Goal: Task Accomplishment & Management: Manage account settings

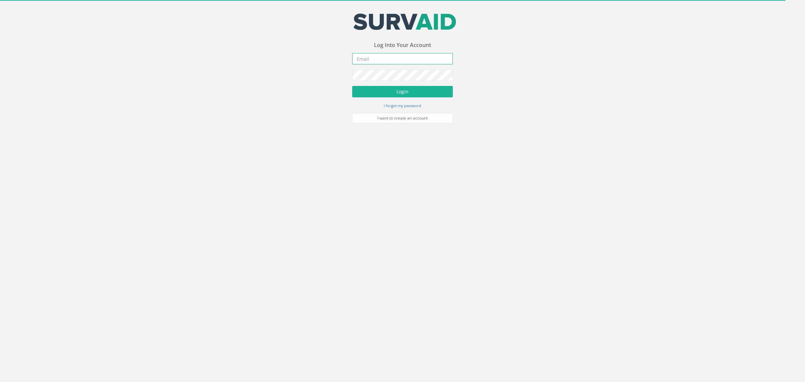
click at [414, 60] on input "email" at bounding box center [402, 58] width 101 height 11
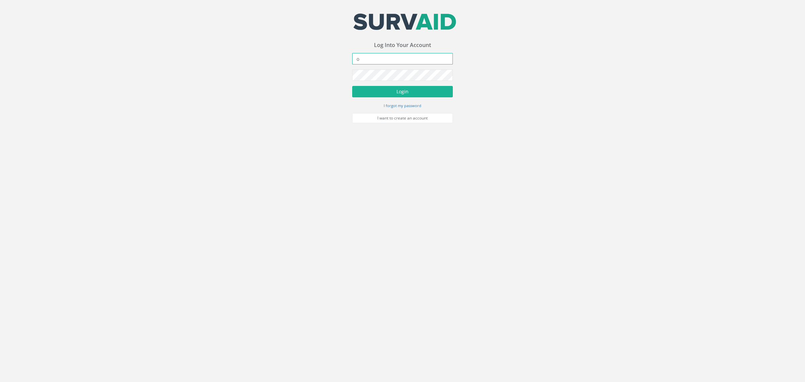
drag, startPoint x: 365, startPoint y: 58, endPoint x: 300, endPoint y: 64, distance: 64.7
click at [302, 64] on div "Your email address was sucessfully verified - please login below to continue Yo…" at bounding box center [402, 61] width 805 height 123
paste input "[PERSON_NAME][EMAIL_ADDRESS][DOMAIN_NAME]"
type input "[EMAIL_ADDRESS][DOMAIN_NAME]"
click at [393, 88] on button "Login" at bounding box center [402, 91] width 101 height 11
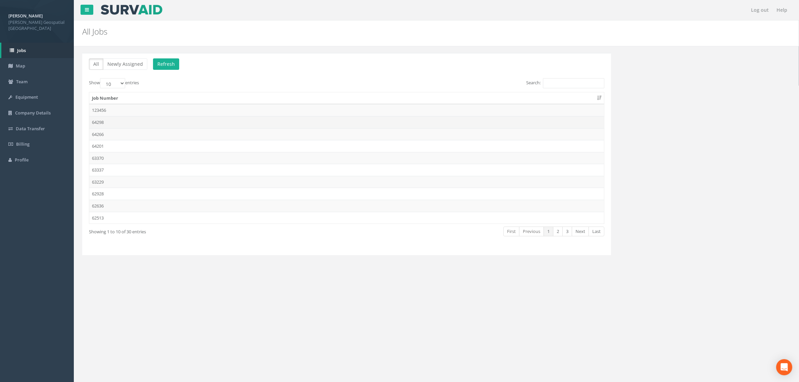
click at [124, 128] on tbody "123456 64298 64266 64201 63370 63337 63229 62928 62636 62513" at bounding box center [346, 163] width 515 height 119
click at [128, 130] on td "64266" at bounding box center [346, 134] width 515 height 12
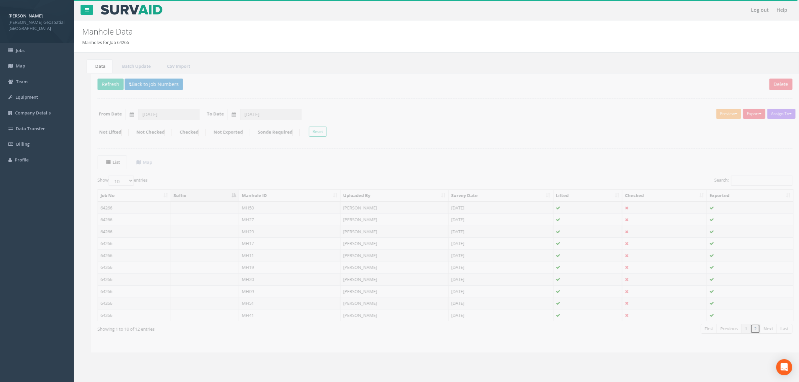
click at [748, 329] on link "2" at bounding box center [747, 329] width 10 height 10
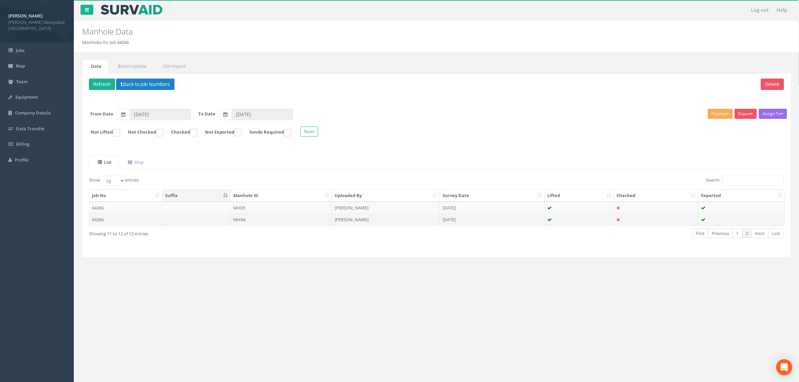
click at [111, 222] on td "64266" at bounding box center [125, 219] width 73 height 12
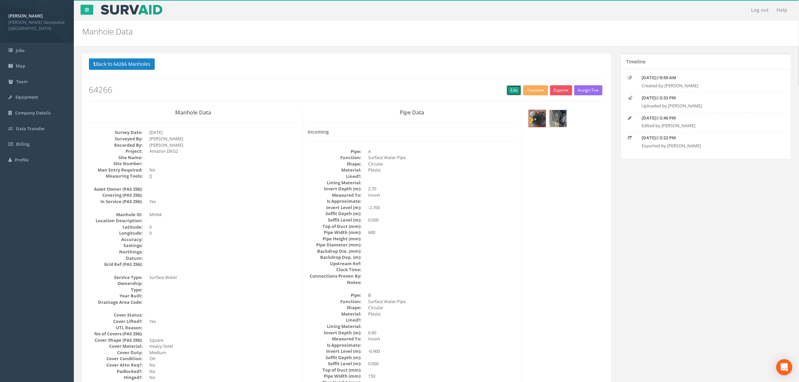
click at [507, 91] on link "Edit" at bounding box center [514, 90] width 14 height 10
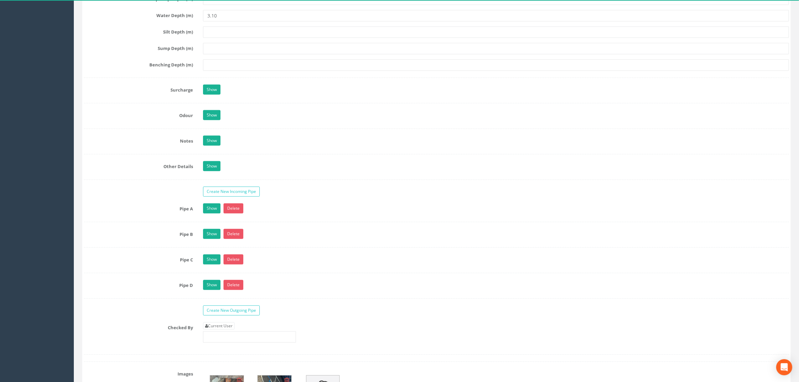
scroll to position [923, 0]
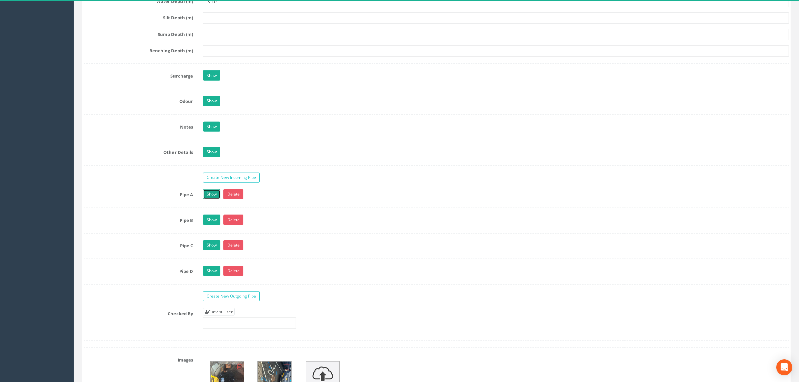
click at [212, 197] on link "Show" at bounding box center [211, 194] width 17 height 10
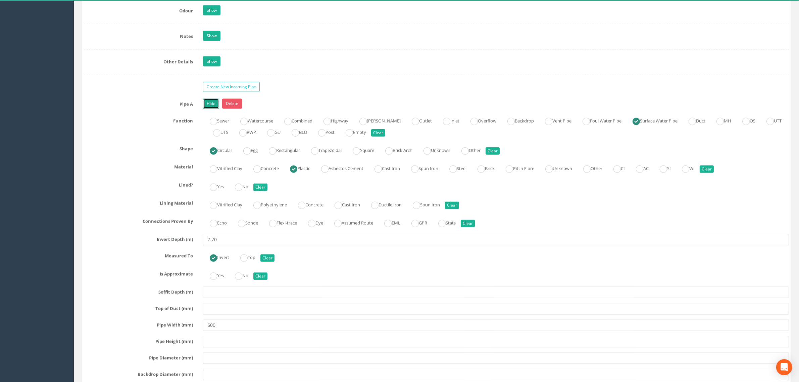
scroll to position [1007, 0]
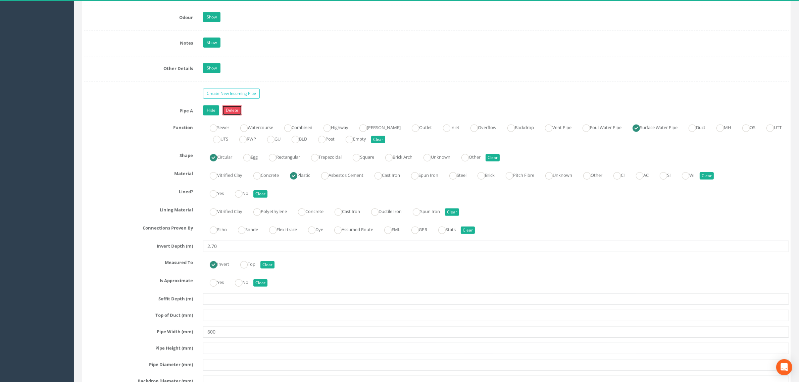
click at [233, 115] on link "Delete" at bounding box center [232, 110] width 20 height 10
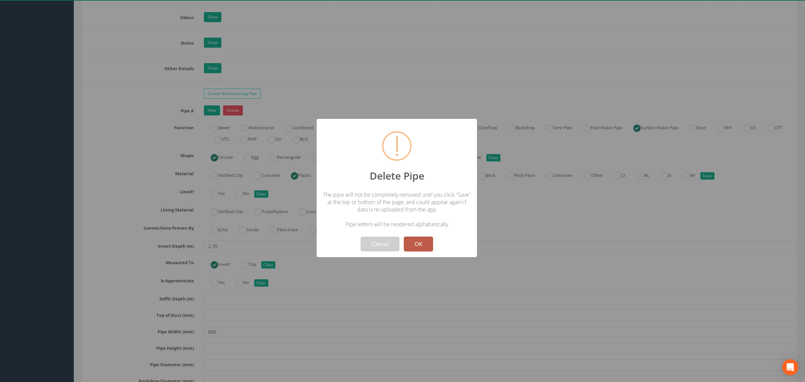
click at [417, 245] on button "OK" at bounding box center [418, 244] width 29 height 15
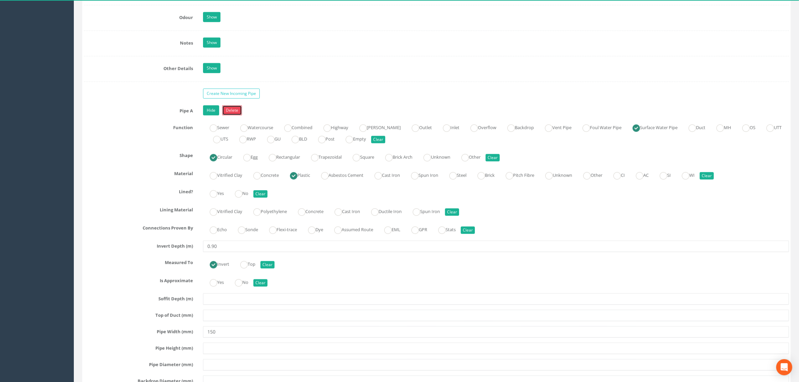
click at [236, 115] on link "Delete" at bounding box center [232, 110] width 20 height 10
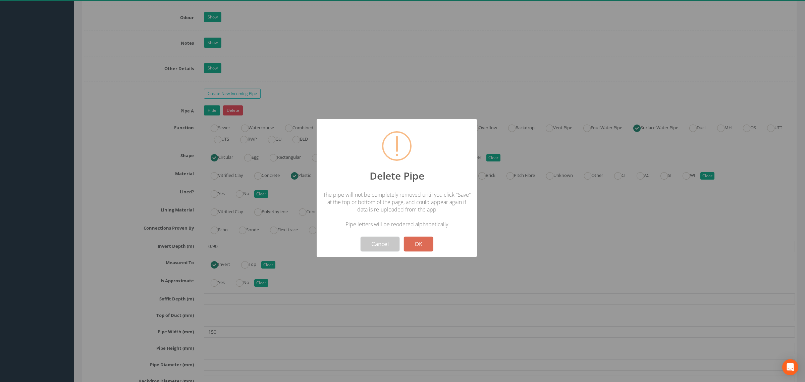
click at [381, 246] on button "Cancel" at bounding box center [380, 244] width 39 height 15
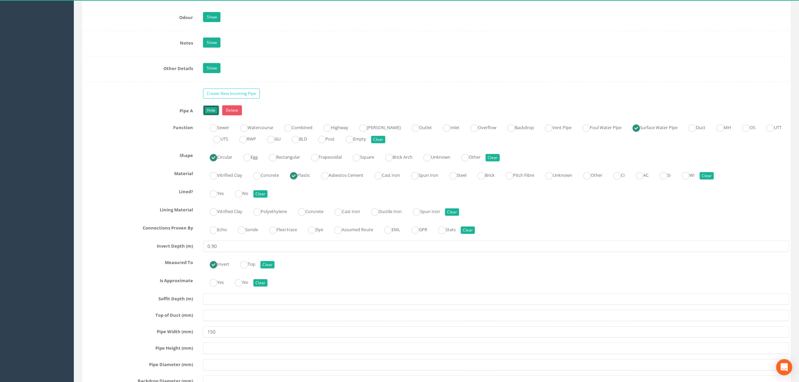
click at [214, 115] on link "Hide" at bounding box center [211, 110] width 16 height 10
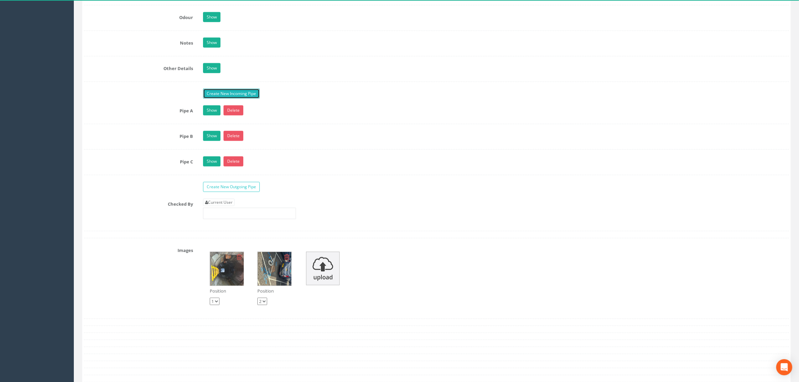
click at [226, 95] on link "Create New Incoming Pipe" at bounding box center [231, 94] width 57 height 10
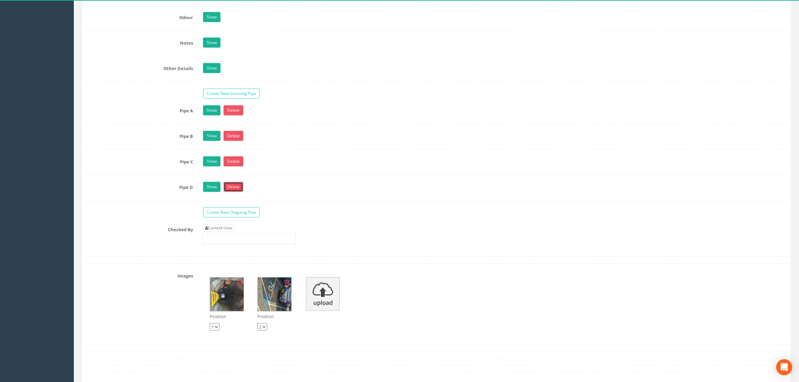
click at [230, 191] on link "Delete" at bounding box center [234, 187] width 20 height 10
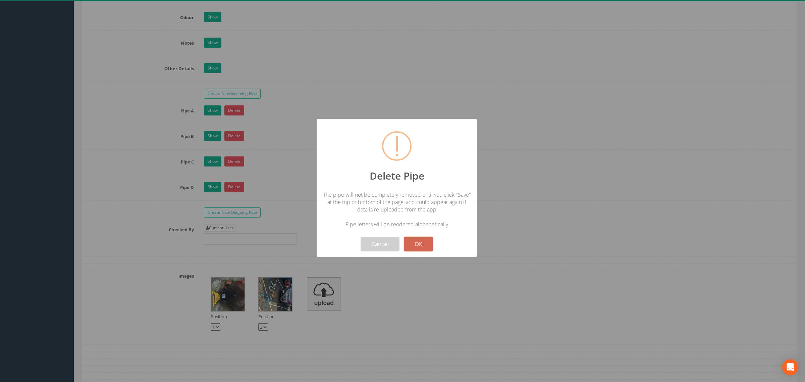
click at [419, 244] on button "OK" at bounding box center [418, 244] width 29 height 15
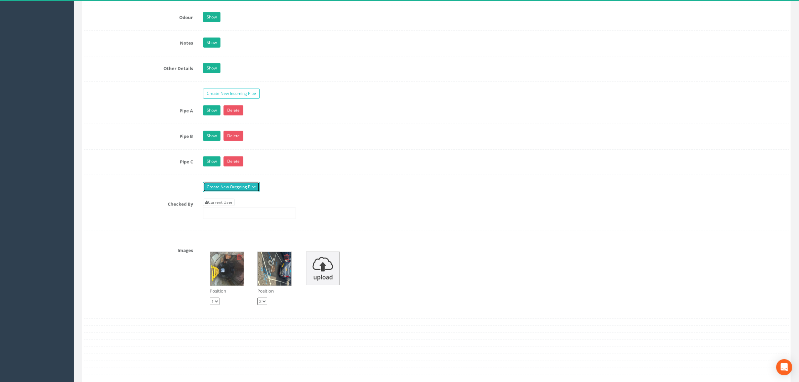
click at [230, 192] on link "Create New Outgoing Pipe" at bounding box center [231, 187] width 57 height 10
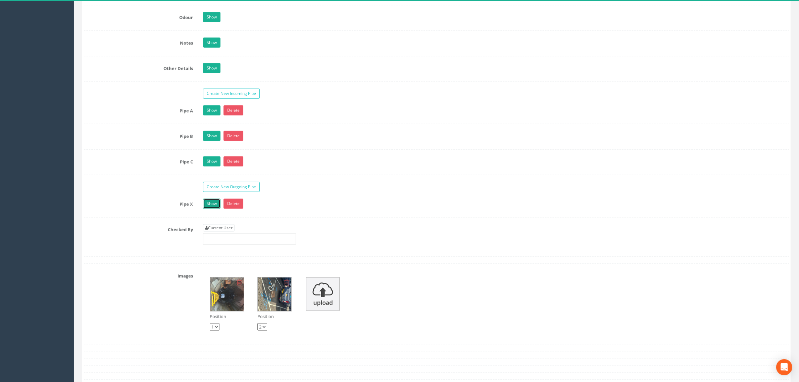
click at [212, 209] on link "Show" at bounding box center [211, 204] width 17 height 10
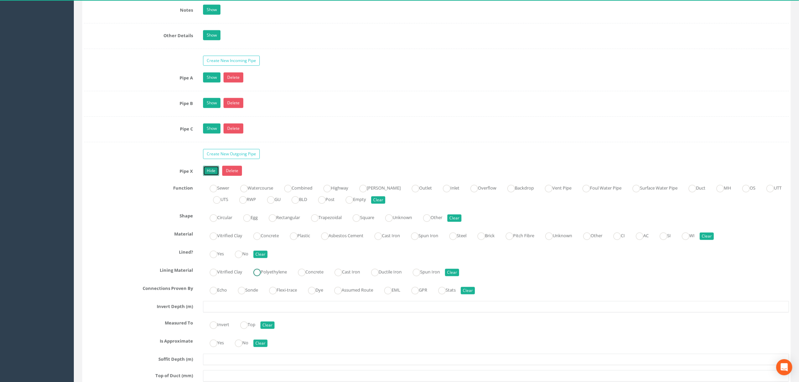
scroll to position [1091, 0]
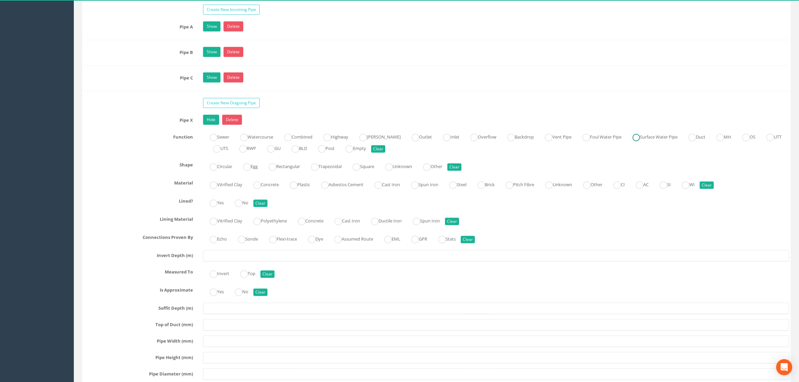
click at [641, 141] on label "Surface Water Pipe" at bounding box center [652, 137] width 52 height 10
radio input "true"
click at [218, 171] on label "Circular" at bounding box center [217, 166] width 29 height 10
radio input "true"
click at [306, 189] on label "Plastic" at bounding box center [296, 184] width 27 height 10
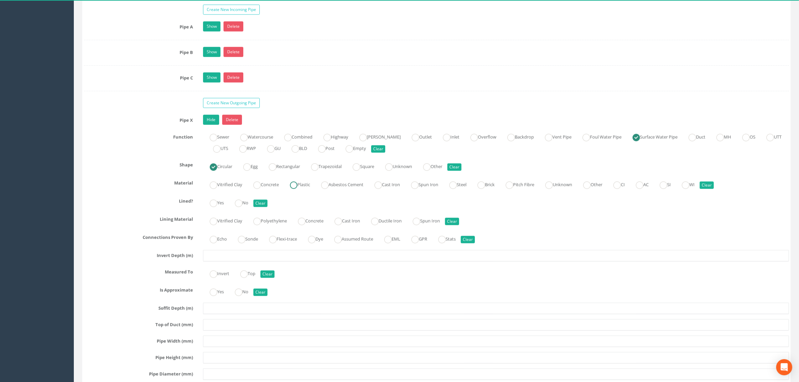
radio input "true"
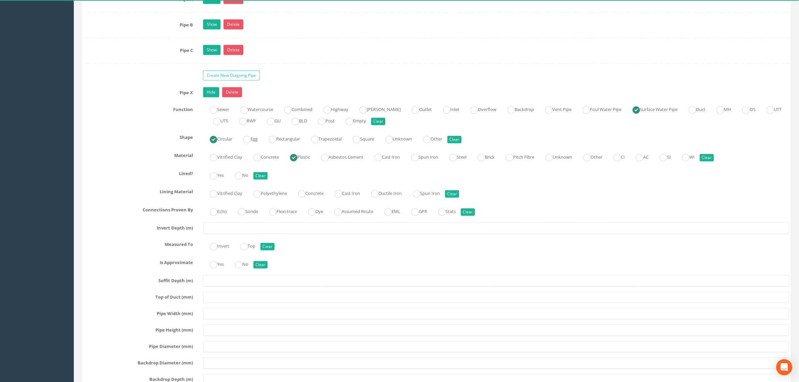
scroll to position [1133, 0]
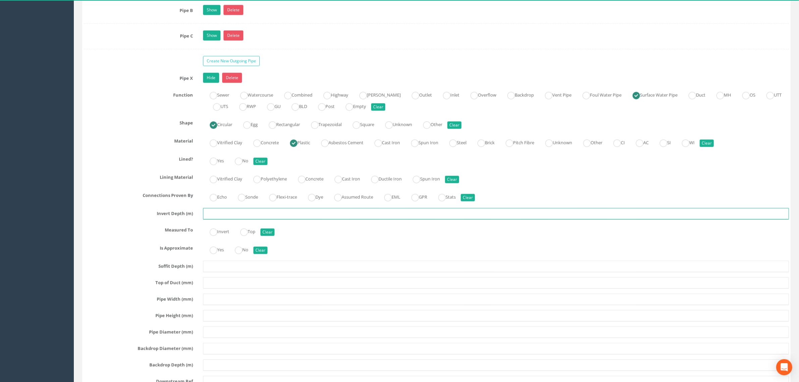
click at [238, 219] on input "text" at bounding box center [496, 213] width 586 height 11
type input "2.85"
click at [212, 236] on ins at bounding box center [213, 232] width 7 height 7
radio input "true"
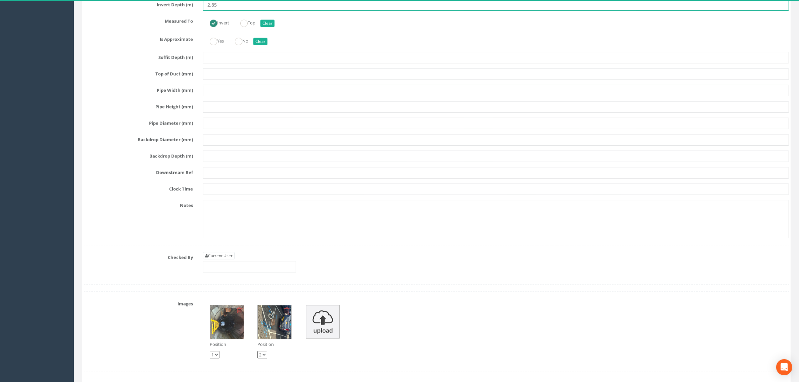
scroll to position [1342, 0]
type input "2.85"
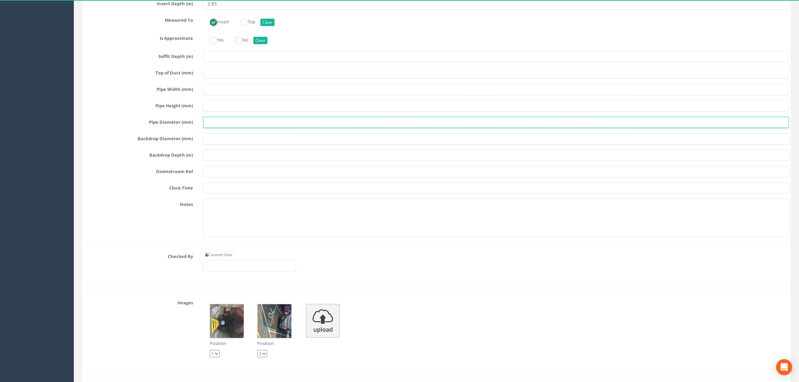
click at [223, 128] on input "text" at bounding box center [496, 122] width 586 height 11
type input "600"
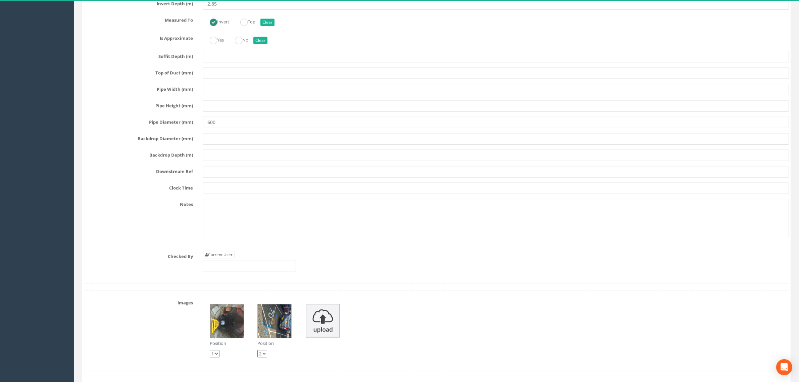
click at [455, 309] on div "Position 1 2 Position 1 2" at bounding box center [496, 330] width 596 height 67
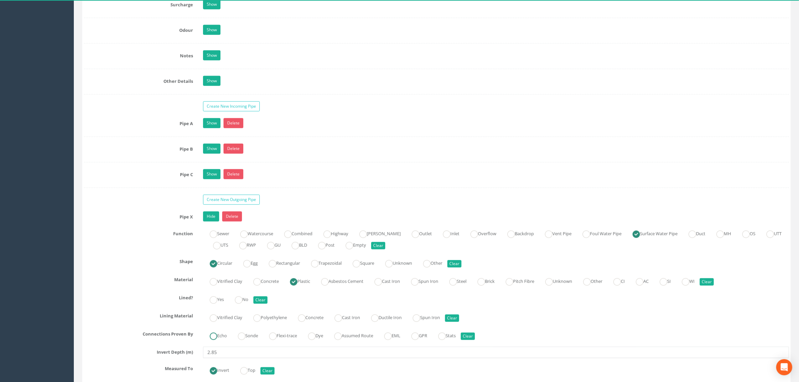
scroll to position [1007, 0]
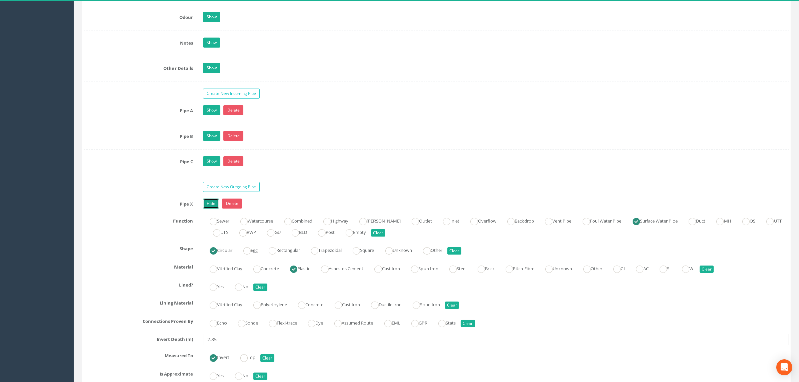
click at [210, 209] on link "Hide" at bounding box center [211, 204] width 16 height 10
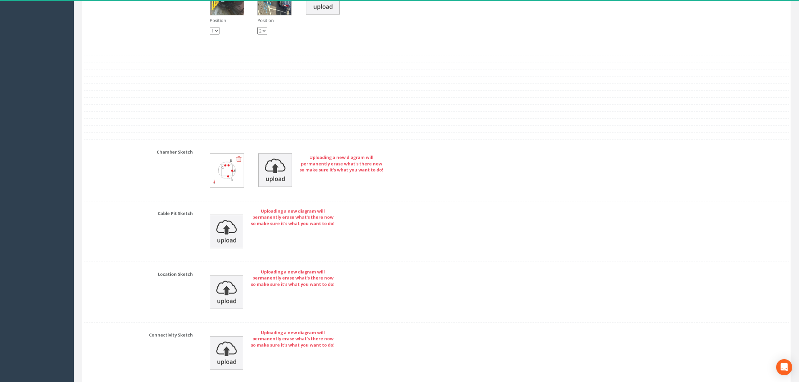
scroll to position [1300, 0]
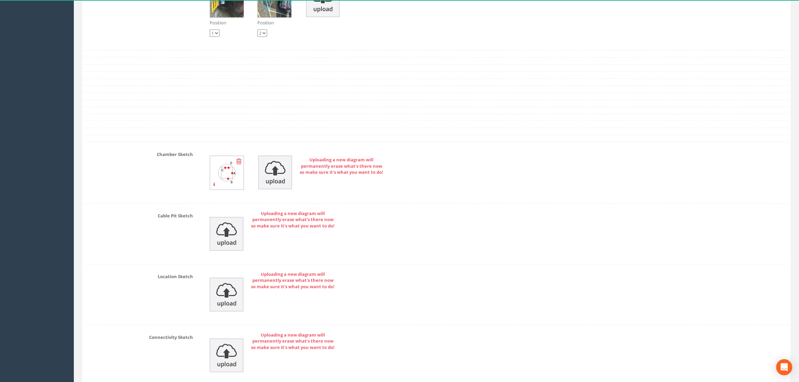
click at [226, 179] on img at bounding box center [227, 173] width 34 height 34
click at [227, 188] on img at bounding box center [227, 173] width 34 height 34
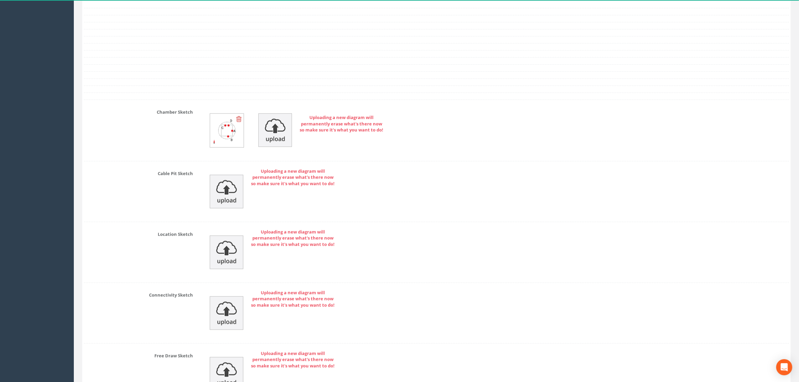
scroll to position [1342, 0]
click at [240, 123] on icon at bounding box center [238, 119] width 5 height 7
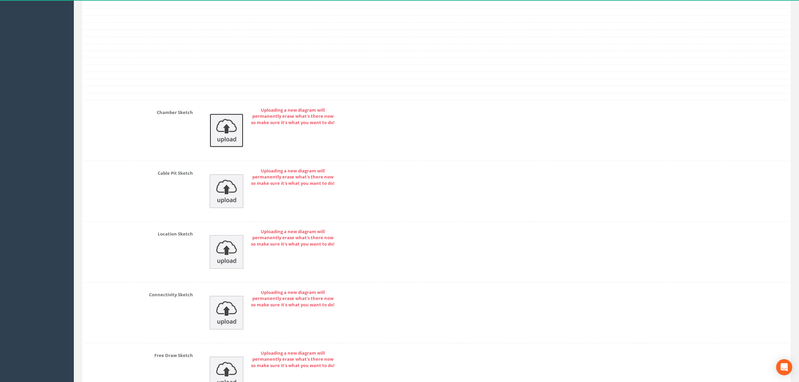
click at [226, 138] on img at bounding box center [227, 131] width 34 height 34
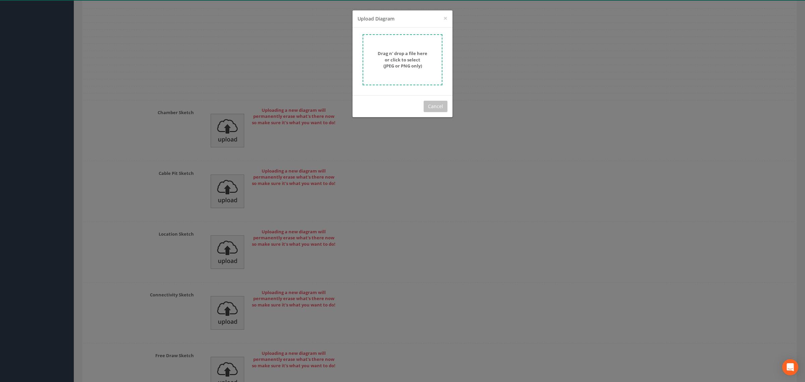
click at [403, 59] on strong "Drag n' drop a file here or click to select (JPEG or PNG only)" at bounding box center [403, 59] width 50 height 18
click at [427, 30] on div "Drag n' drop a file here or click to select (JPEG or PNG only)" at bounding box center [403, 62] width 100 height 68
click at [416, 59] on strong "Drag n' drop a file here or click to select (JPEG or PNG only)" at bounding box center [403, 59] width 50 height 18
drag, startPoint x: 619, startPoint y: 49, endPoint x: 624, endPoint y: 56, distance: 8.0
click at [619, 49] on div "× Close Upload Diagram Drag n' drop a file here or click to select (JPEG or PNG…" at bounding box center [402, 191] width 805 height 382
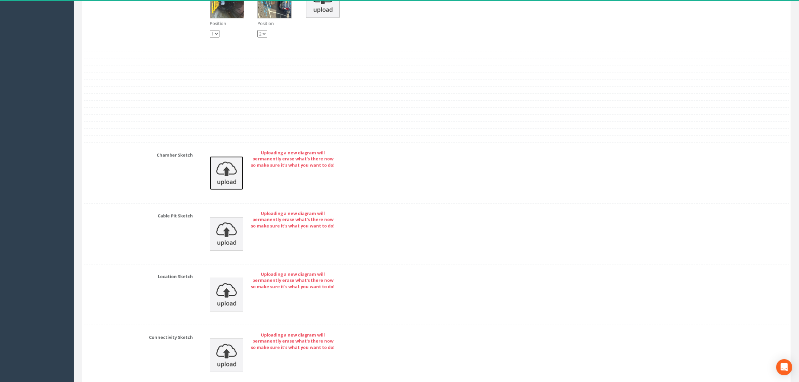
scroll to position [1299, 0]
click at [220, 177] on img at bounding box center [227, 174] width 34 height 34
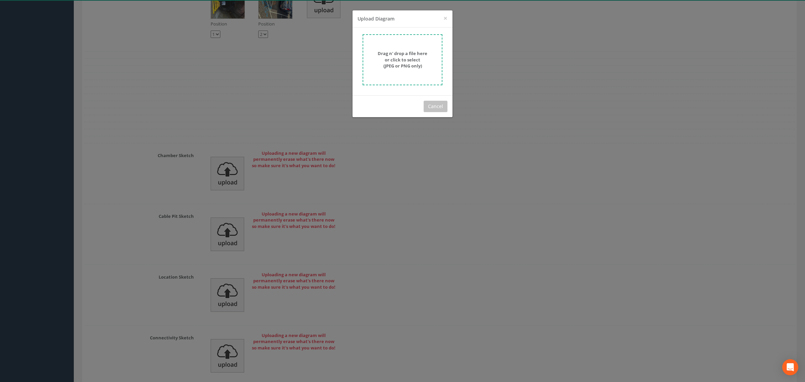
click at [427, 69] on div "Drag n' drop a file here or click to select (JPEG or PNG only)" at bounding box center [402, 59] width 65 height 19
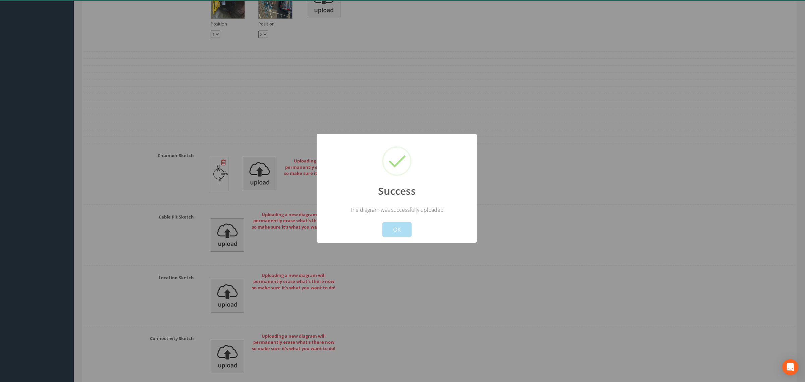
click at [453, 257] on div at bounding box center [402, 191] width 805 height 382
click at [409, 215] on div "Cancel OK" at bounding box center [397, 224] width 149 height 23
click at [400, 229] on button "OK" at bounding box center [397, 229] width 29 height 15
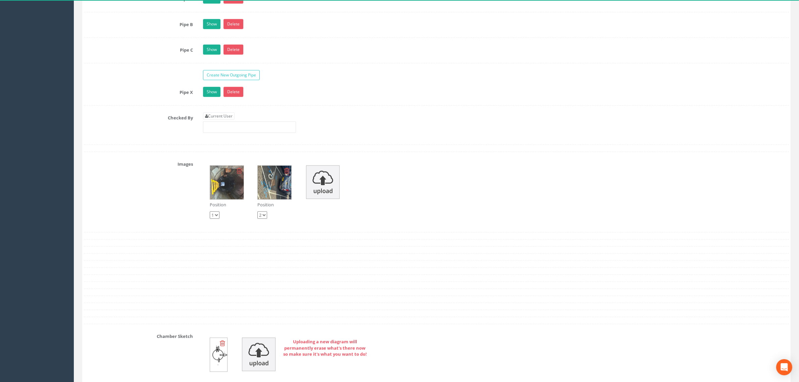
scroll to position [1007, 0]
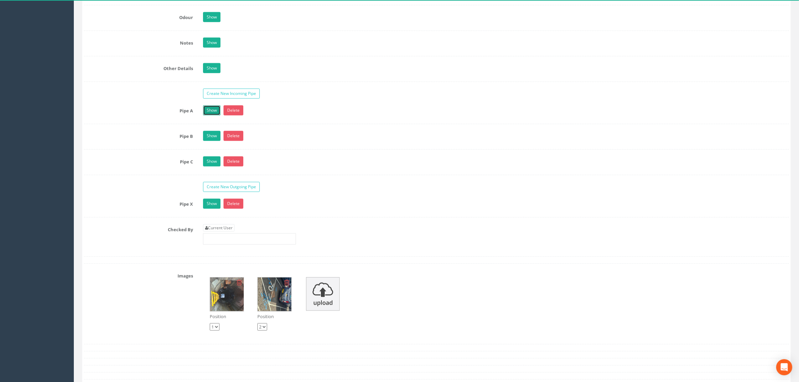
click at [212, 115] on link "Show" at bounding box center [211, 110] width 17 height 10
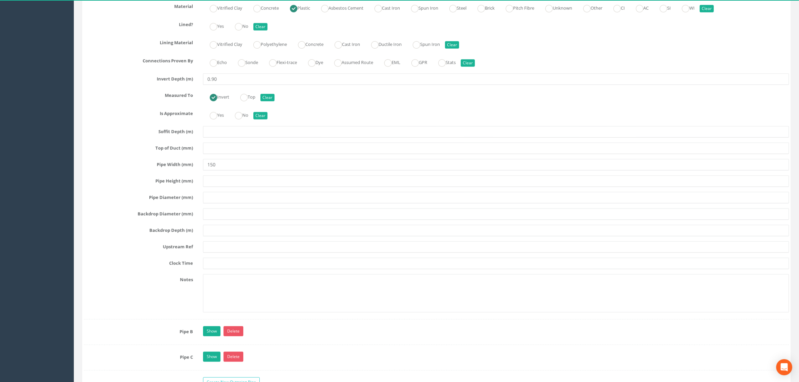
scroll to position [1175, 0]
click at [209, 333] on link "Show" at bounding box center [211, 331] width 17 height 10
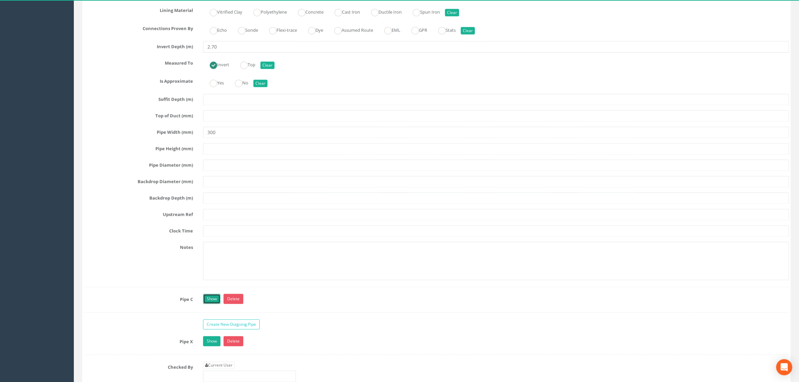
click at [214, 304] on link "Show" at bounding box center [211, 299] width 17 height 10
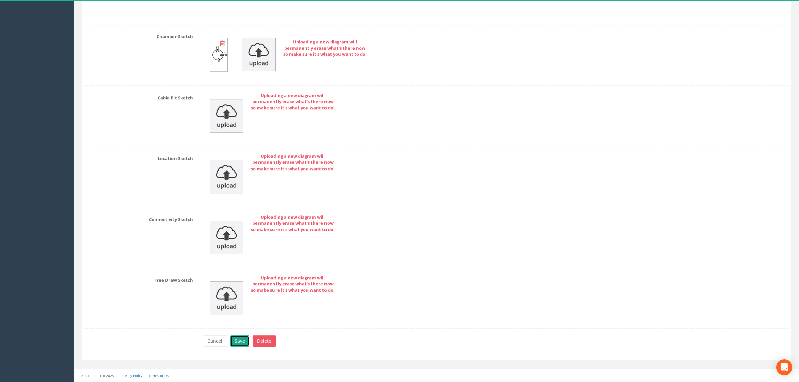
click at [237, 338] on button "Save" at bounding box center [239, 340] width 19 height 11
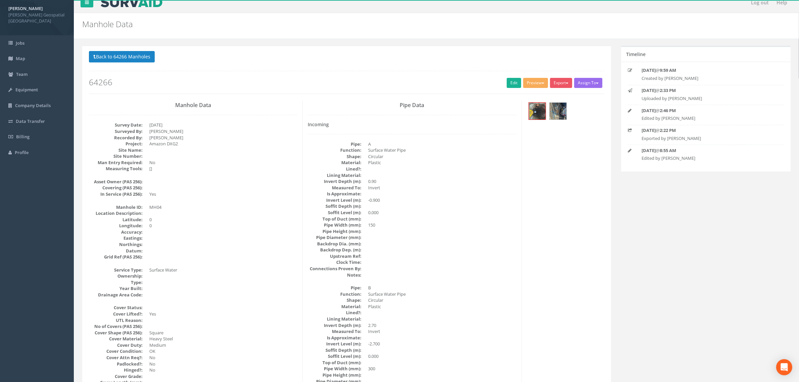
scroll to position [0, 0]
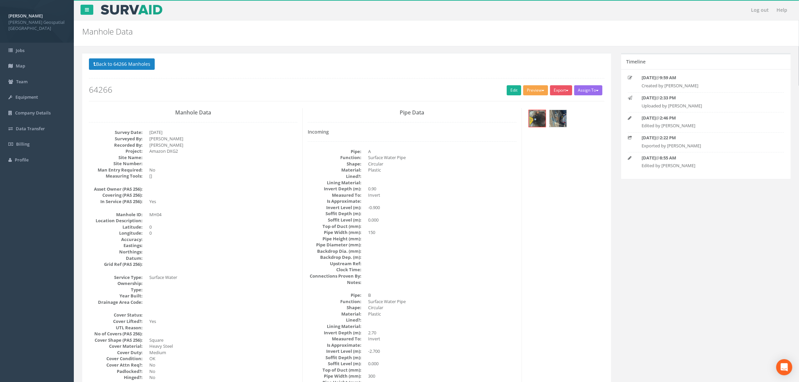
click at [531, 90] on button "Preview" at bounding box center [535, 90] width 25 height 10
click at [526, 106] on link "[PERSON_NAME] Manhole" at bounding box center [517, 104] width 62 height 10
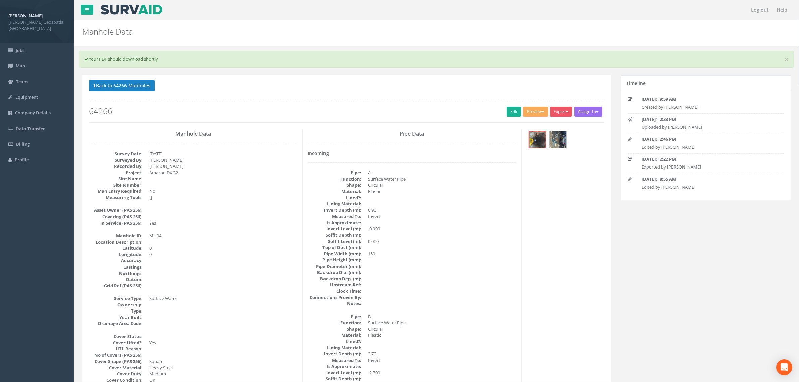
click at [560, 140] on img at bounding box center [558, 139] width 17 height 17
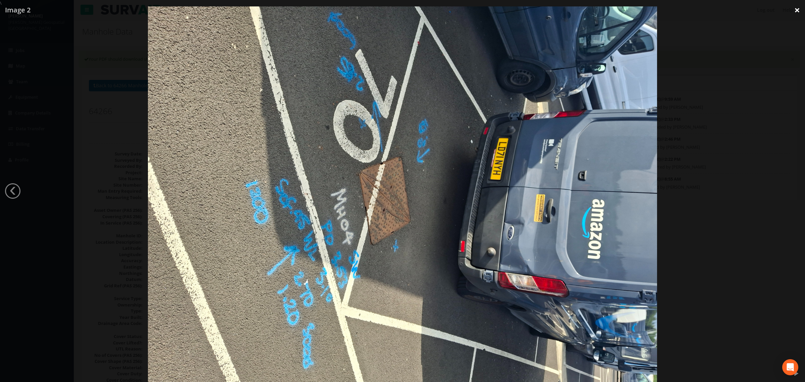
click at [804, 11] on link "×" at bounding box center [798, 10] width 16 height 20
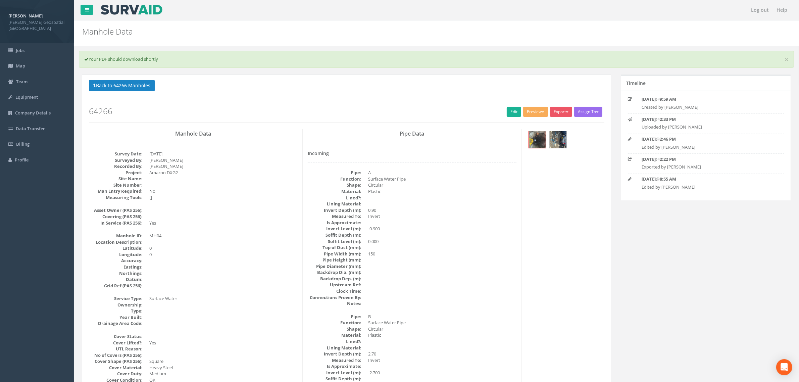
drag, startPoint x: 313, startPoint y: 212, endPoint x: 303, endPoint y: 212, distance: 9.7
click at [312, 212] on dt "Invert Depth (m):" at bounding box center [335, 210] width 54 height 6
click at [509, 114] on link "Edit" at bounding box center [514, 112] width 14 height 10
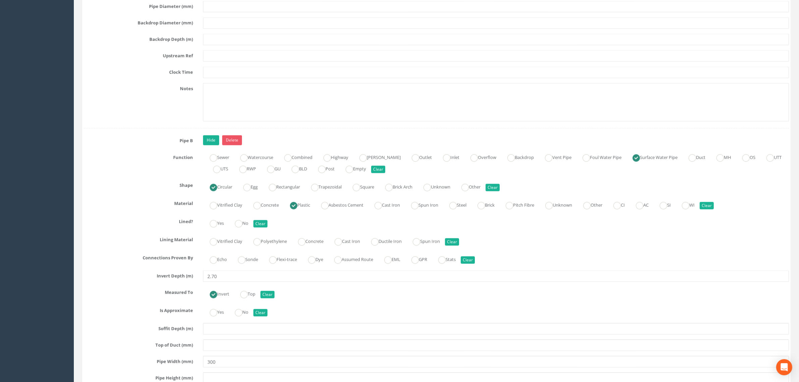
scroll to position [1426, 0]
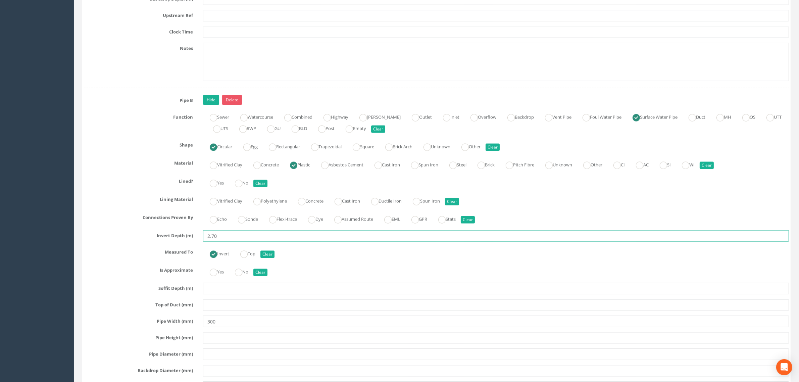
drag, startPoint x: 222, startPoint y: 242, endPoint x: 175, endPoint y: 242, distance: 47.7
click at [175, 242] on div "Invert Depth (m) 2.70" at bounding box center [436, 235] width 715 height 11
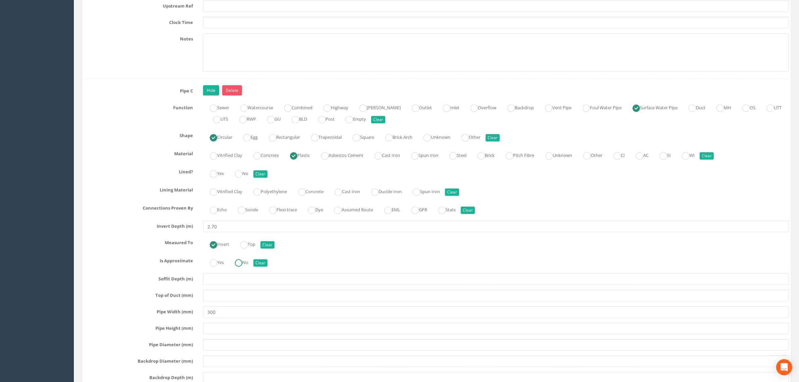
scroll to position [1846, 0]
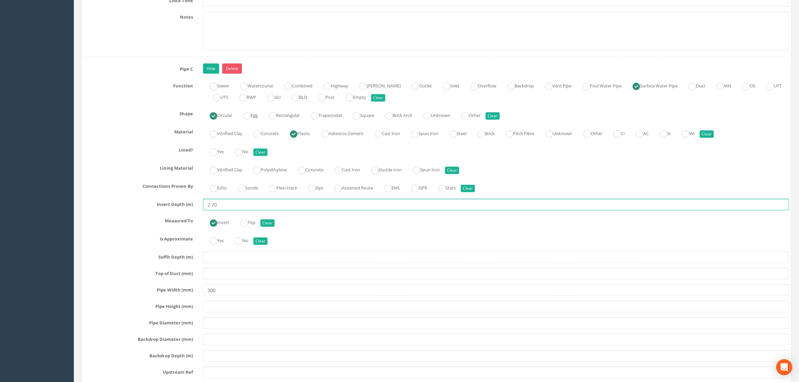
drag, startPoint x: 232, startPoint y: 215, endPoint x: 142, endPoint y: 219, distance: 90.0
click at [142, 210] on div "Invert Depth (m) 2.70" at bounding box center [436, 204] width 715 height 11
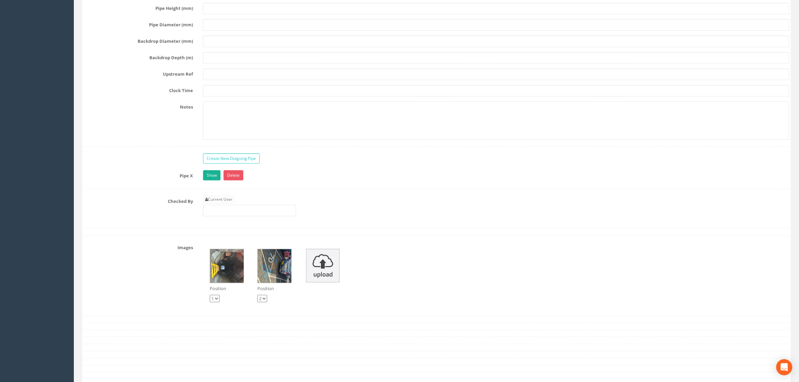
scroll to position [2223, 0]
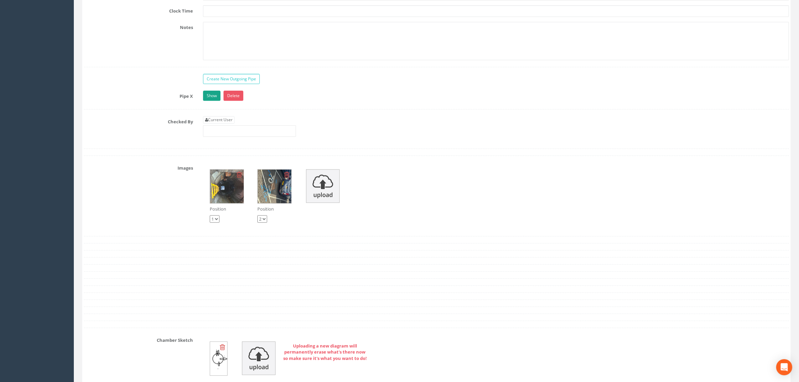
type input "1.2"
click at [210, 101] on link "Show" at bounding box center [211, 96] width 17 height 10
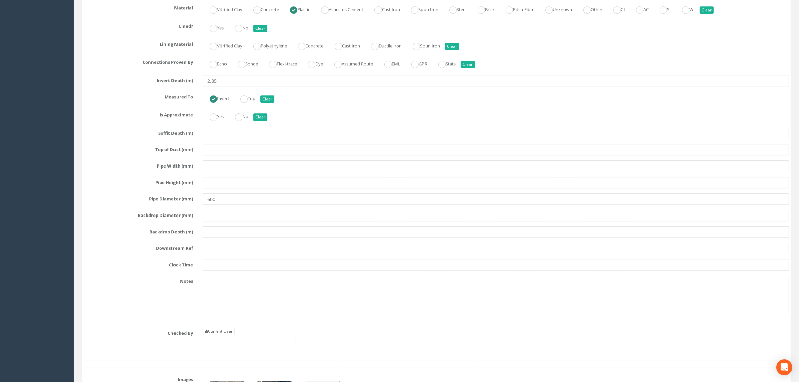
scroll to position [2391, 0]
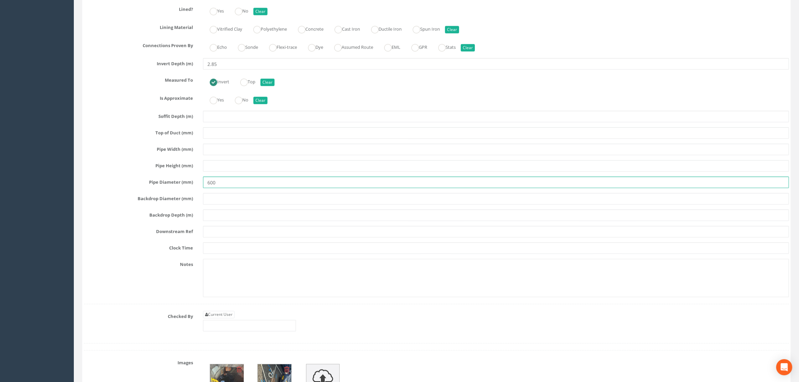
drag, startPoint x: 228, startPoint y: 191, endPoint x: 111, endPoint y: 182, distance: 116.5
click at [91, 179] on div "Pipe X Hide Delete Function Sewer Watercourse Combined Highway [PERSON_NAME] Ou…" at bounding box center [436, 113] width 705 height 381
click at [221, 155] on input "text" at bounding box center [496, 149] width 586 height 11
type input "600"
click at [289, 204] on input "text" at bounding box center [496, 198] width 586 height 11
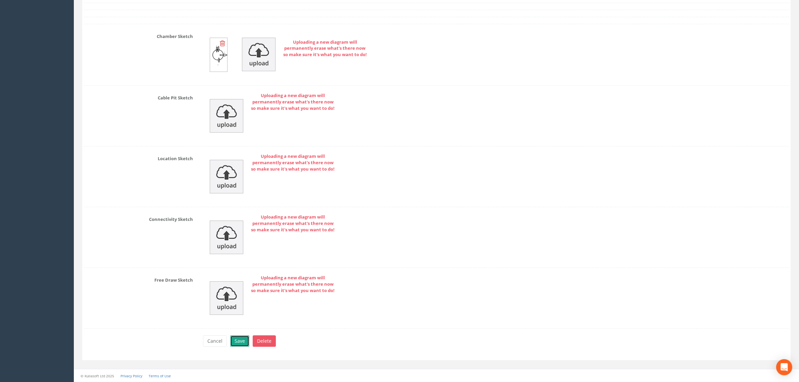
click at [243, 342] on button "Save" at bounding box center [239, 340] width 19 height 11
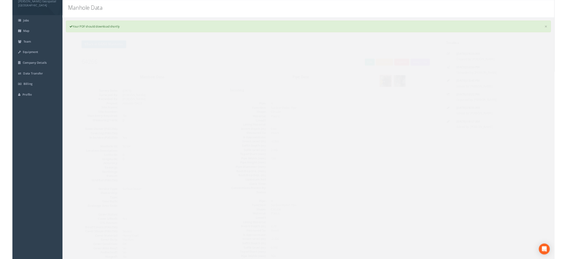
scroll to position [0, 0]
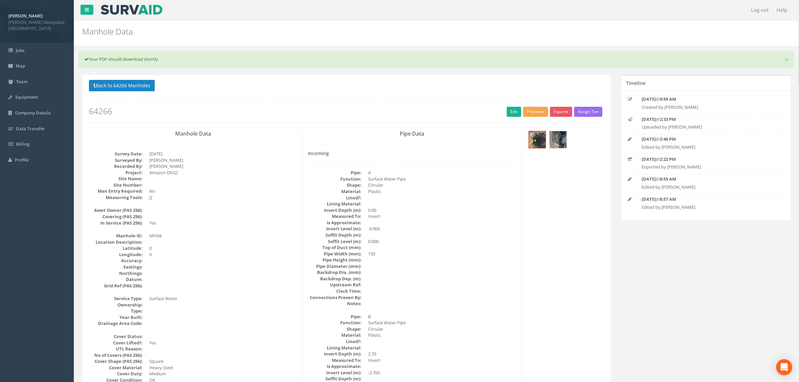
click at [544, 113] on button "Preview" at bounding box center [535, 112] width 25 height 10
click at [531, 124] on link "[PERSON_NAME] Manhole" at bounding box center [517, 125] width 62 height 10
click at [561, 111] on button "Export" at bounding box center [561, 112] width 22 height 10
click at [551, 127] on link "[PERSON_NAME] Manhole" at bounding box center [541, 125] width 62 height 10
drag, startPoint x: 148, startPoint y: 87, endPoint x: 151, endPoint y: 88, distance: 3.5
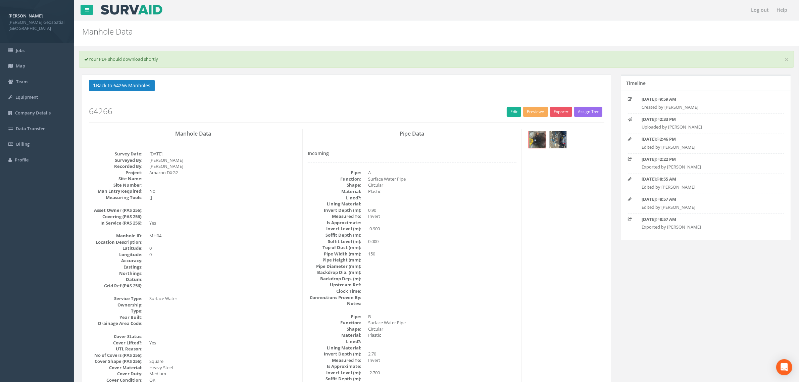
click at [148, 87] on button "Back to 64266 Manholes" at bounding box center [122, 85] width 66 height 11
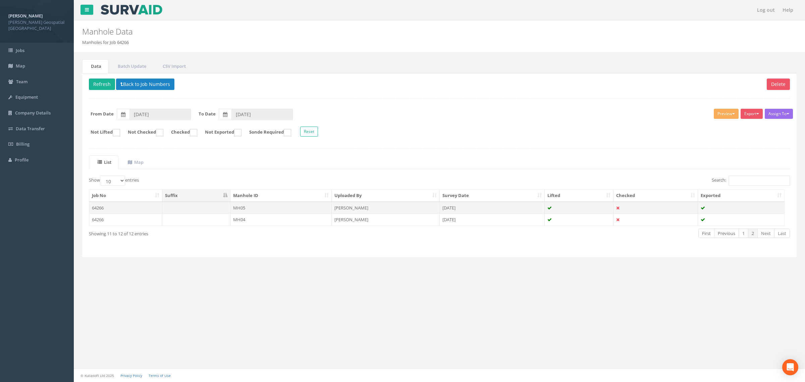
click at [180, 210] on td at bounding box center [196, 208] width 68 height 12
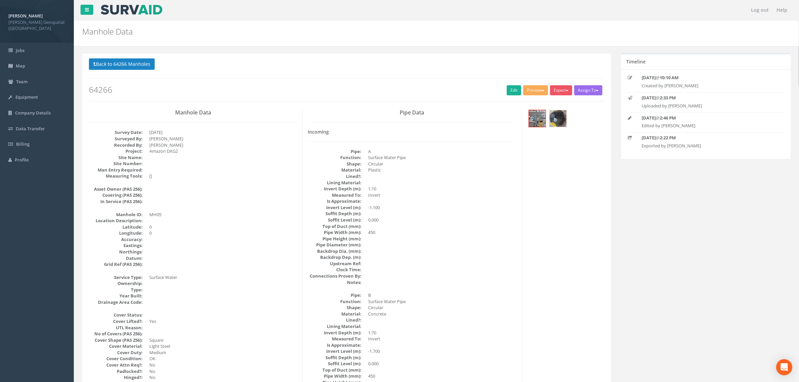
click at [566, 116] on img at bounding box center [558, 118] width 17 height 17
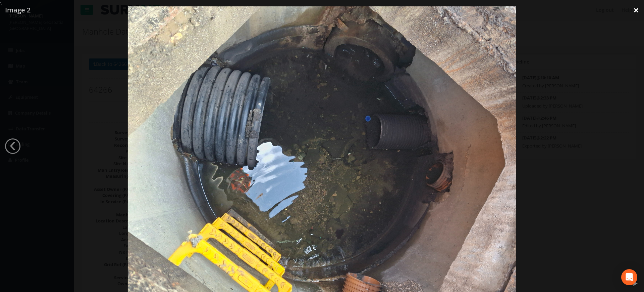
click at [637, 10] on link "×" at bounding box center [637, 10] width 16 height 20
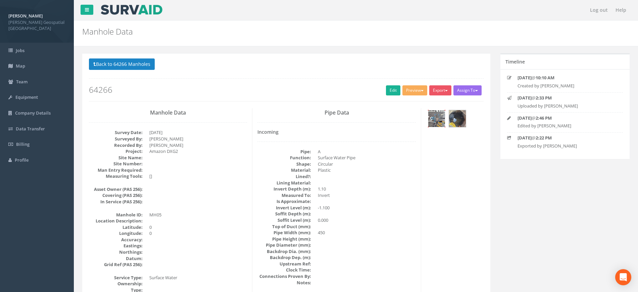
click at [435, 116] on img at bounding box center [436, 118] width 17 height 17
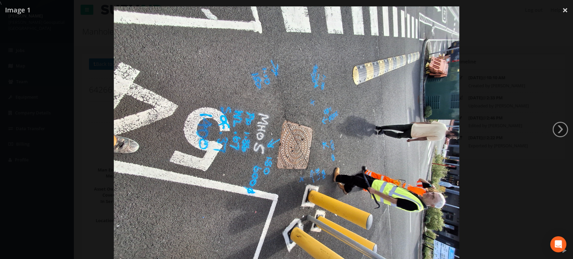
click at [266, 88] on img at bounding box center [286, 135] width 345 height 259
click at [489, 106] on div at bounding box center [286, 135] width 573 height 259
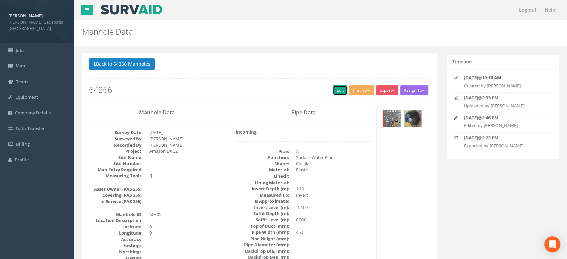
click at [342, 92] on link "Edit" at bounding box center [340, 90] width 14 height 10
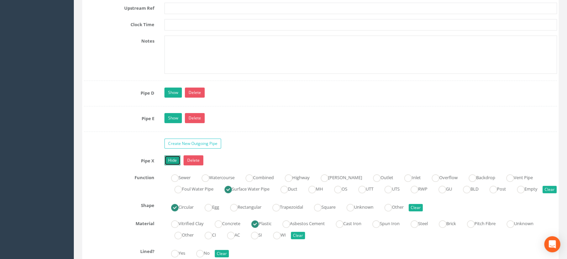
click at [171, 165] on link "Hide" at bounding box center [172, 160] width 16 height 10
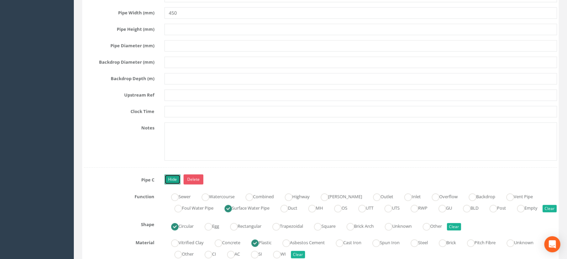
click at [170, 185] on link "Hide" at bounding box center [172, 180] width 16 height 10
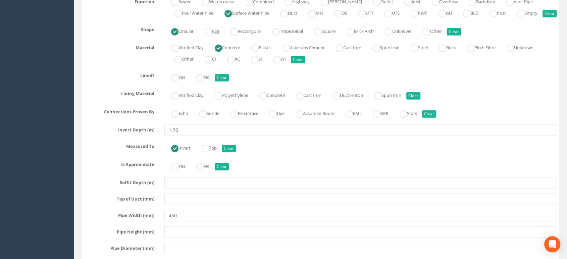
scroll to position [1491, 0]
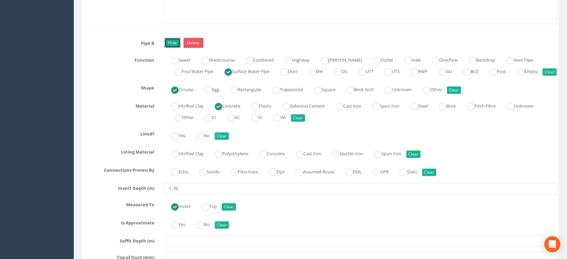
click at [170, 48] on link "Hide" at bounding box center [172, 43] width 16 height 10
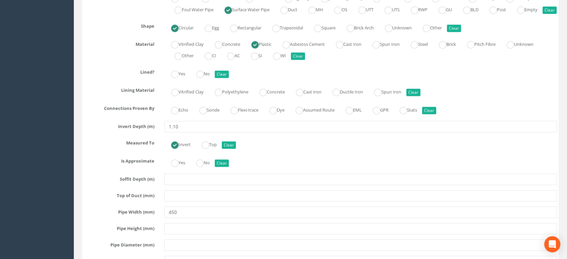
scroll to position [1081, 0]
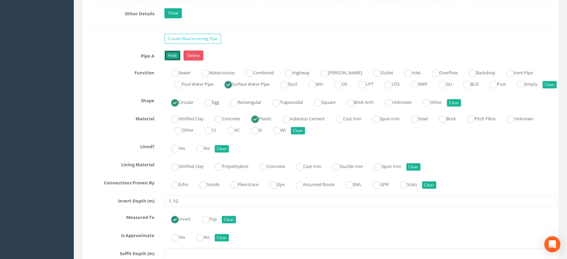
click at [172, 54] on link "Hide" at bounding box center [172, 55] width 16 height 10
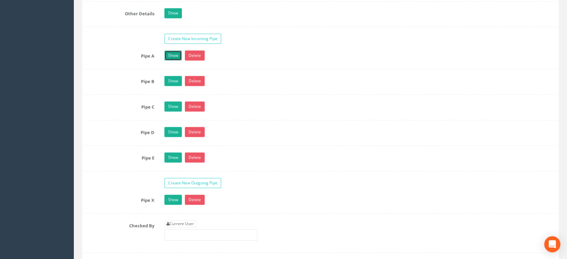
click at [174, 56] on link "Show" at bounding box center [172, 55] width 17 height 10
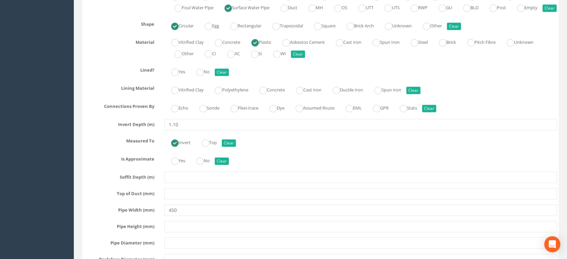
scroll to position [1268, 0]
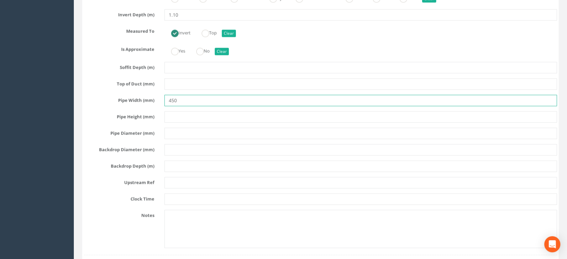
drag, startPoint x: 184, startPoint y: 109, endPoint x: 79, endPoint y: 103, distance: 105.6
click at [103, 106] on div "Pipe Width (mm) 450" at bounding box center [320, 100] width 483 height 11
type input "150"
click at [209, 130] on div "Pipe A Hide Delete Function Sewer Watercourse Combined Highway [PERSON_NAME] Ou…" at bounding box center [320, 59] width 473 height 391
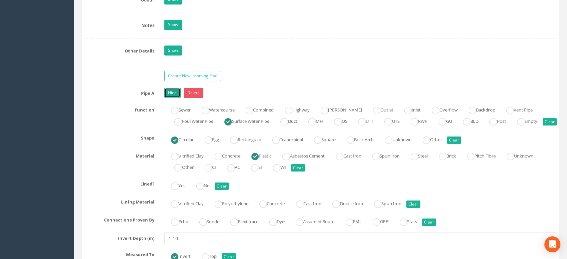
click at [168, 89] on link "Hide" at bounding box center [172, 93] width 16 height 10
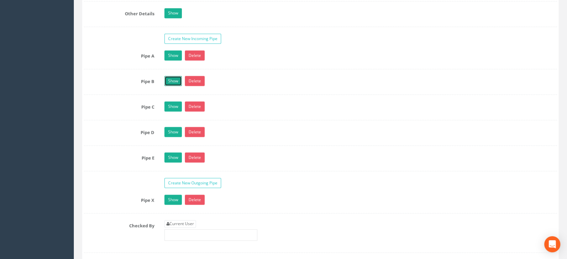
click at [171, 82] on link "Show" at bounding box center [172, 81] width 17 height 10
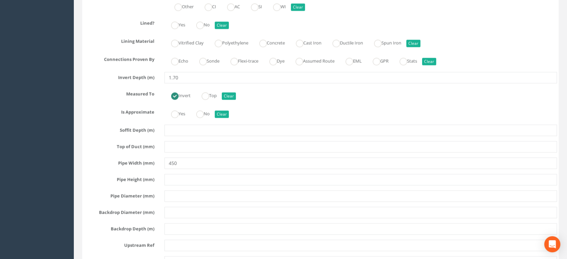
scroll to position [1193, 0]
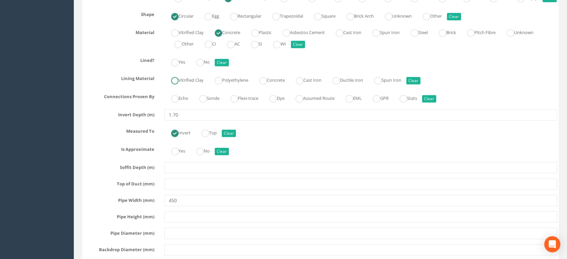
click at [189, 84] on label "Vitrified Clay" at bounding box center [183, 80] width 39 height 10
radio input "true"
drag, startPoint x: 188, startPoint y: 88, endPoint x: 191, endPoint y: 80, distance: 8.4
click at [188, 84] on label "Vitrified Clay" at bounding box center [183, 80] width 39 height 10
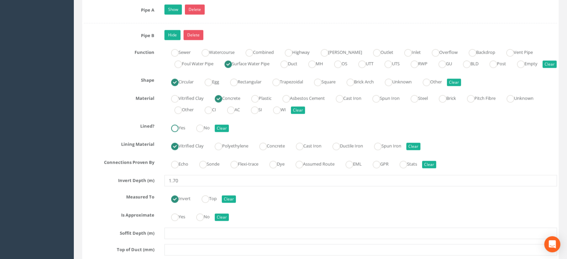
scroll to position [1119, 0]
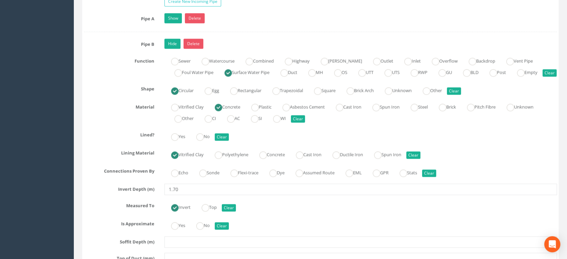
click at [180, 157] on label "Vitrified Clay" at bounding box center [183, 154] width 39 height 10
click at [426, 96] on div "Circular Egg Rectangular Trapezoidal Square Brick Arch Unknown Other Clear" at bounding box center [360, 89] width 403 height 13
click at [350, 95] on label "Brick Arch" at bounding box center [357, 90] width 34 height 10
radio input "false"
radio input "true"
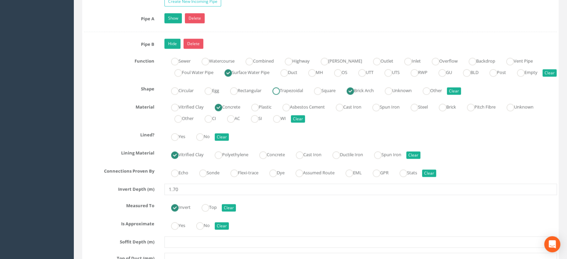
click at [250, 95] on label "Rectangular" at bounding box center [243, 90] width 38 height 10
radio input "true"
drag, startPoint x: 158, startPoint y: 101, endPoint x: 163, endPoint y: 101, distance: 5.0
click at [161, 96] on div "Shape Circular Egg Rectangular Trapezoidal Square Brick Arch Unknown Other Clear" at bounding box center [320, 89] width 483 height 13
click at [192, 95] on label "Circular" at bounding box center [178, 90] width 29 height 10
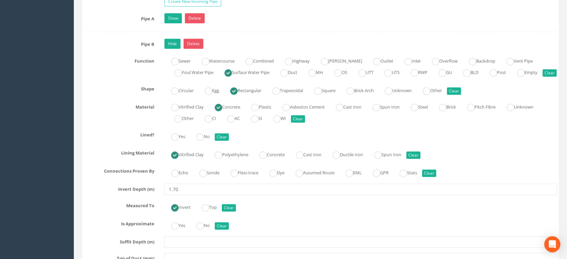
radio input "true"
click at [176, 100] on input "Circular" at bounding box center [174, 94] width 7 height 11
click at [194, 111] on label "Vitrified Clay" at bounding box center [183, 106] width 39 height 10
radio input "true"
click at [177, 164] on input "Vitrified Clay" at bounding box center [174, 158] width 7 height 11
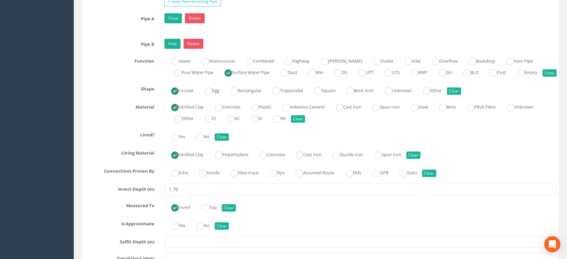
click at [177, 159] on ins at bounding box center [174, 154] width 7 height 7
click at [415, 159] on button "Clear" at bounding box center [413, 154] width 14 height 7
radio input "false"
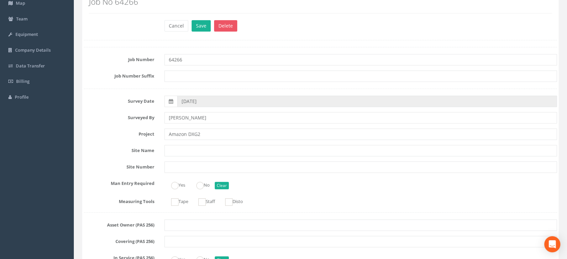
scroll to position [0, 0]
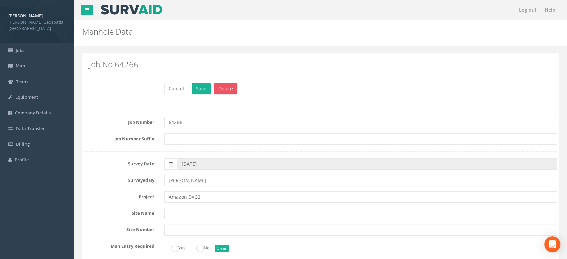
click at [190, 87] on div "Cancel Save Delete" at bounding box center [360, 89] width 403 height 13
click at [196, 88] on button "Save" at bounding box center [201, 88] width 19 height 11
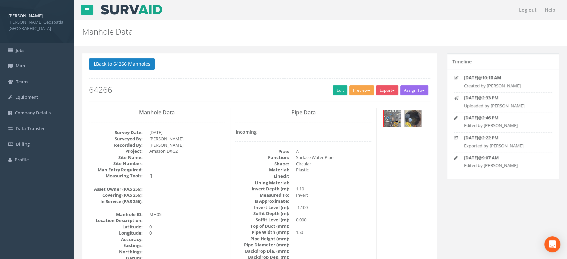
click at [359, 88] on button "Preview" at bounding box center [361, 90] width 25 height 10
click at [347, 102] on link "[PERSON_NAME] Manhole" at bounding box center [343, 104] width 62 height 10
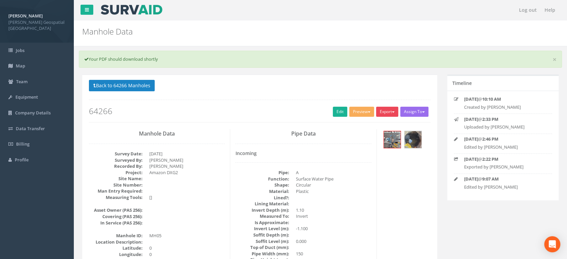
click at [386, 114] on button "Export" at bounding box center [387, 112] width 22 height 10
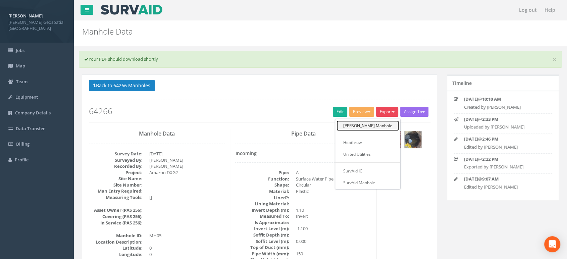
click at [382, 124] on link "[PERSON_NAME] Manhole" at bounding box center [368, 125] width 62 height 10
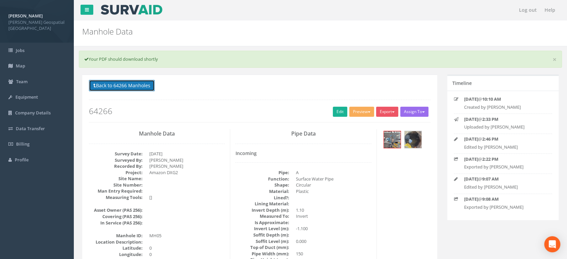
click at [130, 89] on button "Back to 64266 Manholes" at bounding box center [122, 85] width 66 height 11
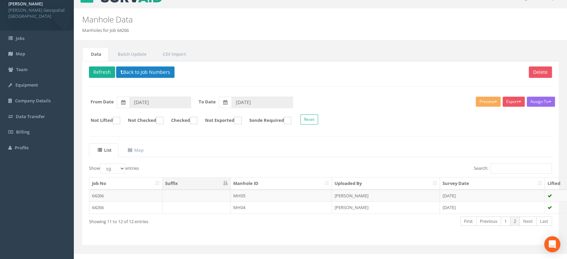
scroll to position [19, 0]
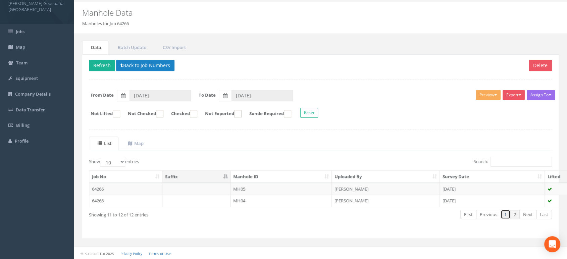
click at [508, 211] on link "1" at bounding box center [506, 215] width 10 height 10
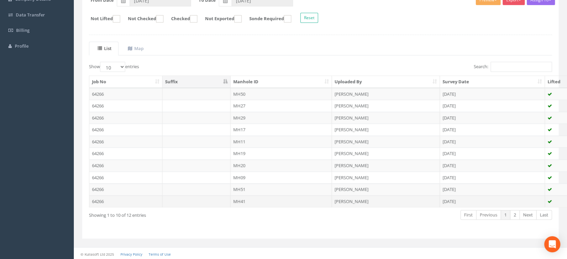
click at [254, 198] on td "MH41" at bounding box center [281, 201] width 101 height 12
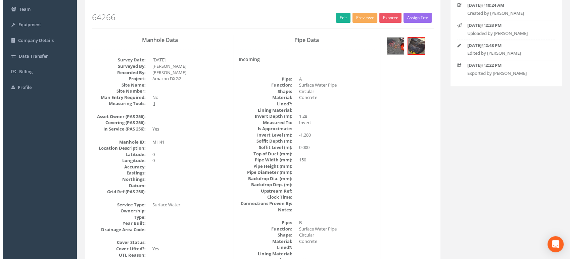
scroll to position [37, 0]
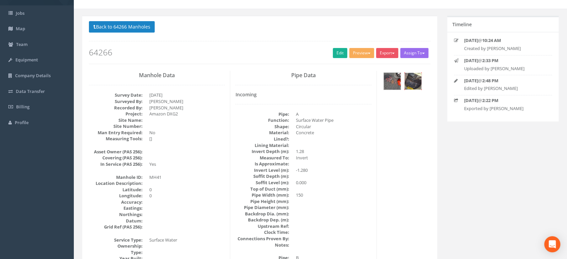
click at [416, 87] on img at bounding box center [413, 81] width 17 height 17
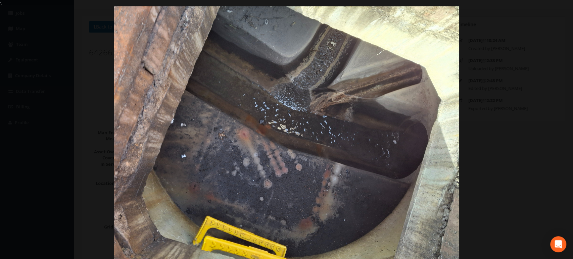
click at [510, 64] on div at bounding box center [286, 135] width 573 height 259
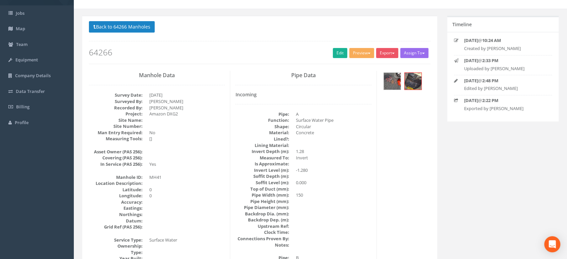
drag, startPoint x: 381, startPoint y: 83, endPoint x: 390, endPoint y: 82, distance: 8.8
click at [381, 83] on div at bounding box center [406, 82] width 59 height 22
click at [397, 82] on img at bounding box center [392, 81] width 17 height 17
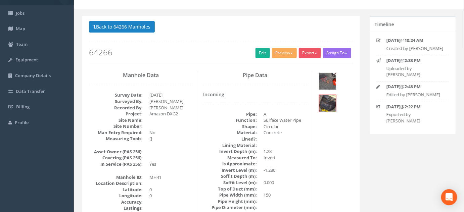
click at [332, 82] on img at bounding box center [327, 81] width 17 height 17
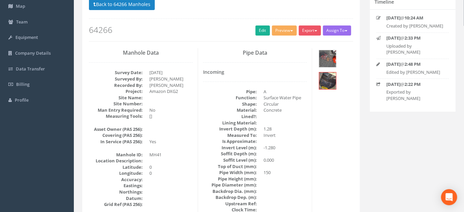
scroll to position [0, 0]
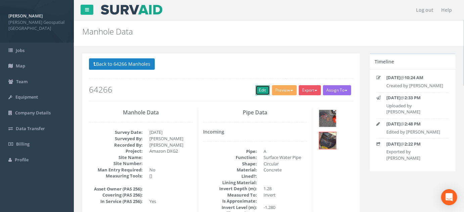
click at [264, 92] on link "Edit" at bounding box center [262, 90] width 14 height 10
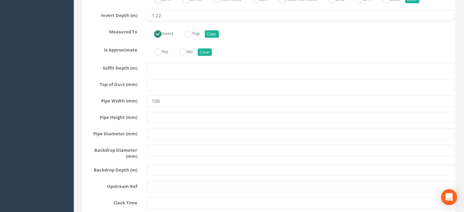
scroll to position [1281, 0]
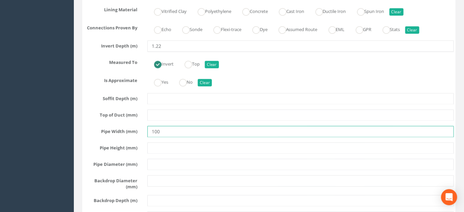
drag, startPoint x: 167, startPoint y: 149, endPoint x: 116, endPoint y: 149, distance: 51.0
click at [127, 137] on div "Pipe Width (mm) 100" at bounding box center [269, 131] width 380 height 11
type input "150"
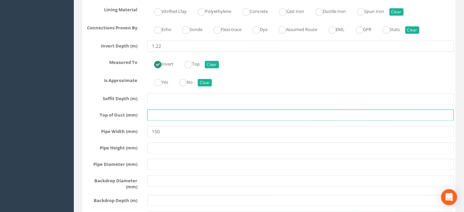
click at [211, 121] on input "text" at bounding box center [300, 114] width 306 height 11
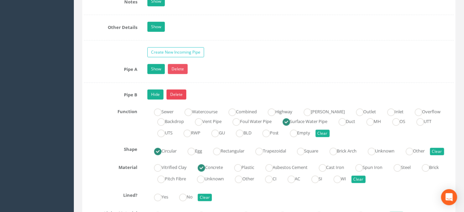
scroll to position [1068, 0]
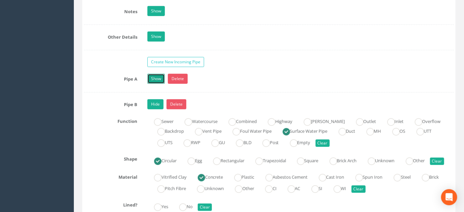
click at [154, 84] on link "Show" at bounding box center [155, 79] width 17 height 10
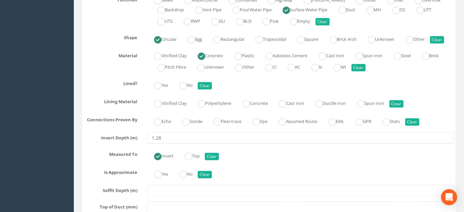
scroll to position [1273, 0]
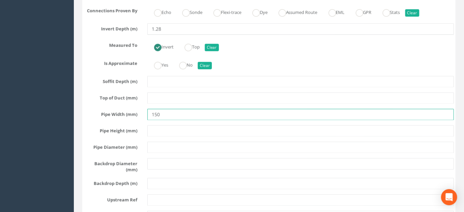
drag, startPoint x: 158, startPoint y: 124, endPoint x: 37, endPoint y: 128, distance: 121.9
click at [72, 127] on div "[PERSON_NAME] [PERSON_NAME] Geospatial UK Logout S Jobs Map Team Equipment Comp…" at bounding box center [232, 27] width 464 height 2600
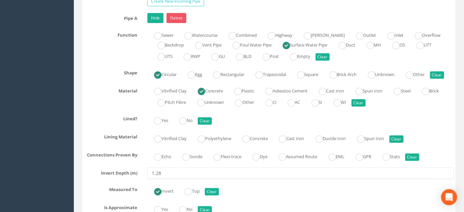
scroll to position [1090, 0]
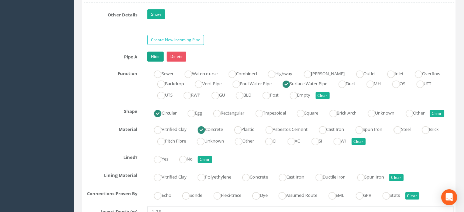
type input "225"
click at [154, 62] on link "Hide" at bounding box center [155, 57] width 16 height 10
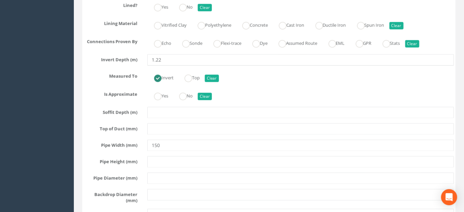
scroll to position [1303, 0]
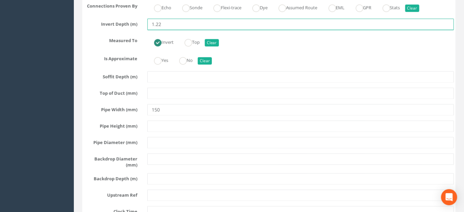
drag, startPoint x: 177, startPoint y: 41, endPoint x: 76, endPoint y: 35, distance: 101.6
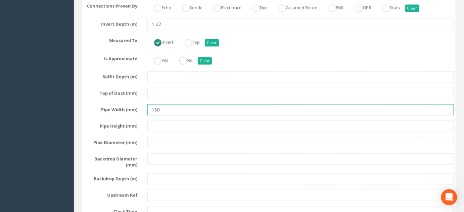
drag, startPoint x: 186, startPoint y: 122, endPoint x: 4, endPoint y: 128, distance: 181.3
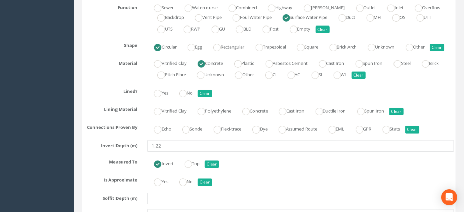
scroll to position [1029, 0]
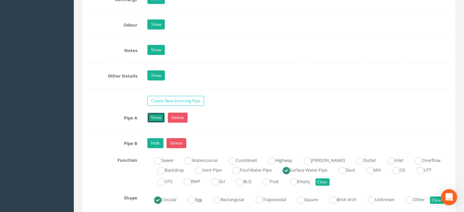
click at [156, 123] on link "Show" at bounding box center [155, 118] width 17 height 10
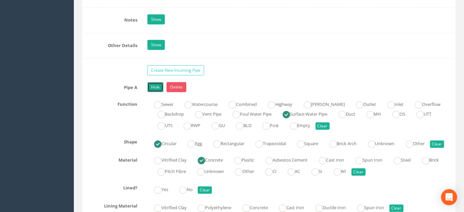
click at [159, 92] on link "Hide" at bounding box center [155, 87] width 16 height 10
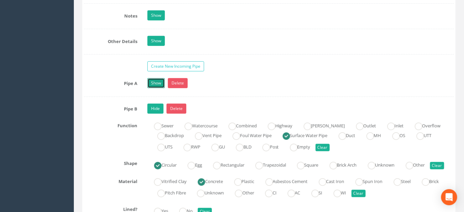
scroll to position [1120, 0]
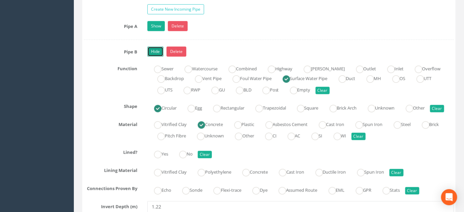
click at [154, 57] on link "Hide" at bounding box center [155, 52] width 16 height 10
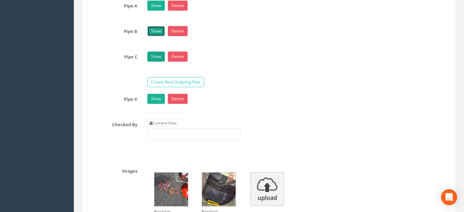
scroll to position [1151, 0]
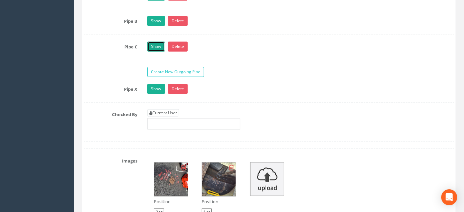
click at [155, 49] on link "Show" at bounding box center [155, 47] width 17 height 10
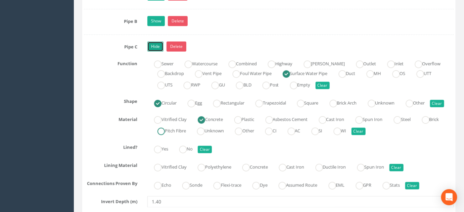
scroll to position [1273, 0]
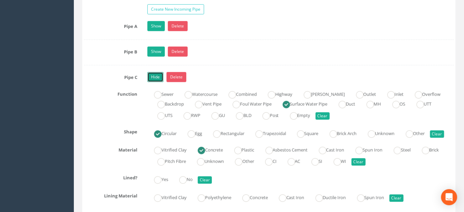
click at [157, 82] on link "Hide" at bounding box center [155, 77] width 16 height 10
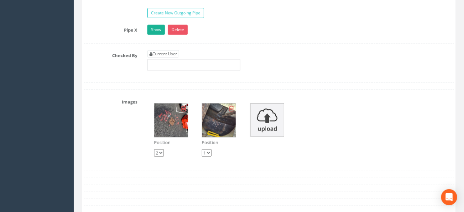
scroll to position [1181, 0]
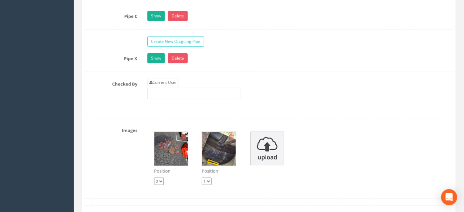
click at [158, 65] on div "Show Delete" at bounding box center [300, 59] width 316 height 12
click at [160, 63] on link "Show" at bounding box center [155, 58] width 17 height 10
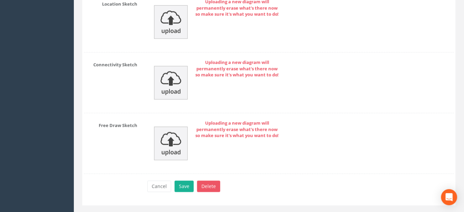
scroll to position [2005, 0]
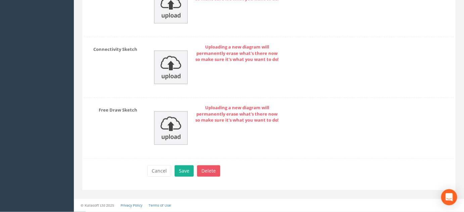
click at [185, 178] on div "Cancel Save Delete" at bounding box center [300, 171] width 316 height 13
click at [186, 174] on button "Save" at bounding box center [184, 170] width 19 height 11
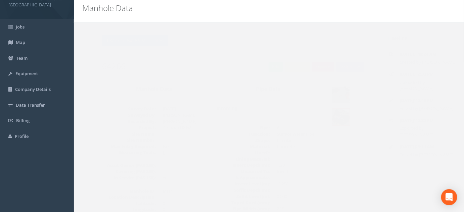
scroll to position [0, 0]
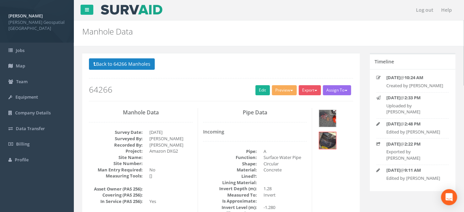
click at [287, 95] on div "Preview [PERSON_NAME] Manhole Heathrow United Utilities SurvAid IC SurvAid Manh…" at bounding box center [285, 91] width 27 height 12
click at [284, 90] on button "Preview" at bounding box center [284, 90] width 25 height 10
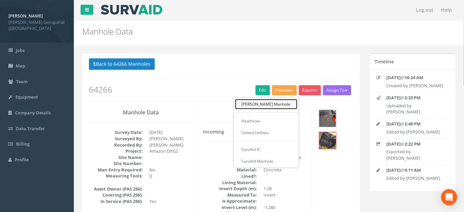
click at [280, 103] on link "[PERSON_NAME] Manhole" at bounding box center [266, 104] width 62 height 10
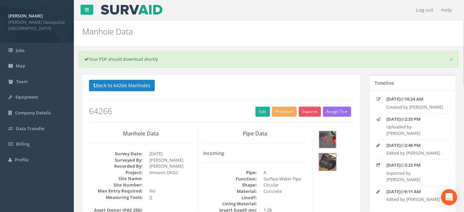
click at [316, 86] on p "Back to 64266 Manholes Back to Map" at bounding box center [221, 86] width 264 height 13
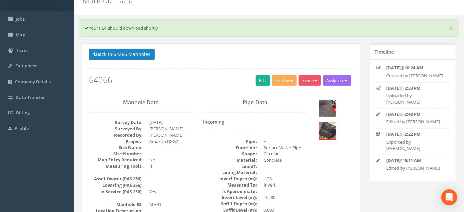
scroll to position [91, 0]
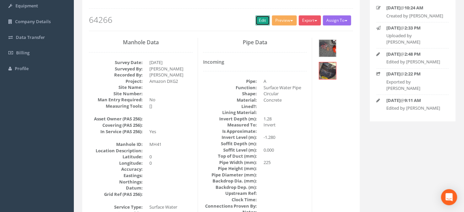
click at [264, 18] on link "Edit" at bounding box center [262, 20] width 14 height 10
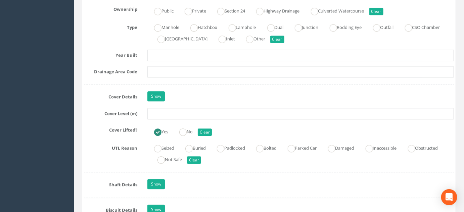
scroll to position [641, 0]
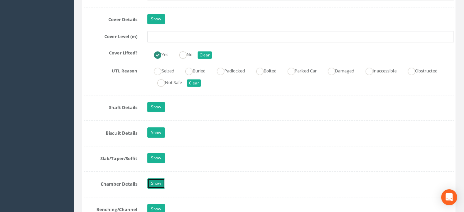
click at [158, 189] on link "Show" at bounding box center [155, 184] width 17 height 10
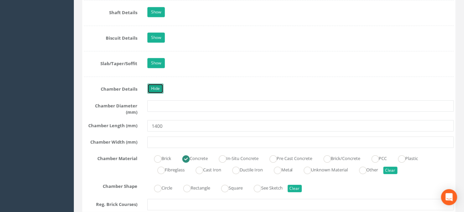
scroll to position [793, 0]
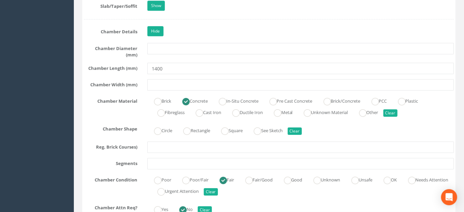
drag, startPoint x: 189, startPoint y: 84, endPoint x: 186, endPoint y: 80, distance: 4.5
click at [187, 81] on div "Job Number 64266 Job Number Suffix Survey Date [DATE] Surveyed By [PERSON_NAME]…" at bounding box center [269, 214] width 370 height 1753
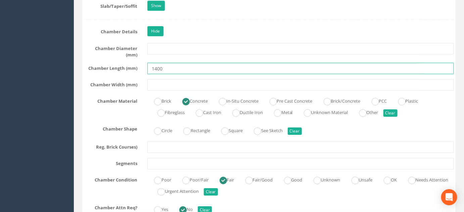
drag, startPoint x: 184, startPoint y: 77, endPoint x: 38, endPoint y: 78, distance: 146.3
drag, startPoint x: 220, startPoint y: 78, endPoint x: 69, endPoint y: 88, distance: 151.7
type input "1350"
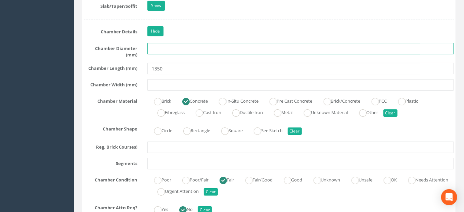
click at [237, 54] on input "text" at bounding box center [300, 48] width 306 height 11
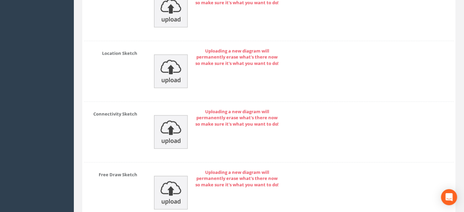
scroll to position [2203, 0]
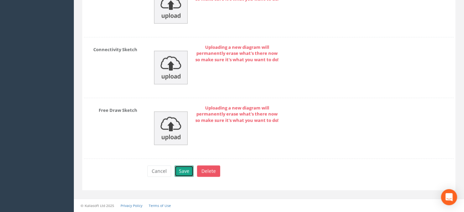
click at [186, 171] on button "Save" at bounding box center [184, 170] width 19 height 11
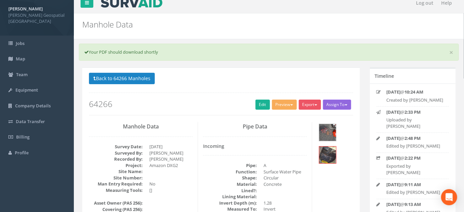
scroll to position [0, 0]
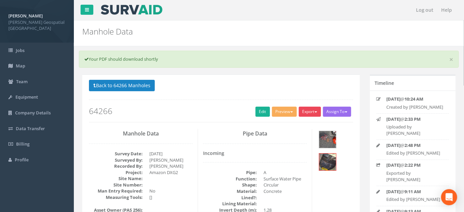
click at [313, 109] on button "Export" at bounding box center [310, 112] width 22 height 10
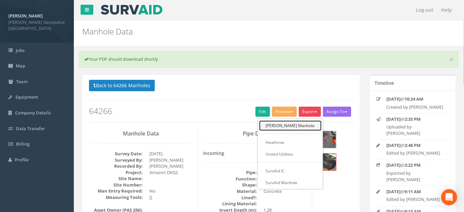
click at [313, 124] on link "[PERSON_NAME] Manhole" at bounding box center [290, 125] width 62 height 10
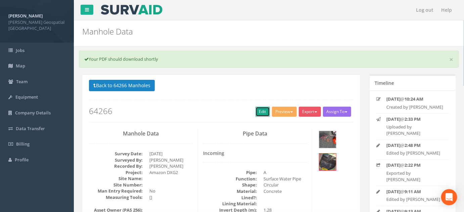
click at [259, 109] on link "Edit" at bounding box center [262, 112] width 14 height 10
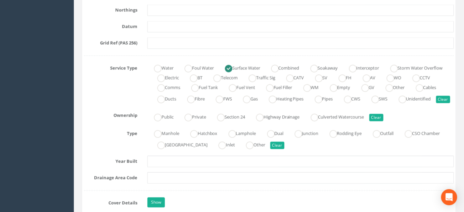
scroll to position [610, 0]
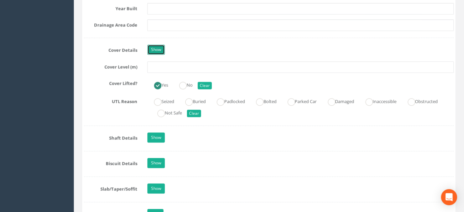
click at [160, 55] on link "Show" at bounding box center [155, 50] width 17 height 10
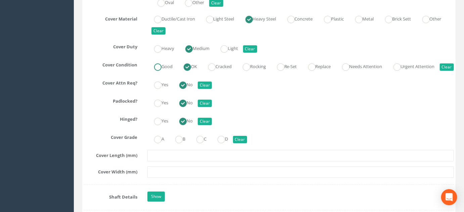
scroll to position [885, 0]
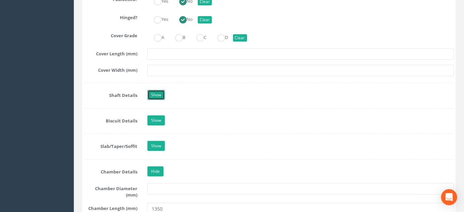
click at [159, 100] on link "Show" at bounding box center [155, 95] width 17 height 10
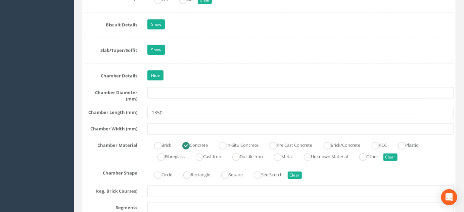
scroll to position [1281, 0]
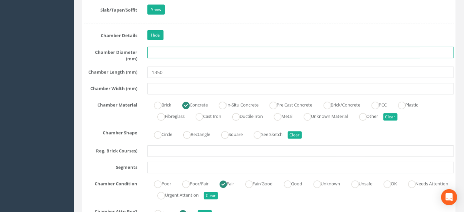
click at [175, 58] on input "text" at bounding box center [300, 52] width 306 height 11
type input "1350"
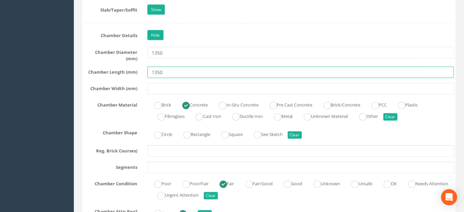
drag, startPoint x: 188, startPoint y: 102, endPoint x: 50, endPoint y: 99, distance: 138.0
click at [58, 100] on div "[PERSON_NAME] [PERSON_NAME] Geospatial UK Logout S Jobs Map Team Equipment Comp…" at bounding box center [232, 172] width 464 height 2906
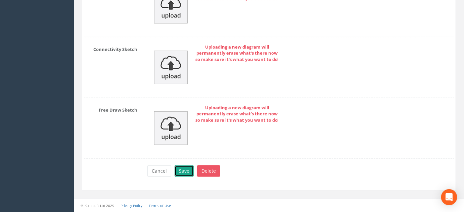
click at [190, 172] on button "Save" at bounding box center [184, 170] width 19 height 11
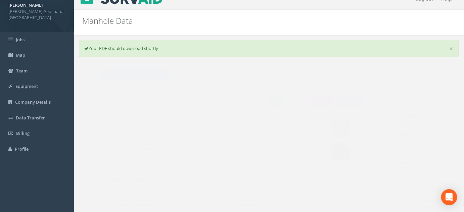
scroll to position [0, 0]
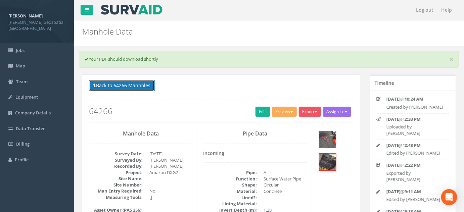
click at [130, 83] on button "Back to 64266 Manholes" at bounding box center [122, 85] width 66 height 11
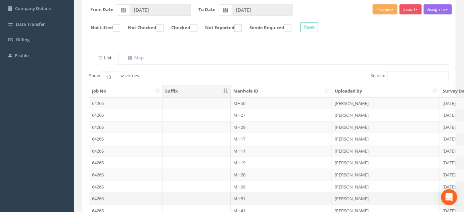
scroll to position [160, 0]
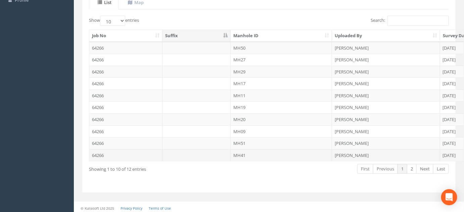
click at [126, 149] on td "64266" at bounding box center [125, 155] width 73 height 12
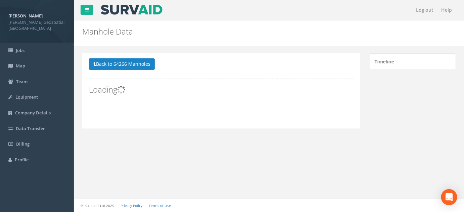
scroll to position [0, 0]
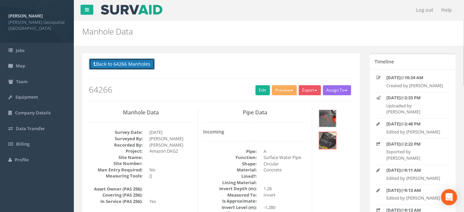
click at [101, 59] on button "Back to 64266 Manholes" at bounding box center [122, 63] width 66 height 11
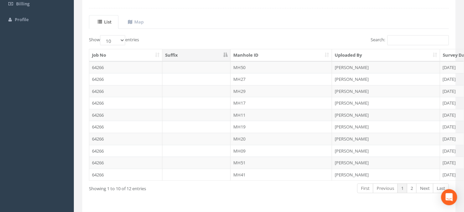
scroll to position [160, 0]
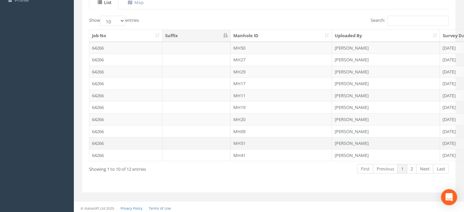
click at [128, 144] on td "64266" at bounding box center [125, 143] width 73 height 12
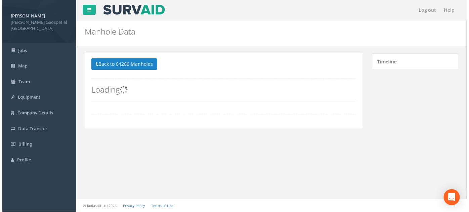
scroll to position [0, 0]
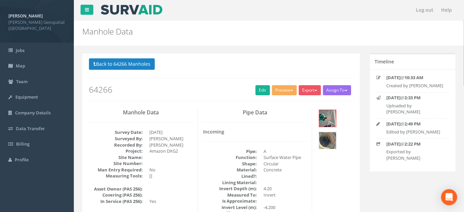
click at [328, 139] on img at bounding box center [327, 140] width 17 height 17
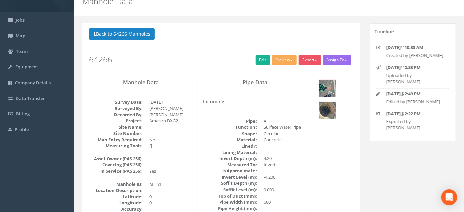
click at [143, 40] on p "Back to 64266 Manholes Back to Map" at bounding box center [221, 34] width 264 height 13
click at [142, 35] on button "Back to 64266 Manholes" at bounding box center [122, 33] width 66 height 11
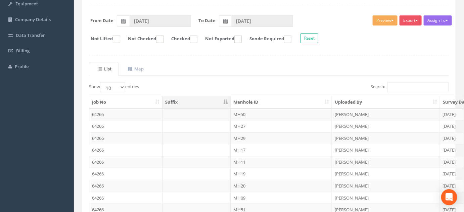
scroll to position [160, 0]
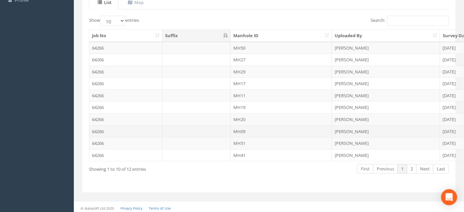
click at [176, 132] on td at bounding box center [196, 132] width 68 height 12
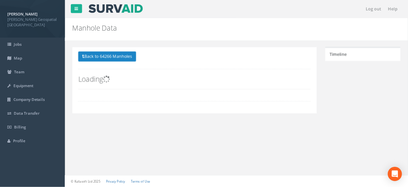
scroll to position [0, 0]
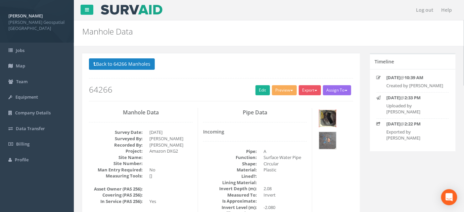
click at [331, 119] on img at bounding box center [327, 118] width 17 height 17
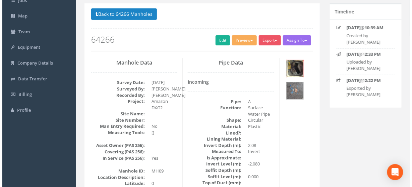
scroll to position [1, 0]
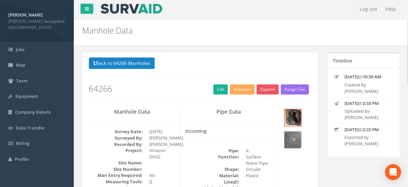
click at [294, 134] on img at bounding box center [293, 139] width 17 height 17
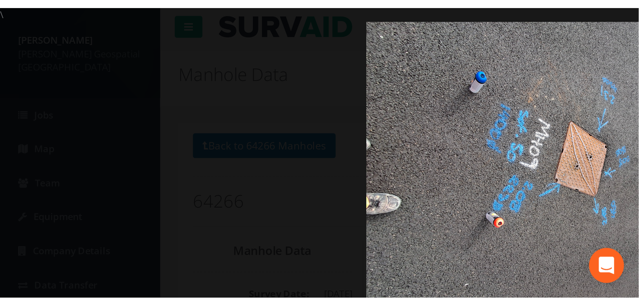
scroll to position [1, 0]
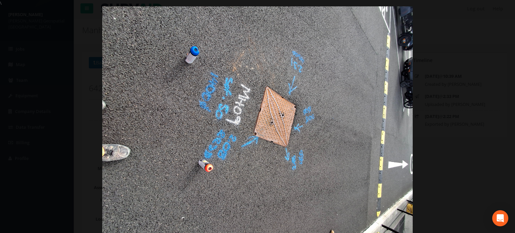
drag, startPoint x: 271, startPoint y: 108, endPoint x: 250, endPoint y: 88, distance: 29.4
click at [249, 90] on img at bounding box center [257, 122] width 311 height 233
click at [296, 165] on img at bounding box center [257, 122] width 311 height 233
drag, startPoint x: 293, startPoint y: 150, endPoint x: 290, endPoint y: 152, distance: 3.8
click at [293, 74] on img at bounding box center [257, 122] width 311 height 233
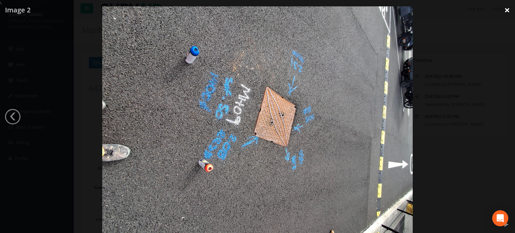
click at [508, 12] on link "×" at bounding box center [508, 10] width 16 height 20
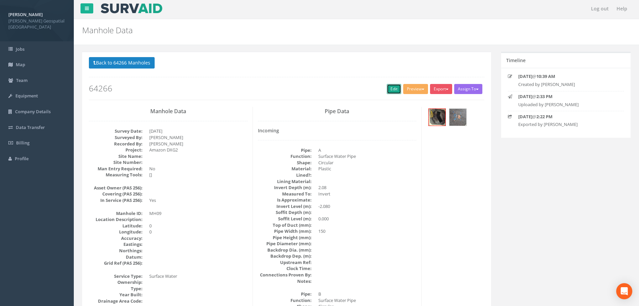
click at [392, 89] on link "Edit" at bounding box center [394, 89] width 14 height 10
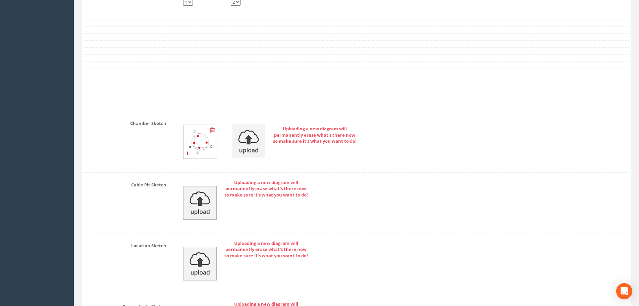
scroll to position [2334, 0]
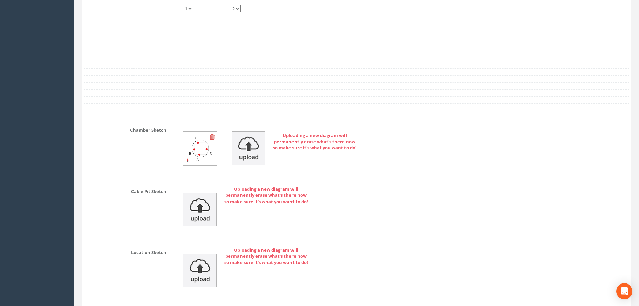
click at [210, 137] on icon at bounding box center [212, 137] width 5 height 7
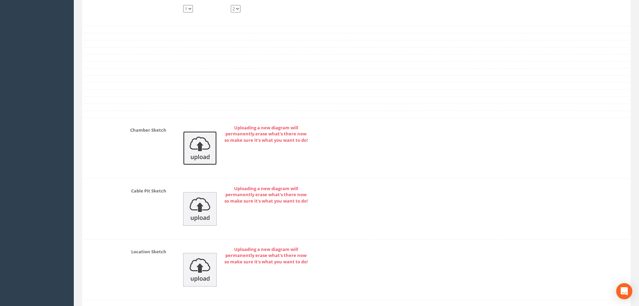
click at [204, 147] on img at bounding box center [200, 148] width 34 height 34
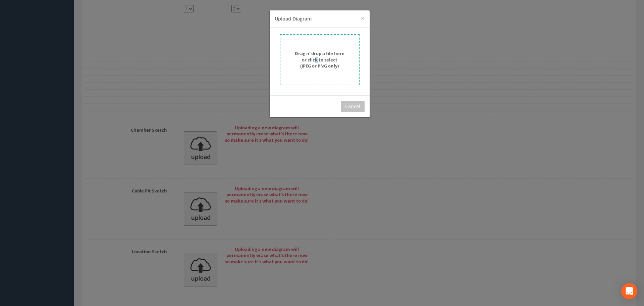
click at [316, 60] on strong "Drag n' drop a file here or click to select (JPEG or PNG only)" at bounding box center [320, 59] width 50 height 18
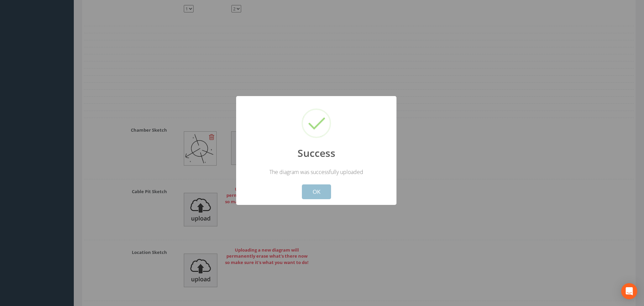
click at [315, 191] on button "OK" at bounding box center [316, 191] width 29 height 15
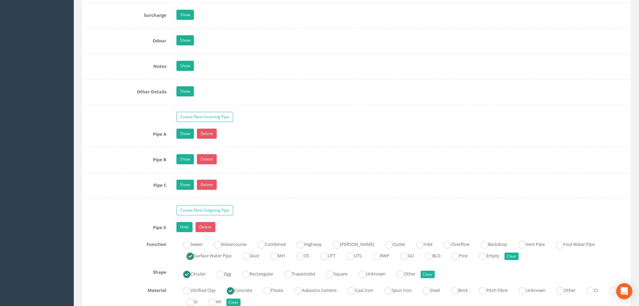
scroll to position [1629, 0]
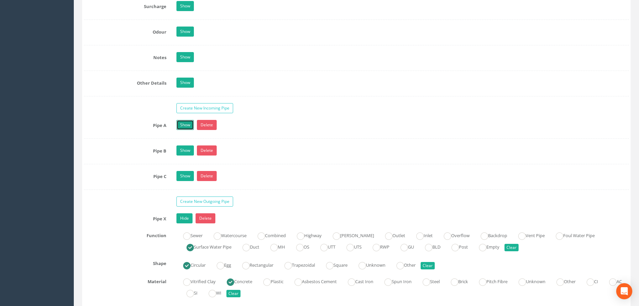
click at [188, 120] on link "Show" at bounding box center [185, 125] width 17 height 10
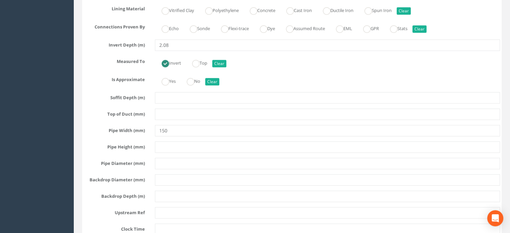
scroll to position [1902, 0]
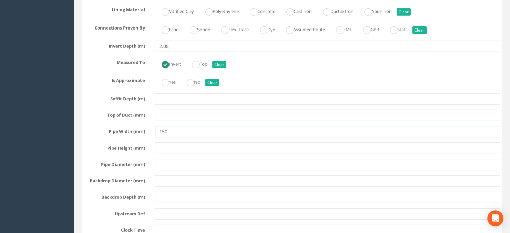
drag, startPoint x: 180, startPoint y: 137, endPoint x: 126, endPoint y: 130, distance: 54.1
click at [126, 130] on div "Pipe Width (mm) 150" at bounding box center [292, 131] width 427 height 11
type input "225"
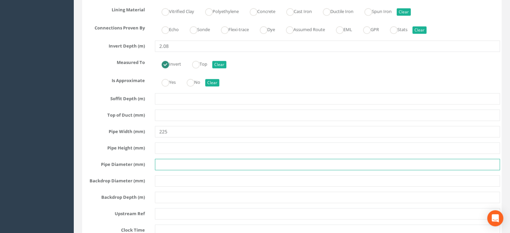
click at [322, 163] on input "text" at bounding box center [327, 164] width 345 height 11
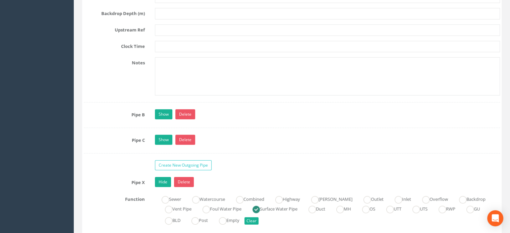
scroll to position [2137, 0]
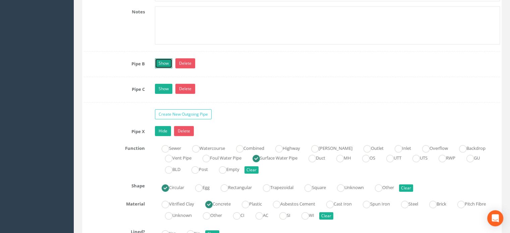
click at [163, 67] on link "Show" at bounding box center [163, 63] width 17 height 10
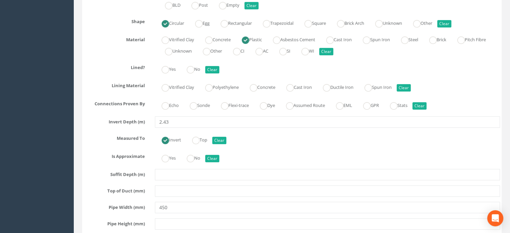
scroll to position [2238, 0]
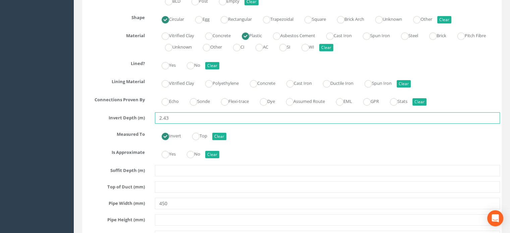
drag, startPoint x: 174, startPoint y: 122, endPoint x: 70, endPoint y: 117, distance: 103.8
type input "2.31"
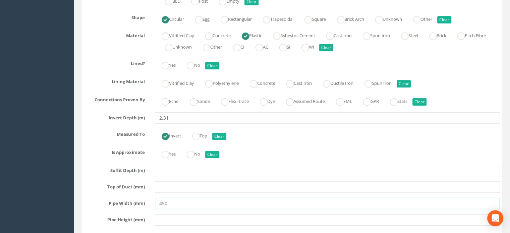
click at [189, 205] on input "450" at bounding box center [327, 203] width 345 height 11
drag, startPoint x: 194, startPoint y: 205, endPoint x: 114, endPoint y: 203, distance: 79.6
click at [114, 203] on div "Pipe Width (mm) 450" at bounding box center [292, 203] width 427 height 11
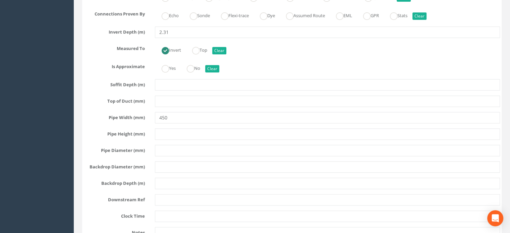
scroll to position [2775, 0]
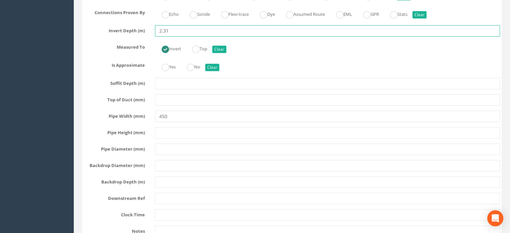
drag, startPoint x: 175, startPoint y: 31, endPoint x: 118, endPoint y: 22, distance: 57.4
click at [118, 22] on div "Pipe X Hide Delete Function Sewer Watercourse Combined Highway [PERSON_NAME] Ou…" at bounding box center [292, 70] width 416 height 401
type input "2.08"
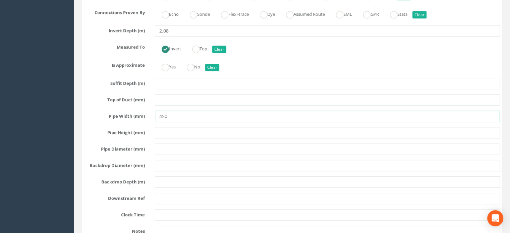
drag, startPoint x: 180, startPoint y: 115, endPoint x: 0, endPoint y: 101, distance: 180.7
type input "150"
click at [242, 142] on div "Pipe X Hide Delete Function Sewer Watercourse Combined Highway [PERSON_NAME] Ou…" at bounding box center [292, 70] width 416 height 401
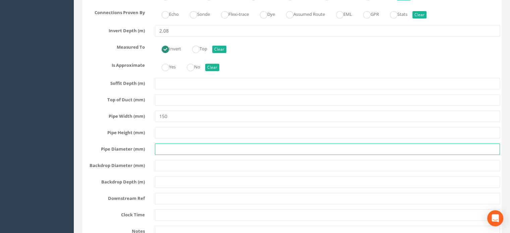
click at [227, 151] on input "text" at bounding box center [327, 149] width 345 height 11
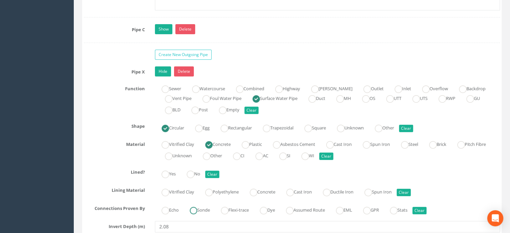
scroll to position [2641, 0]
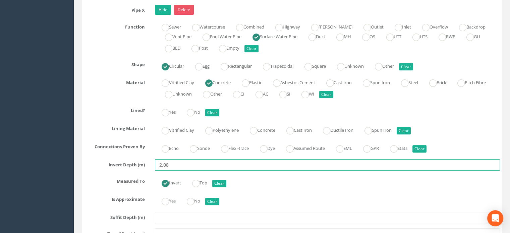
drag, startPoint x: 173, startPoint y: 166, endPoint x: 85, endPoint y: 169, distance: 88.3
click at [87, 170] on div "Invert Depth (m) 2.08" at bounding box center [292, 164] width 427 height 11
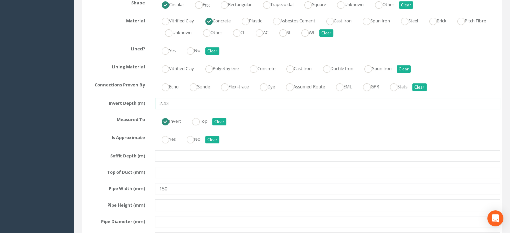
scroll to position [2775, 0]
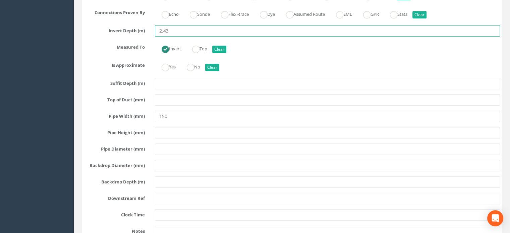
type input "2.43"
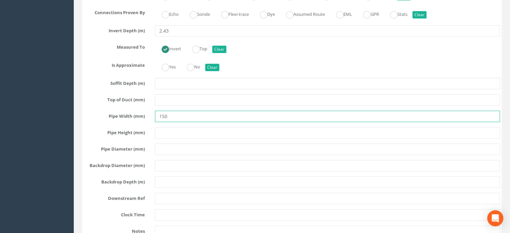
drag, startPoint x: 173, startPoint y: 114, endPoint x: 108, endPoint y: 114, distance: 64.8
click at [108, 116] on div "Pipe Width (mm) 150" at bounding box center [292, 116] width 427 height 11
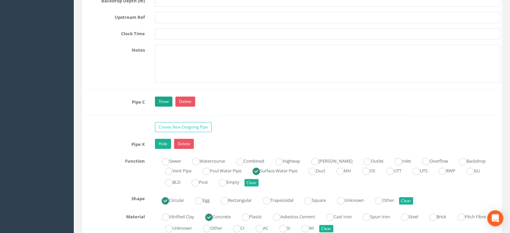
type input "450"
click at [162, 100] on link "Show" at bounding box center [163, 102] width 17 height 10
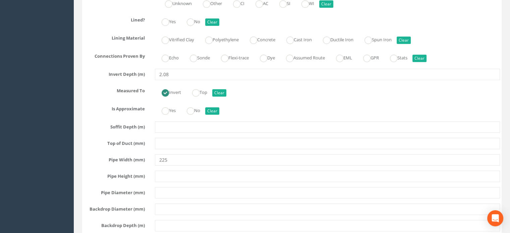
scroll to position [2741, 0]
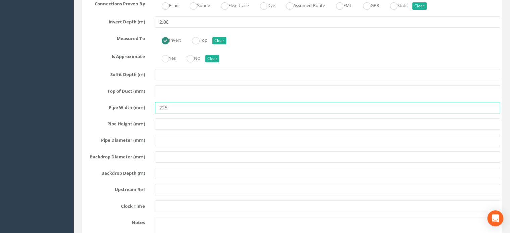
drag, startPoint x: 173, startPoint y: 108, endPoint x: 25, endPoint y: 97, distance: 148.4
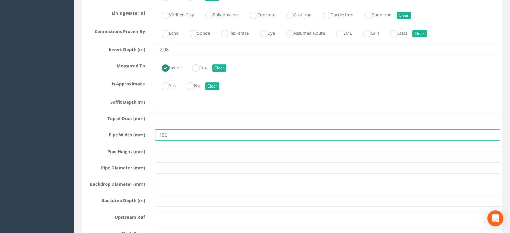
scroll to position [2674, 0]
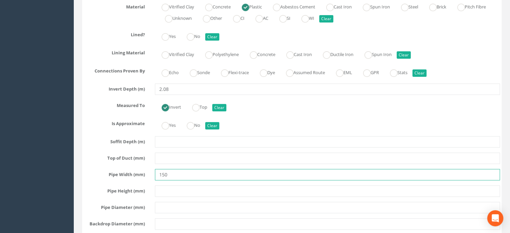
type input "150"
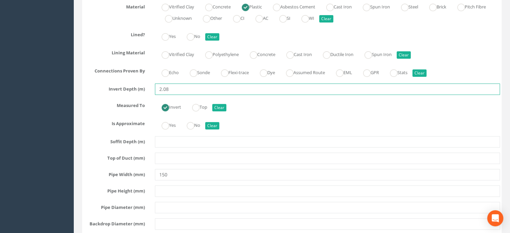
click at [216, 88] on input "2.08" at bounding box center [327, 89] width 345 height 11
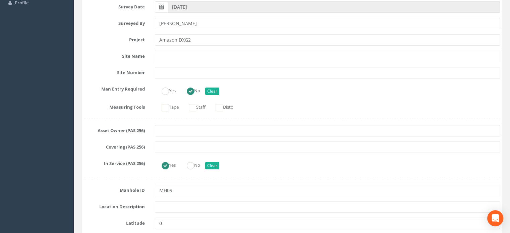
scroll to position [0, 0]
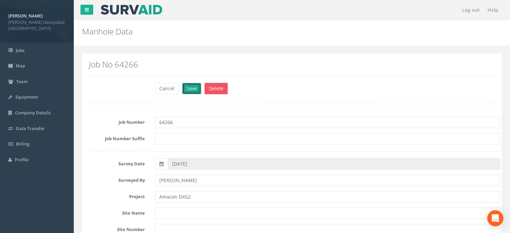
click at [190, 85] on button "Save" at bounding box center [191, 88] width 19 height 11
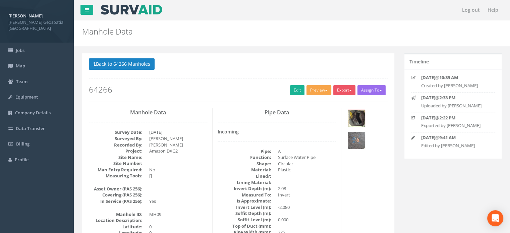
click at [313, 87] on button "Preview" at bounding box center [319, 90] width 25 height 10
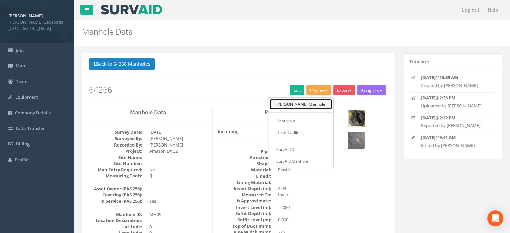
click at [310, 106] on link "[PERSON_NAME] Manhole" at bounding box center [301, 104] width 62 height 10
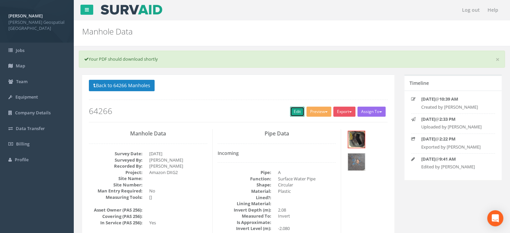
click at [298, 110] on link "Edit" at bounding box center [297, 112] width 14 height 10
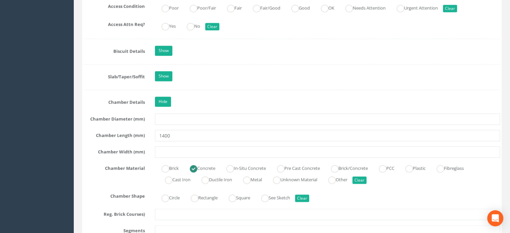
scroll to position [1275, 0]
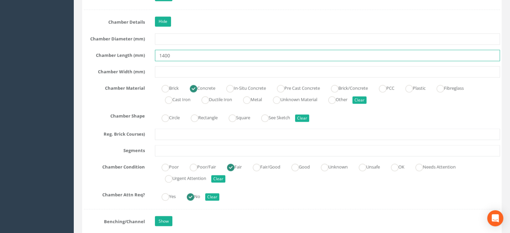
drag, startPoint x: 189, startPoint y: 64, endPoint x: 97, endPoint y: 43, distance: 94.4
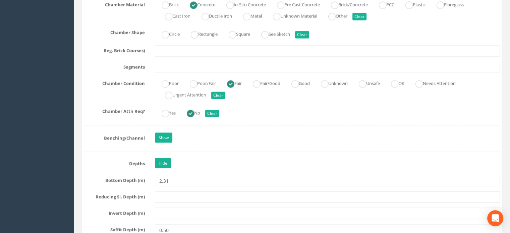
scroll to position [1410, 0]
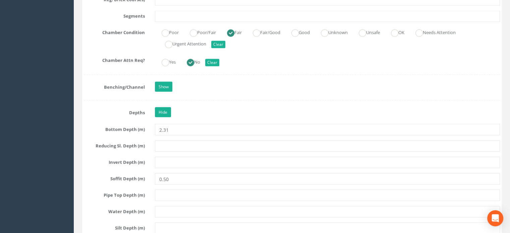
type input "1350"
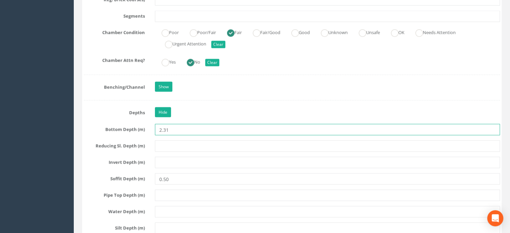
drag, startPoint x: 184, startPoint y: 133, endPoint x: 66, endPoint y: 117, distance: 118.5
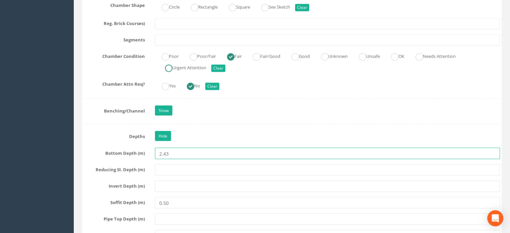
scroll to position [1342, 0]
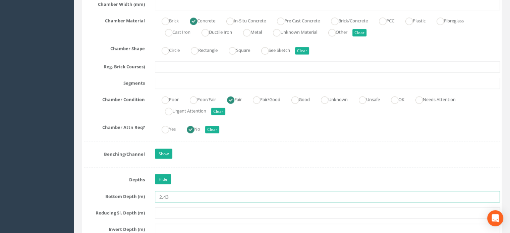
type input "2.43"
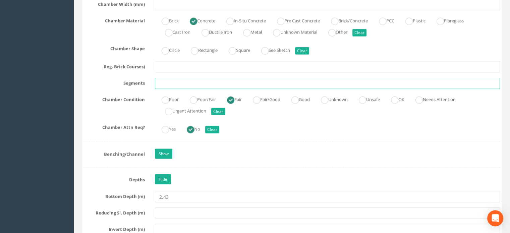
click at [187, 88] on input "text" at bounding box center [327, 83] width 345 height 11
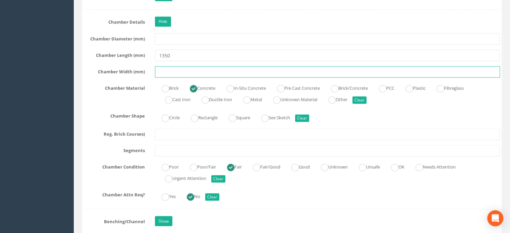
click at [175, 78] on input "text" at bounding box center [327, 71] width 345 height 11
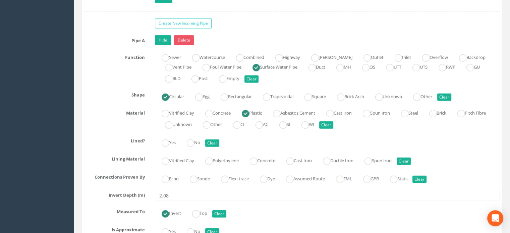
scroll to position [1846, 0]
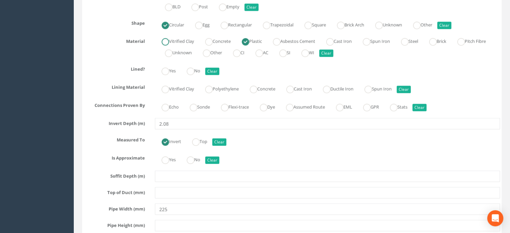
click at [182, 45] on label "Vitrified Clay" at bounding box center [174, 41] width 39 height 10
radio input "true"
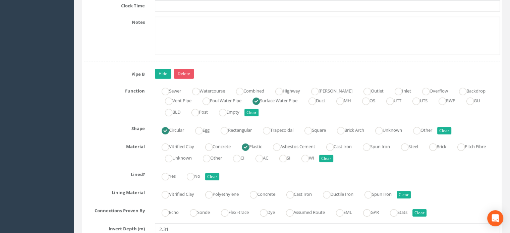
click at [174, 145] on label "Vitrified Clay" at bounding box center [174, 146] width 39 height 10
radio input "true"
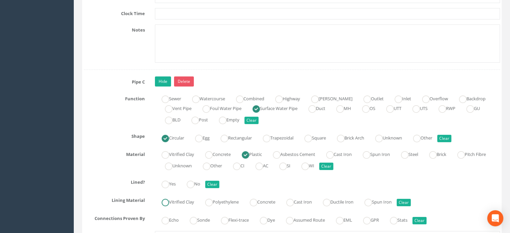
scroll to position [2618, 0]
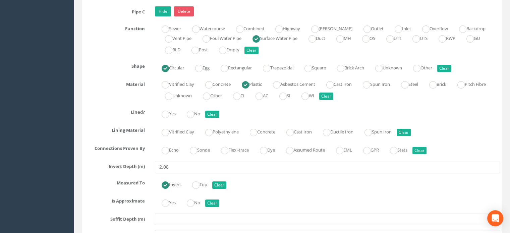
click at [185, 90] on div "Vitrified Clay Concrete Plastic Asbestos Cement Cast Iron Spun Iron Steel Brick…" at bounding box center [327, 90] width 355 height 23
click at [184, 88] on label "Vitrified Clay" at bounding box center [174, 84] width 39 height 10
radio input "true"
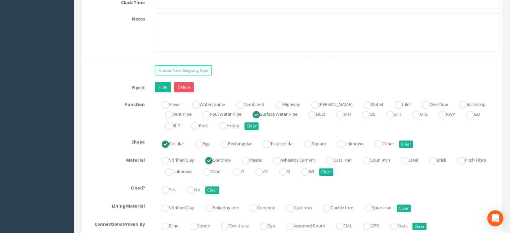
scroll to position [3020, 0]
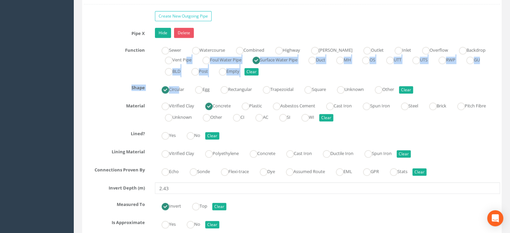
drag, startPoint x: 186, startPoint y: 57, endPoint x: 190, endPoint y: 89, distance: 32.4
click at [180, 91] on div "Pipe X Hide Delete Function Sewer Watercourse Combined Highway [PERSON_NAME] Ou…" at bounding box center [292, 228] width 416 height 401
click at [309, 74] on div "Sewer Watercourse Combined Highway [PERSON_NAME] Outlet Inlet Overflow Backdrop…" at bounding box center [327, 61] width 355 height 33
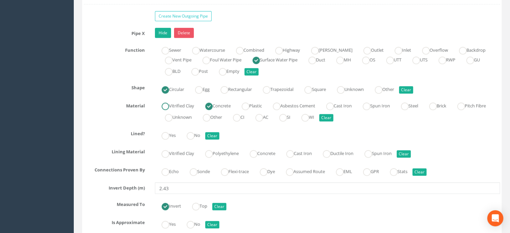
click at [182, 106] on label "Vitrified Clay" at bounding box center [174, 105] width 39 height 10
radio input "true"
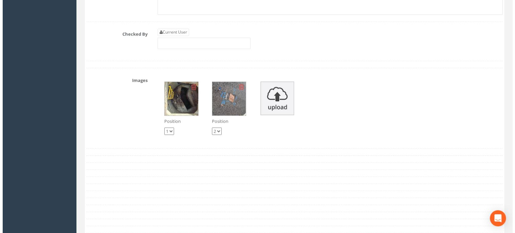
scroll to position [3423, 0]
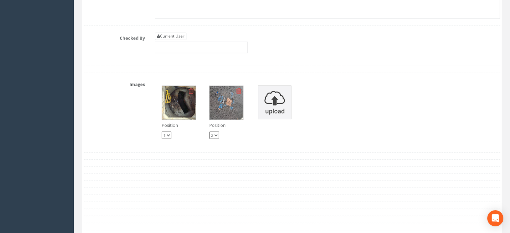
click at [177, 96] on img at bounding box center [179, 103] width 34 height 34
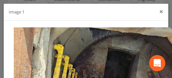
click at [160, 10] on button "×" at bounding box center [161, 11] width 4 height 7
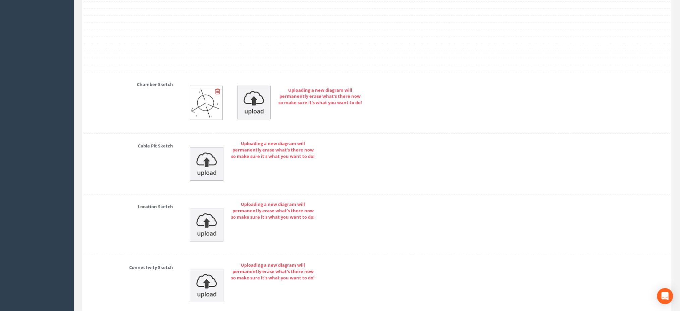
scroll to position [3409, 0]
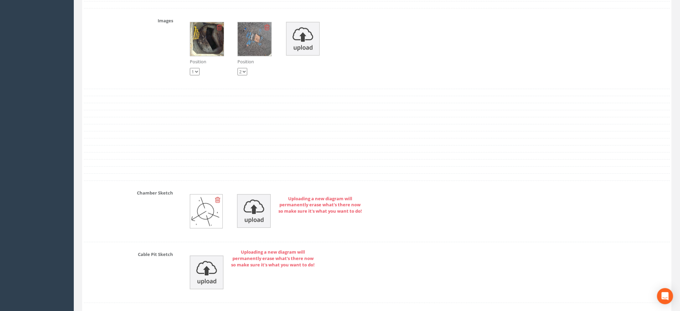
click at [198, 75] on select "1 2" at bounding box center [195, 71] width 10 height 7
select select "string:2"
click at [190, 72] on select "1 2" at bounding box center [195, 71] width 10 height 7
select select "string:1"
click at [200, 75] on select "1 2" at bounding box center [195, 71] width 10 height 7
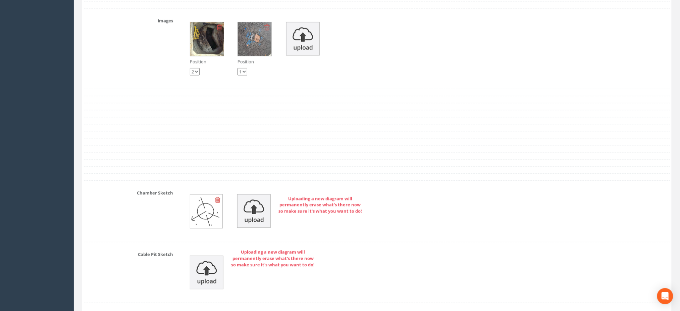
select select "string:1"
click at [190, 72] on select "1 2" at bounding box center [195, 71] width 10 height 7
select select "string:2"
click at [226, 37] on div "Position 1 2 Position 1 2" at bounding box center [426, 48] width 497 height 67
click at [212, 47] on img at bounding box center [207, 39] width 34 height 34
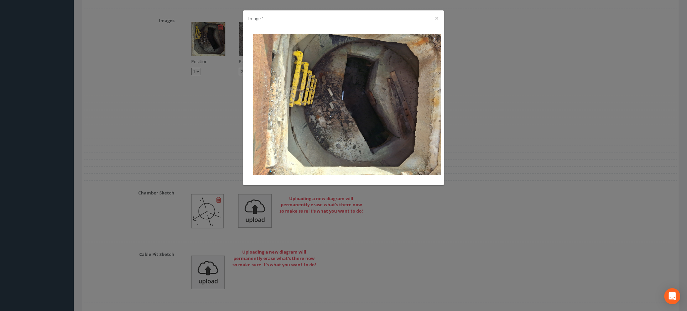
click at [441, 20] on div "Image 1 ×" at bounding box center [343, 18] width 201 height 17
click at [439, 18] on div "Image 1 ×" at bounding box center [343, 18] width 201 height 17
click at [438, 16] on button "×" at bounding box center [437, 18] width 4 height 7
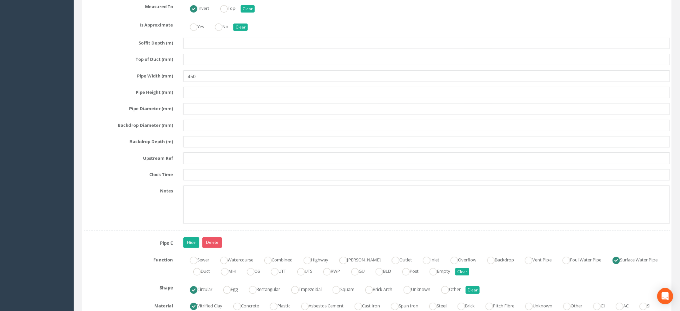
scroll to position [2156, 0]
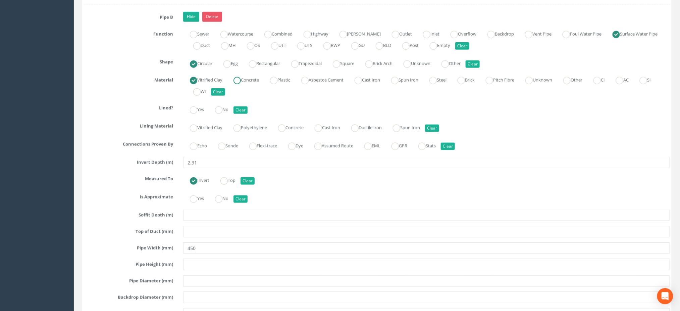
click at [252, 84] on label "Concrete" at bounding box center [243, 80] width 32 height 10
radio input "false"
radio input "true"
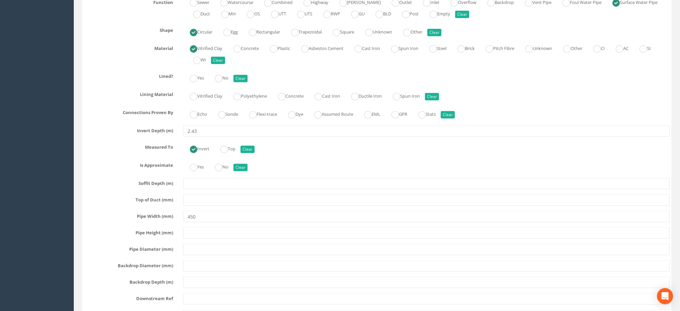
scroll to position [2880, 0]
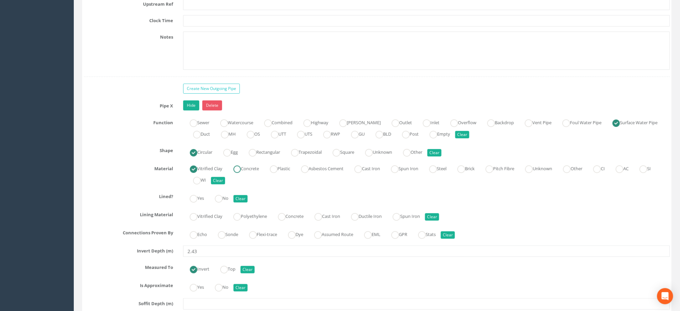
click at [258, 170] on label "Concrete" at bounding box center [243, 168] width 32 height 10
radio input "false"
radio input "true"
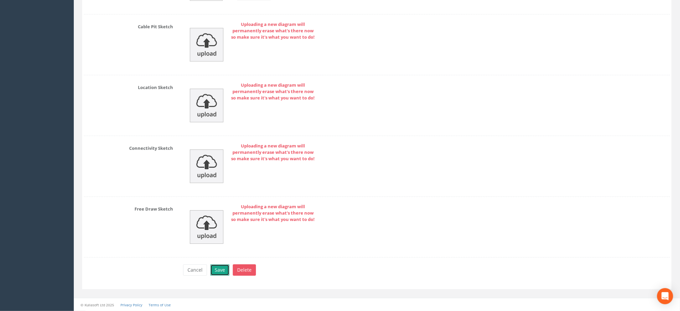
click at [220, 268] on button "Save" at bounding box center [219, 269] width 19 height 11
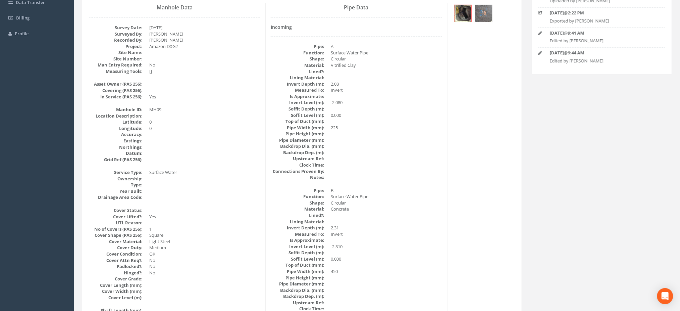
scroll to position [0, 0]
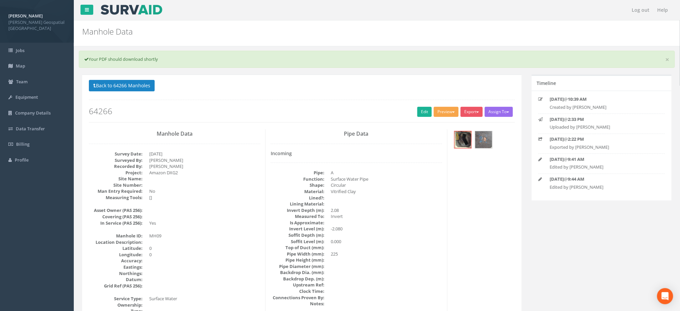
click at [450, 111] on button "Preview" at bounding box center [446, 112] width 25 height 10
click at [438, 127] on link "[PERSON_NAME] Manhole" at bounding box center [428, 125] width 62 height 10
click at [417, 116] on link "Edit" at bounding box center [424, 112] width 14 height 10
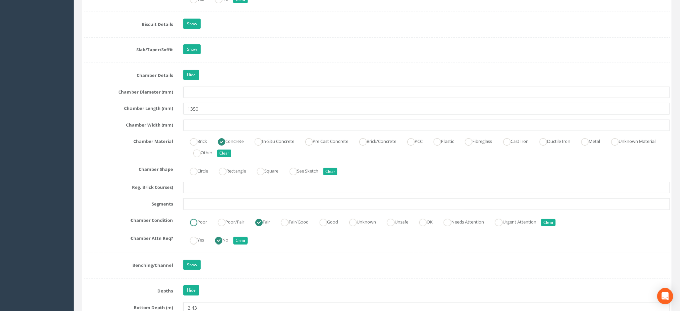
scroll to position [1208, 0]
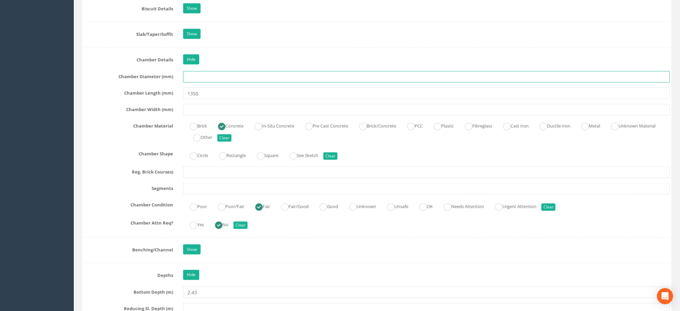
click at [210, 79] on input "text" at bounding box center [426, 76] width 487 height 11
type input "1350"
drag, startPoint x: 233, startPoint y: 94, endPoint x: 105, endPoint y: 81, distance: 128.6
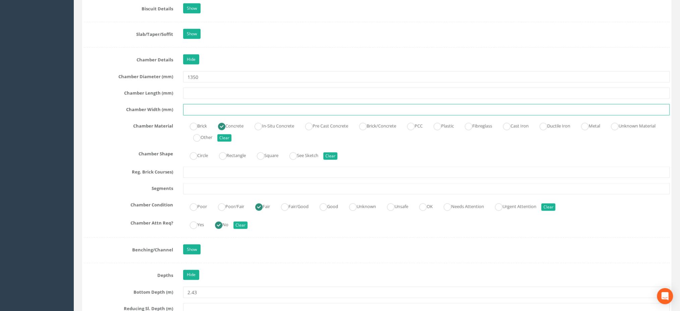
click at [319, 109] on input "text" at bounding box center [426, 109] width 487 height 11
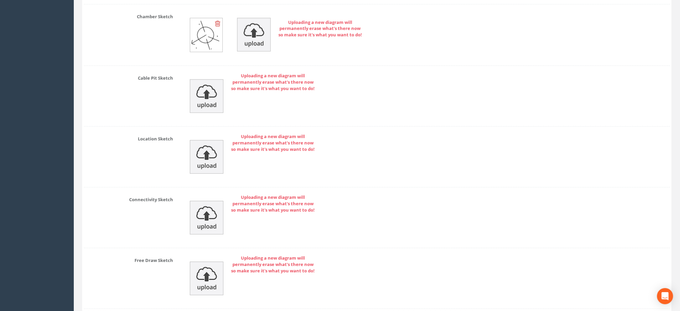
scroll to position [3641, 0]
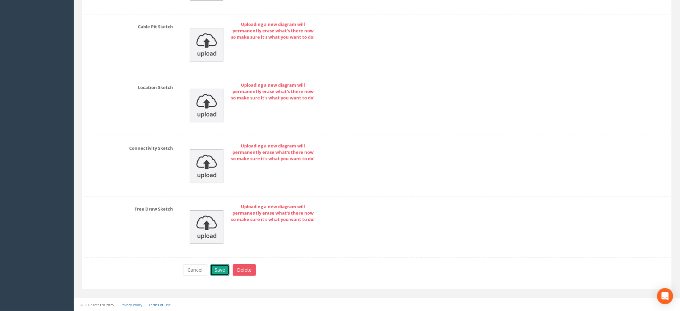
click at [217, 267] on button "Save" at bounding box center [219, 269] width 19 height 11
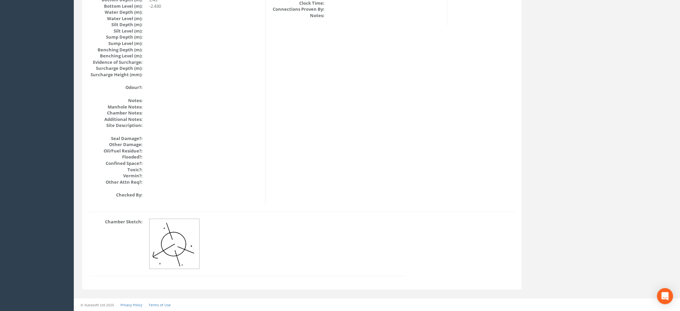
scroll to position [566, 0]
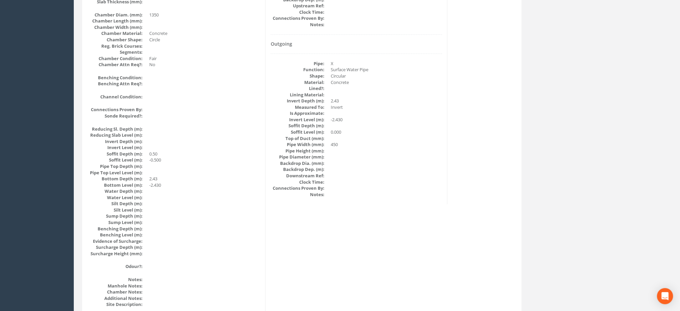
drag, startPoint x: 681, startPoint y: 176, endPoint x: 683, endPoint y: 171, distance: 5.3
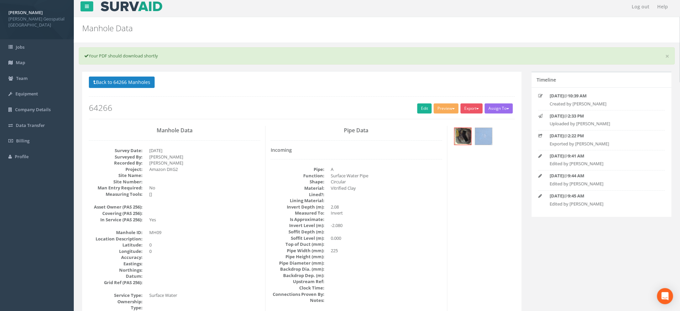
scroll to position [0, 0]
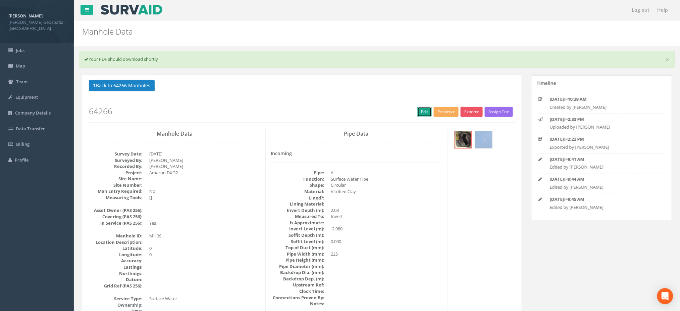
click at [424, 114] on link "Edit" at bounding box center [424, 112] width 14 height 10
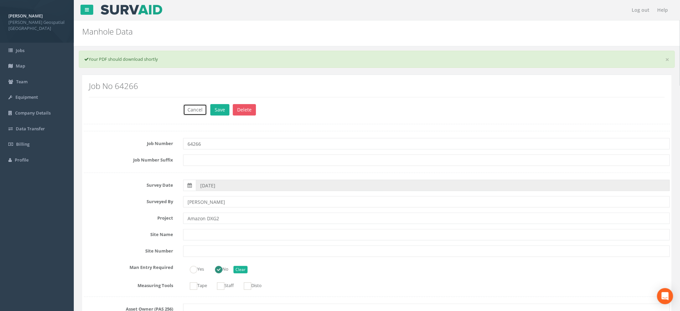
click at [202, 112] on button "Cancel" at bounding box center [195, 109] width 24 height 11
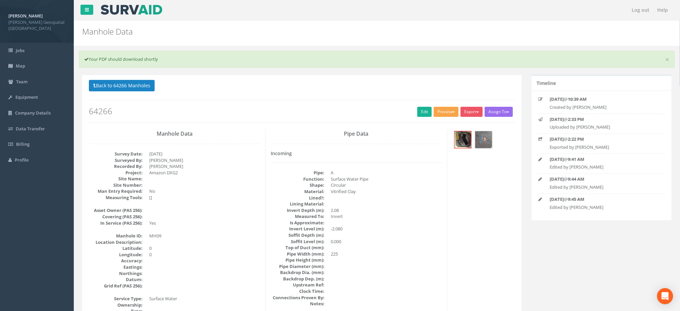
click at [437, 112] on button "Preview" at bounding box center [446, 112] width 25 height 10
click at [443, 130] on link "[PERSON_NAME] Manhole" at bounding box center [428, 125] width 62 height 10
click at [417, 112] on link "Edit" at bounding box center [424, 112] width 14 height 10
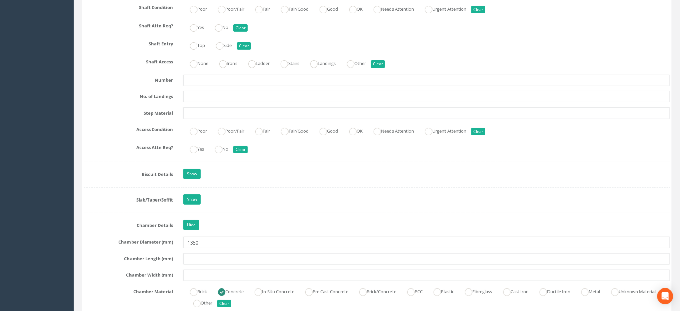
scroll to position [1163, 0]
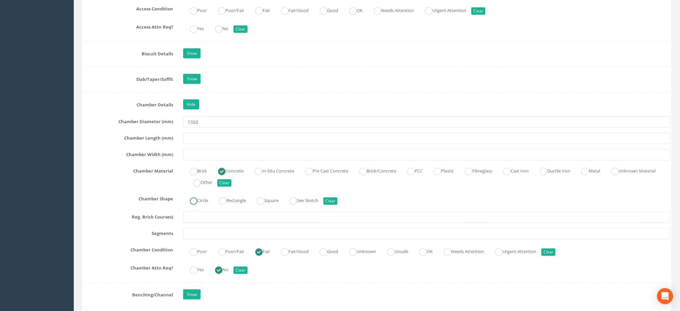
click at [201, 202] on label "Circle" at bounding box center [195, 200] width 25 height 10
radio input "true"
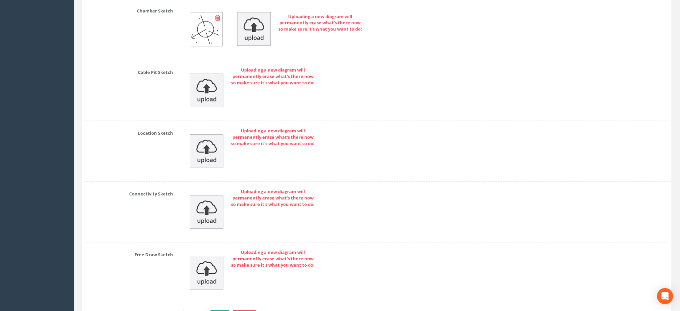
scroll to position [3641, 0]
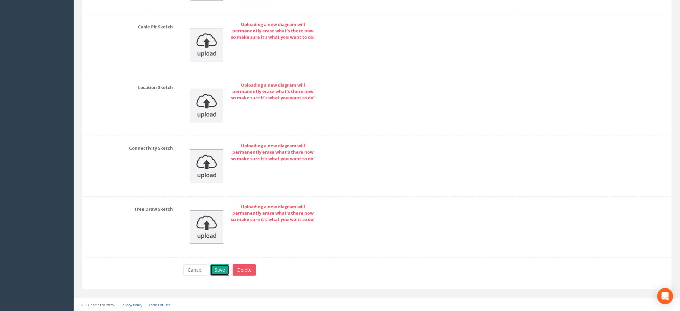
click at [220, 273] on button "Save" at bounding box center [219, 269] width 19 height 11
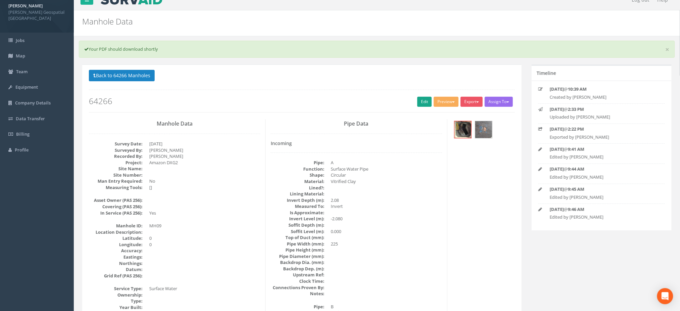
scroll to position [0, 0]
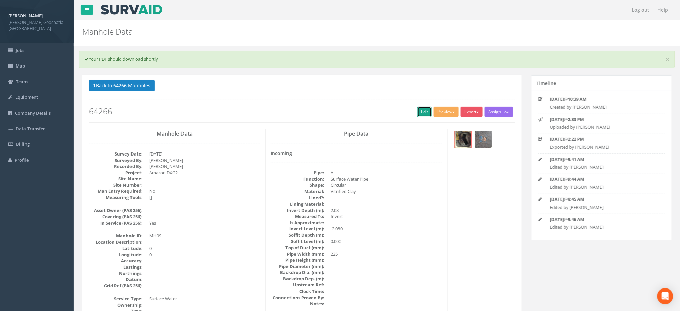
click at [422, 114] on link "Edit" at bounding box center [424, 112] width 14 height 10
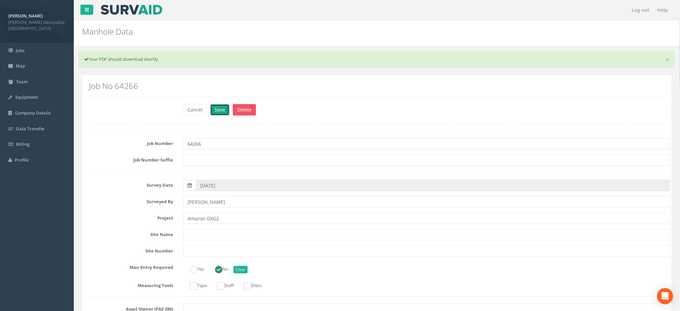
click at [221, 107] on button "Save" at bounding box center [219, 109] width 19 height 11
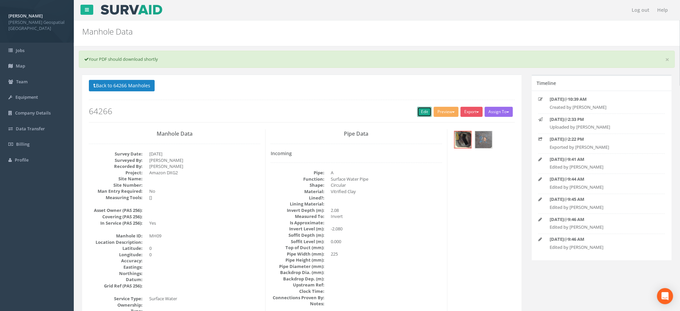
click at [430, 112] on link "Edit" at bounding box center [424, 112] width 14 height 10
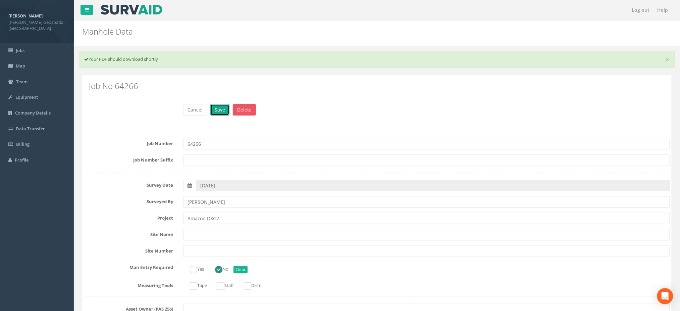
click at [221, 111] on button "Save" at bounding box center [219, 109] width 19 height 11
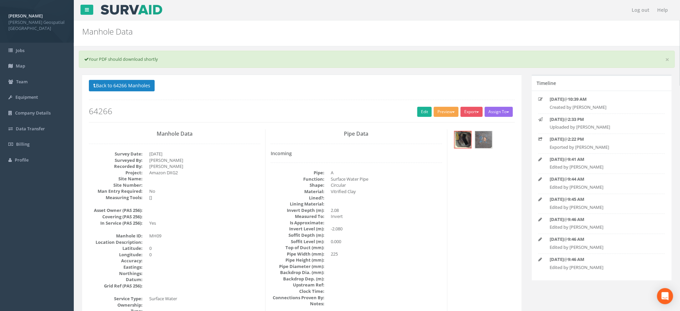
click at [446, 113] on button "Preview" at bounding box center [446, 112] width 25 height 10
click at [449, 126] on link "[PERSON_NAME] Manhole" at bounding box center [428, 125] width 62 height 10
click at [486, 113] on button "Assign To" at bounding box center [499, 112] width 28 height 10
click at [477, 111] on button "Export" at bounding box center [472, 112] width 22 height 10
click at [468, 123] on link "[PERSON_NAME] Manhole" at bounding box center [452, 125] width 62 height 10
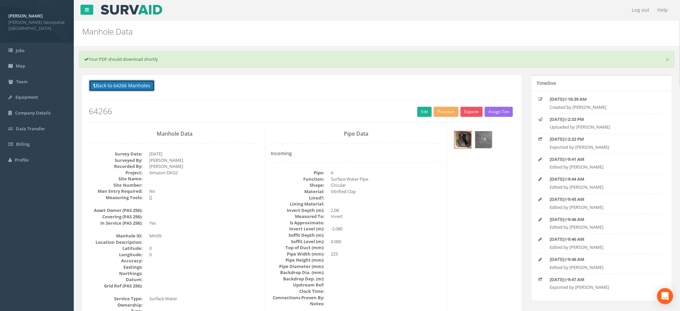
click at [154, 83] on button "Back to 64266 Manholes" at bounding box center [122, 85] width 66 height 11
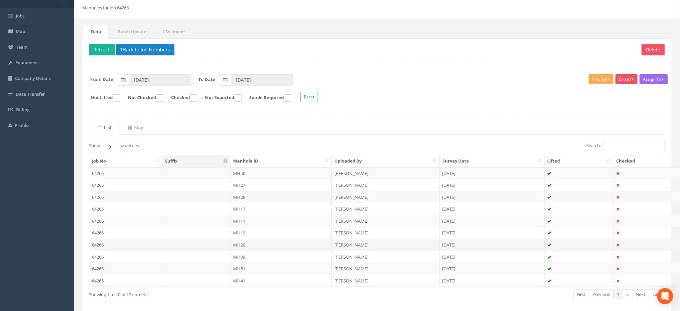
scroll to position [64, 0]
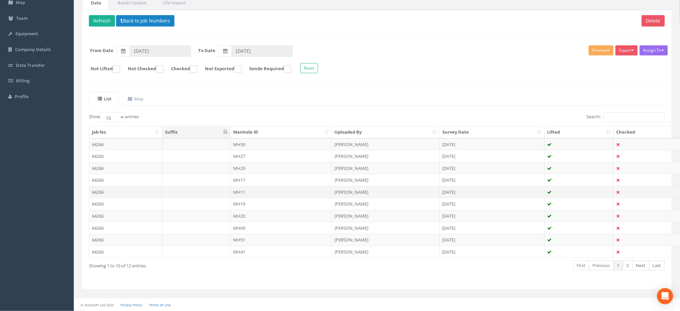
click at [246, 190] on td "MH11" at bounding box center [281, 192] width 101 height 12
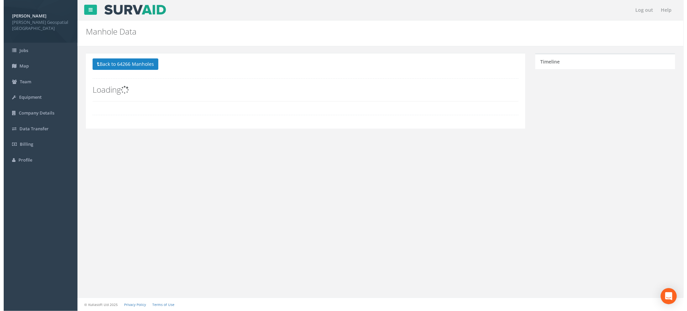
scroll to position [0, 0]
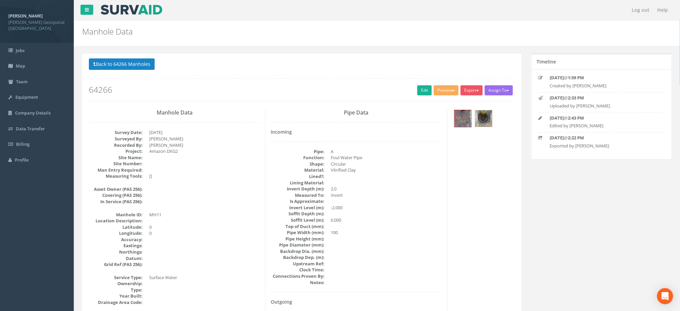
click at [486, 118] on img at bounding box center [484, 118] width 17 height 17
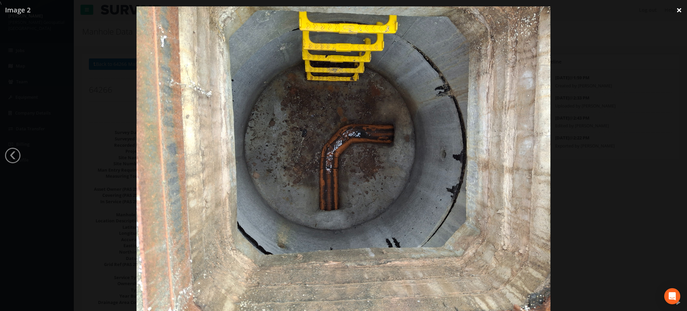
click at [679, 11] on link "×" at bounding box center [680, 10] width 16 height 20
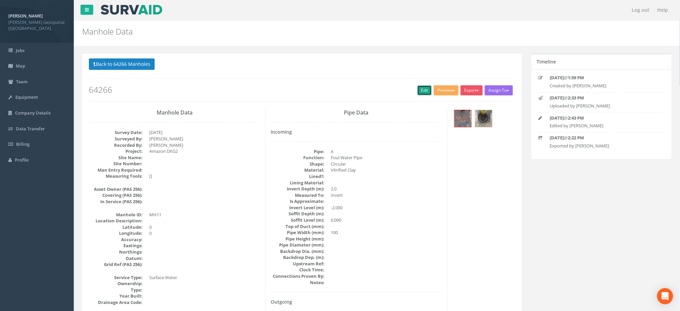
click at [427, 90] on link "Edit" at bounding box center [424, 90] width 14 height 10
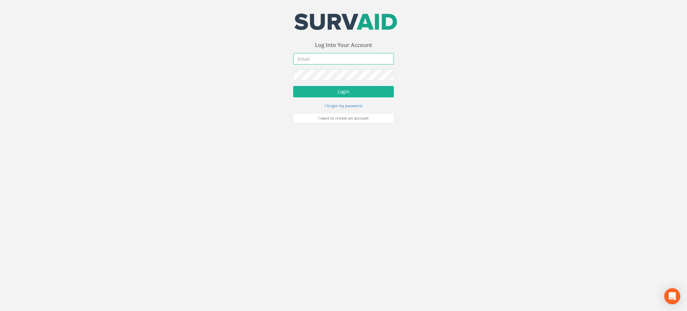
click at [367, 62] on input "email" at bounding box center [343, 58] width 101 height 11
click at [313, 60] on input "email" at bounding box center [343, 58] width 101 height 11
paste input "[EMAIL_ADDRESS][DOMAIN_NAME]"
type input "[EMAIL_ADDRESS][DOMAIN_NAME]"
click at [355, 88] on button "Login" at bounding box center [343, 91] width 101 height 11
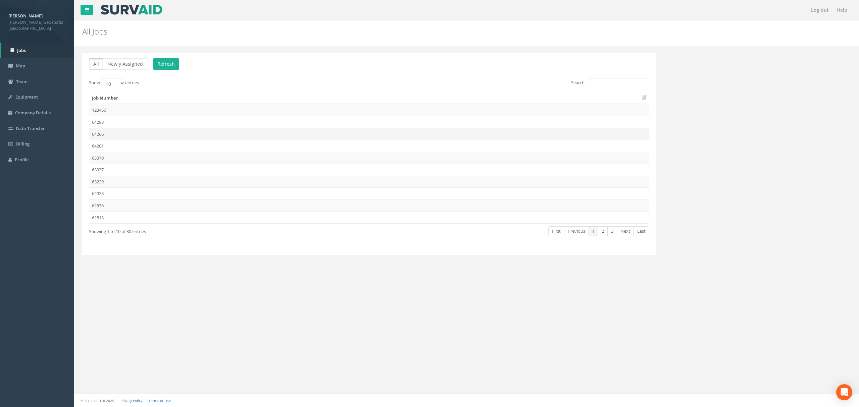
click at [115, 138] on td "64266" at bounding box center [369, 134] width 560 height 12
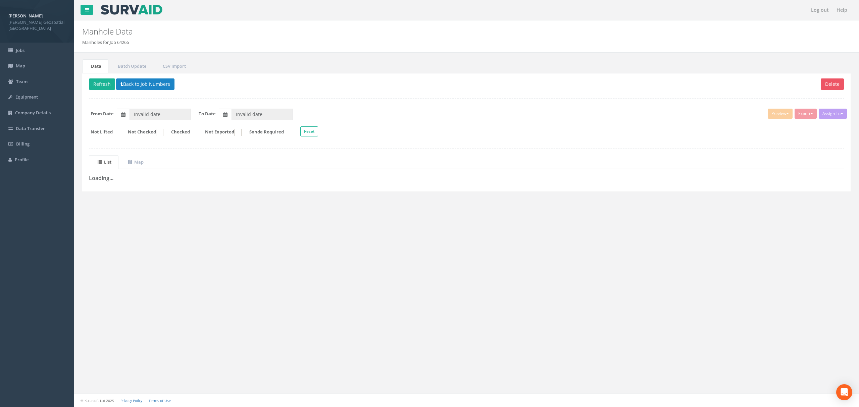
type input "[DATE]"
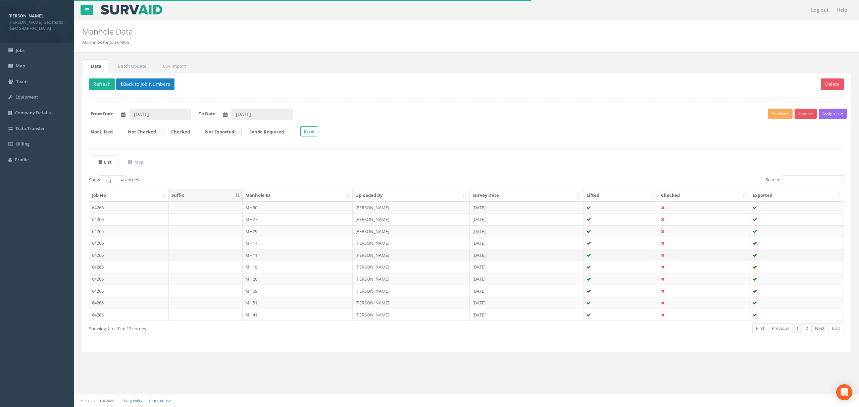
click at [159, 254] on td "64266" at bounding box center [129, 255] width 80 height 12
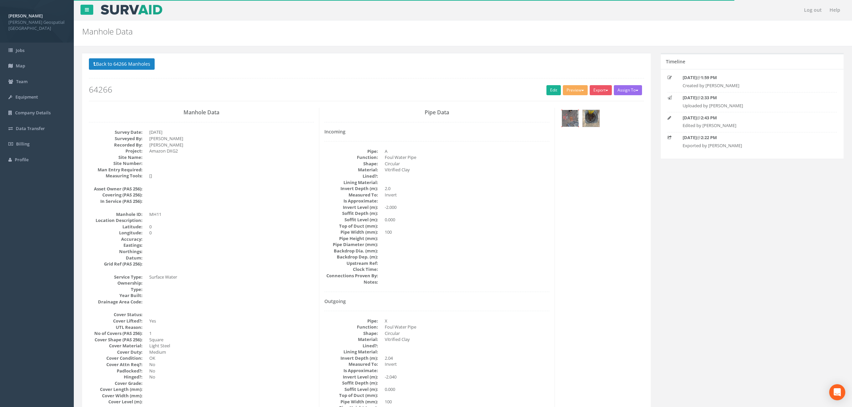
click at [577, 117] on img at bounding box center [570, 118] width 17 height 17
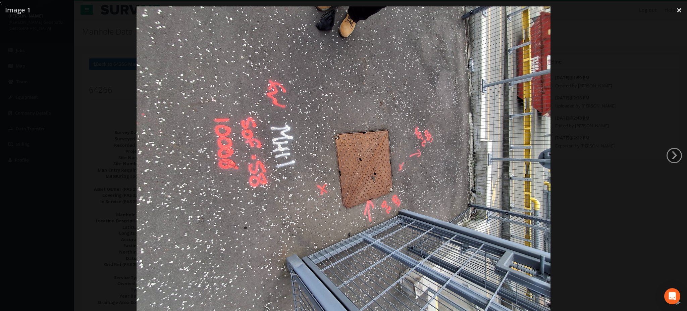
click at [489, 223] on img at bounding box center [344, 161] width 414 height 311
drag, startPoint x: 651, startPoint y: 44, endPoint x: 659, endPoint y: 29, distance: 17.3
click at [651, 44] on div at bounding box center [343, 161] width 687 height 311
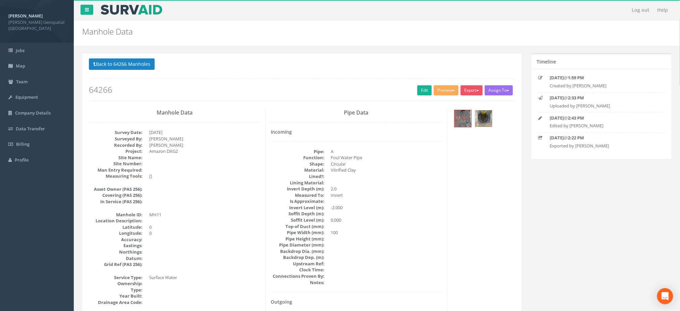
click at [481, 122] on img at bounding box center [484, 118] width 17 height 17
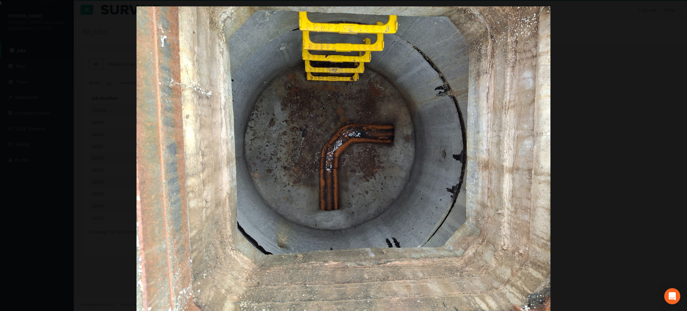
drag, startPoint x: 216, startPoint y: 85, endPoint x: 317, endPoint y: 124, distance: 108.2
click at [216, 85] on img at bounding box center [344, 161] width 414 height 311
click at [685, 12] on link "×" at bounding box center [680, 10] width 16 height 20
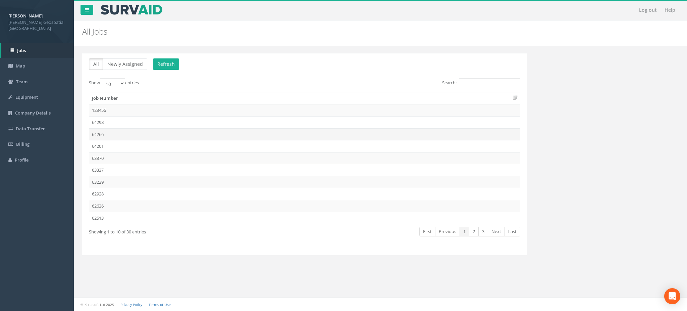
click at [115, 133] on td "64266" at bounding box center [304, 134] width 431 height 12
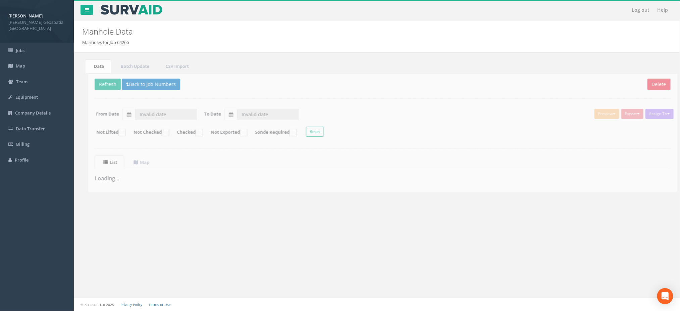
type input "[DATE]"
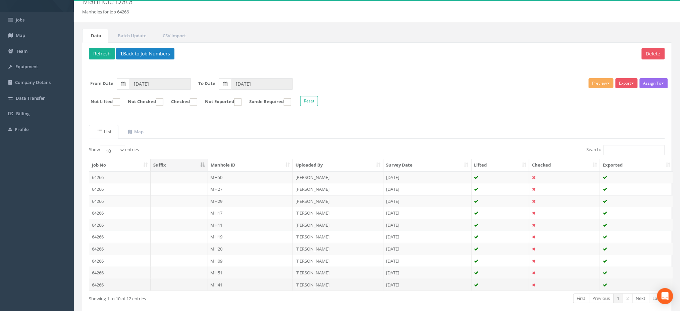
scroll to position [64, 0]
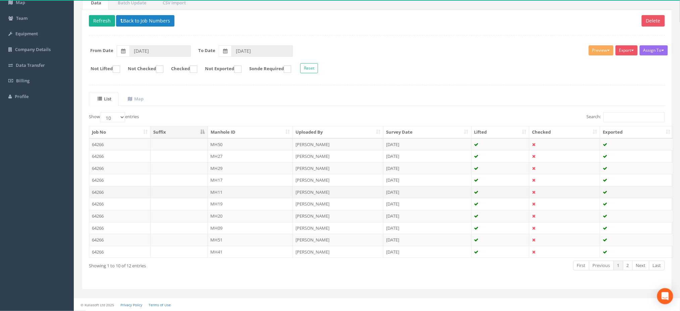
click at [139, 192] on td "64266" at bounding box center [119, 192] width 61 height 12
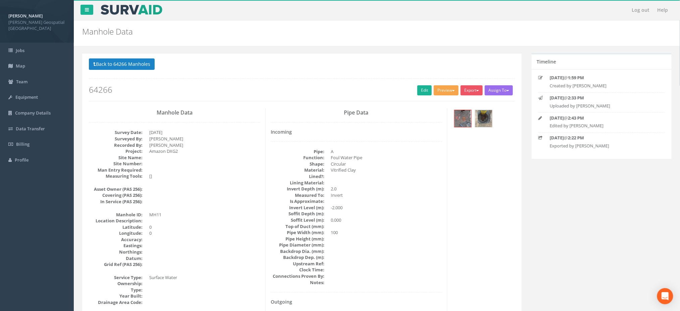
click at [449, 95] on button "Preview" at bounding box center [446, 90] width 25 height 10
click at [443, 102] on link "[PERSON_NAME] Manhole" at bounding box center [428, 104] width 62 height 10
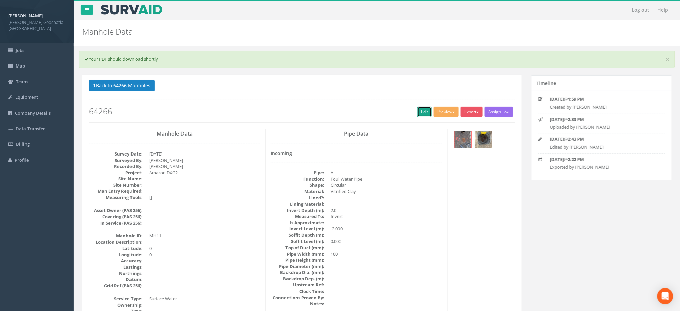
click at [419, 111] on link "Edit" at bounding box center [424, 112] width 14 height 10
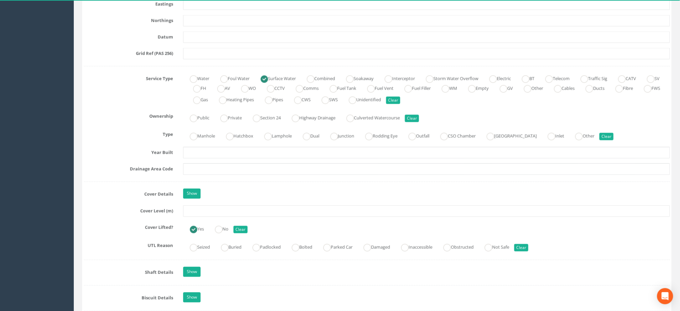
scroll to position [492, 0]
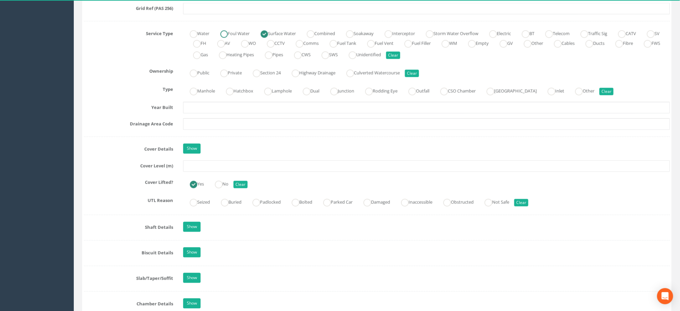
click at [231, 28] on label "Foul Water" at bounding box center [232, 33] width 36 height 10
radio input "true"
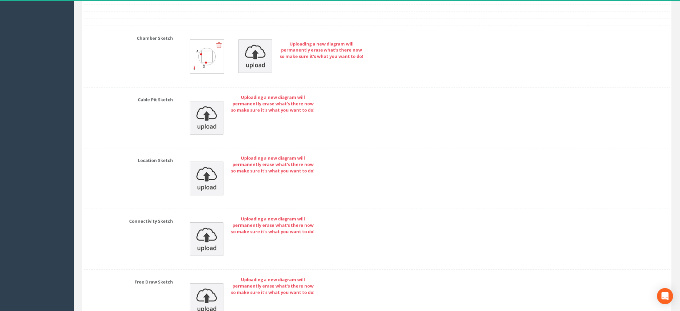
scroll to position [1461, 0]
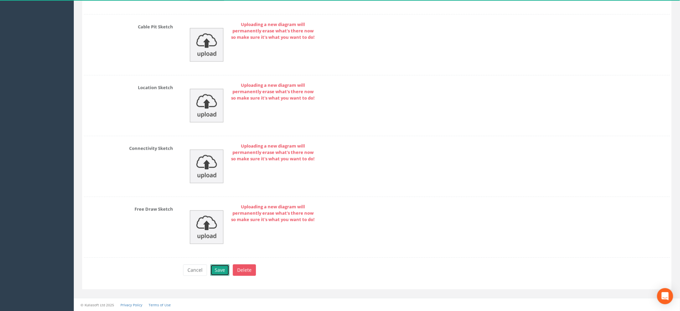
click at [217, 265] on button "Save" at bounding box center [219, 269] width 19 height 11
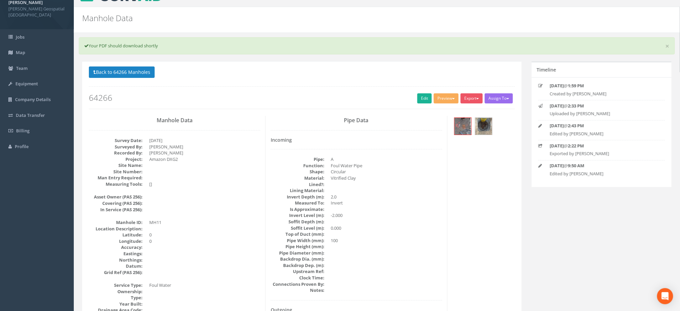
scroll to position [0, 0]
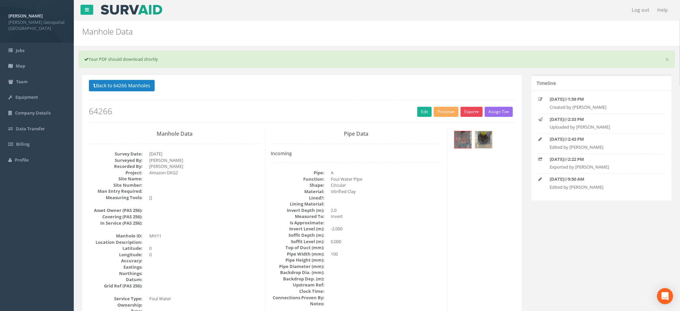
click at [473, 108] on button "Export" at bounding box center [472, 112] width 22 height 10
click at [462, 130] on link "[PERSON_NAME] Manhole" at bounding box center [452, 125] width 62 height 10
click at [108, 87] on button "Back to 64266 Manholes" at bounding box center [122, 85] width 66 height 11
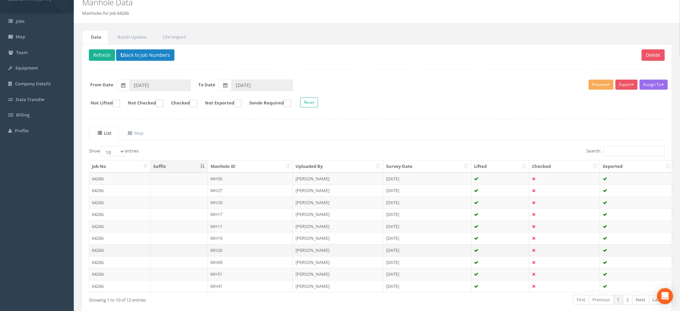
scroll to position [64, 0]
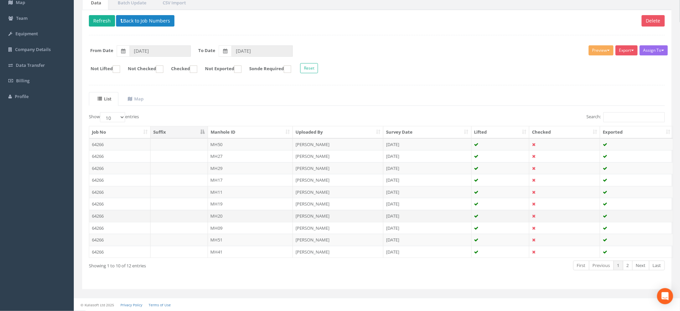
click at [240, 215] on td "MH20" at bounding box center [250, 216] width 85 height 12
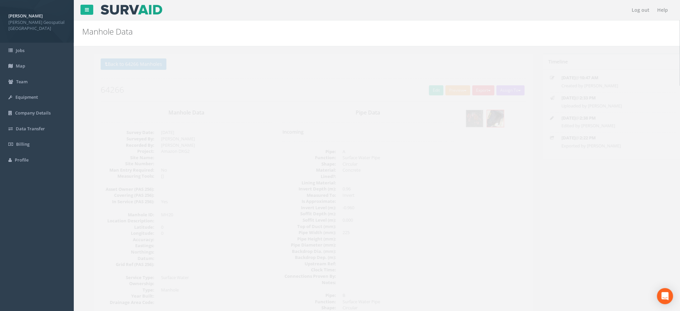
click at [444, 93] on button "Preview" at bounding box center [446, 90] width 25 height 10
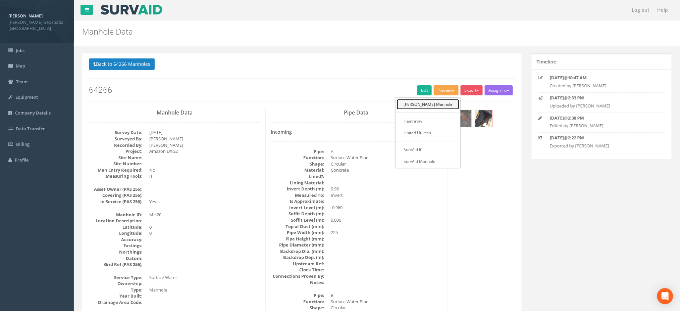
click at [443, 104] on link "[PERSON_NAME] Manhole" at bounding box center [428, 104] width 62 height 10
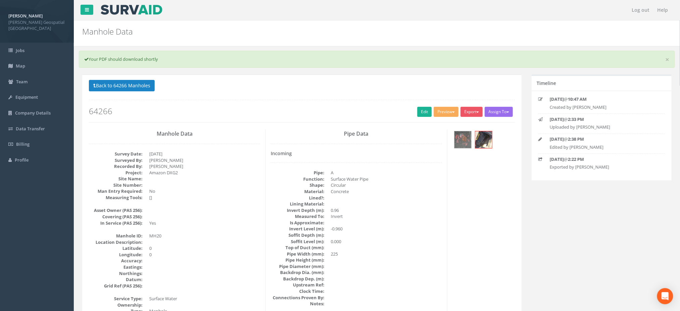
click at [466, 145] on img at bounding box center [463, 139] width 17 height 17
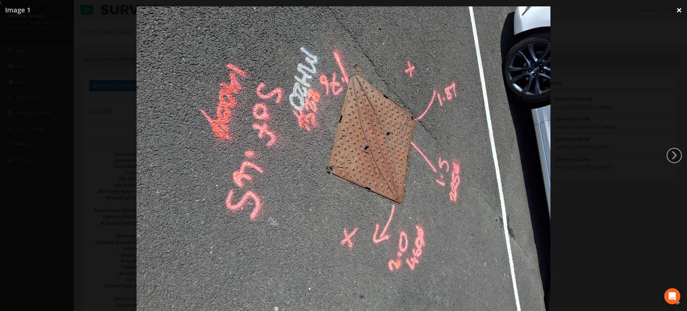
click at [680, 14] on link "×" at bounding box center [680, 10] width 16 height 20
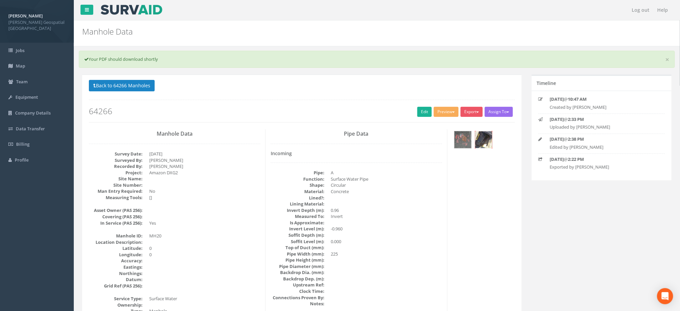
click at [487, 144] on img at bounding box center [484, 139] width 17 height 17
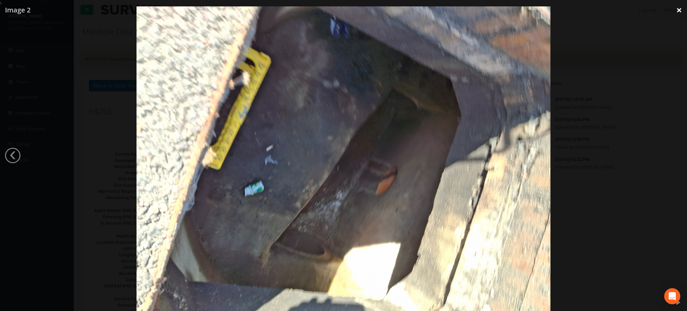
click at [681, 10] on link "×" at bounding box center [680, 10] width 16 height 20
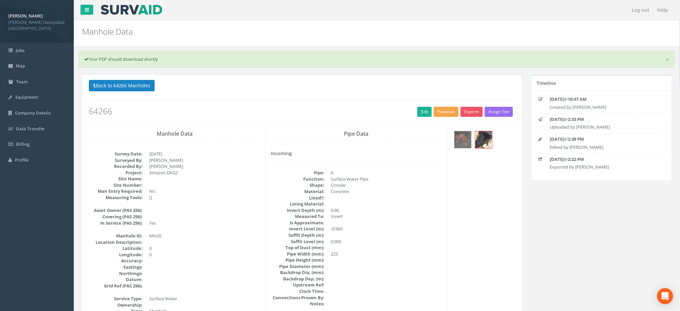
click at [452, 110] on button "Preview" at bounding box center [446, 112] width 25 height 10
click at [435, 126] on link "[PERSON_NAME] Manhole" at bounding box center [428, 125] width 62 height 10
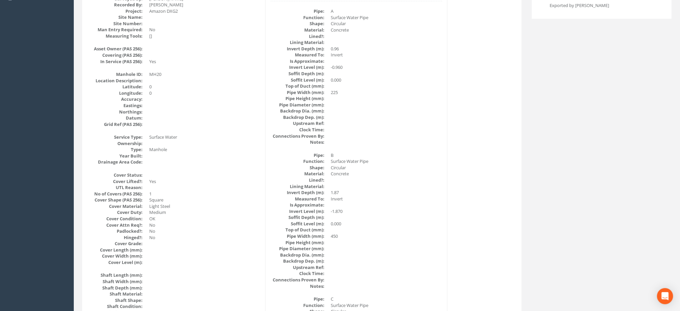
scroll to position [45, 0]
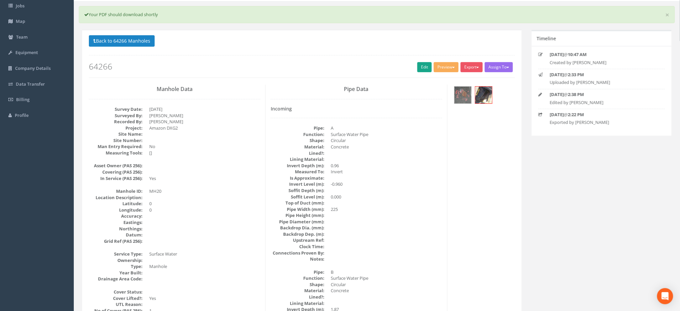
click at [420, 72] on div "Back to 64266 Manholes Back to Map Assign To No Companies Added Export [PERSON_…" at bounding box center [302, 56] width 426 height 43
click at [422, 69] on link "Edit" at bounding box center [424, 67] width 14 height 10
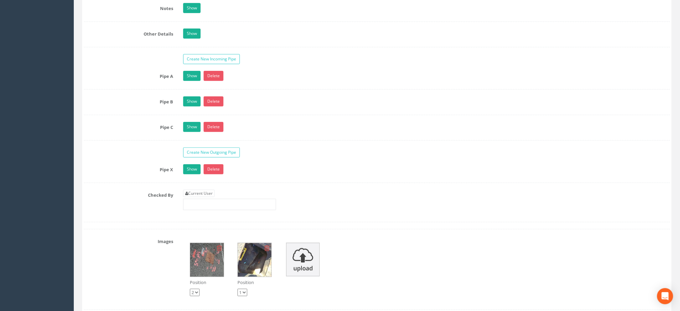
scroll to position [984, 0]
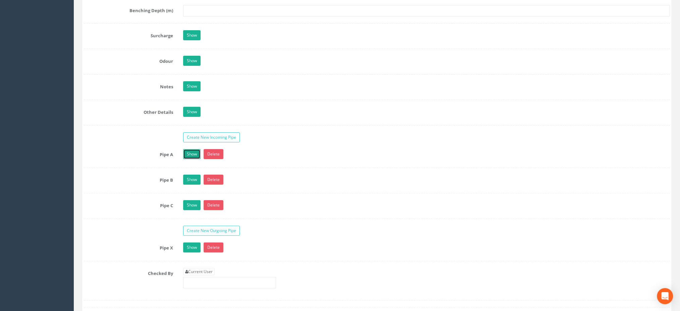
click at [197, 159] on link "Show" at bounding box center [191, 154] width 17 height 10
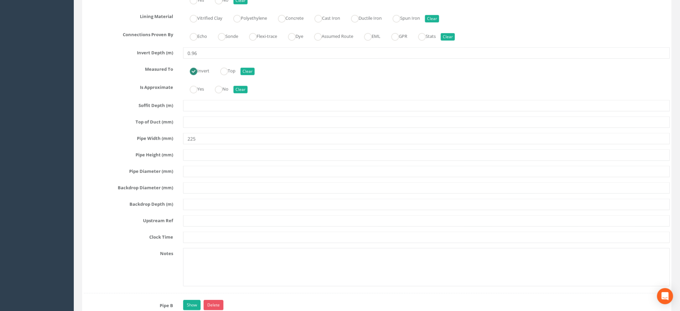
scroll to position [1163, 0]
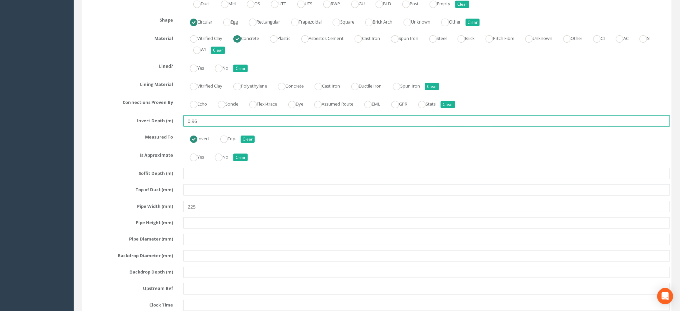
drag, startPoint x: 205, startPoint y: 128, endPoint x: 31, endPoint y: 134, distance: 174.0
type input "0.76"
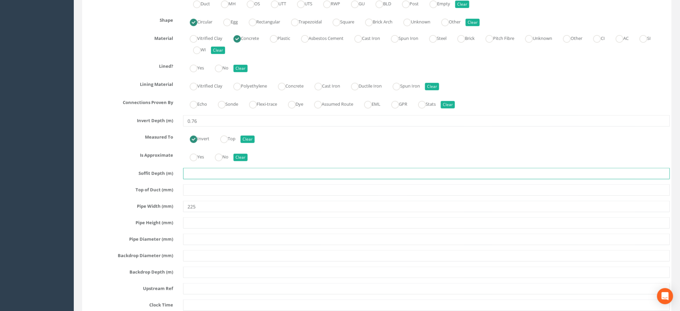
click at [404, 170] on input "text" at bounding box center [426, 173] width 487 height 11
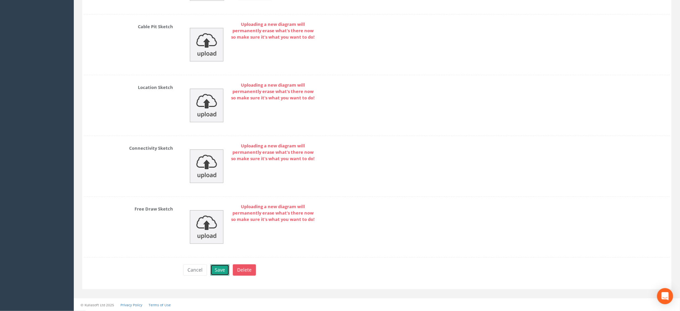
click at [220, 272] on button "Save" at bounding box center [219, 269] width 19 height 11
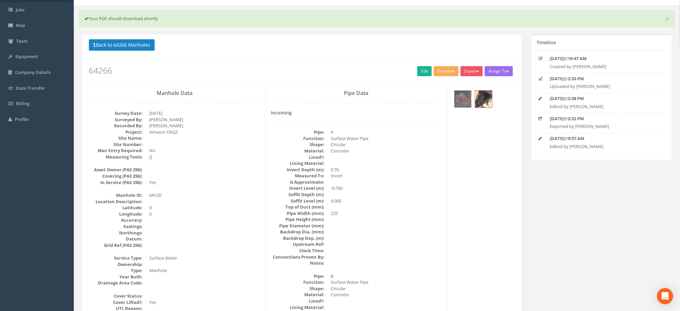
scroll to position [0, 0]
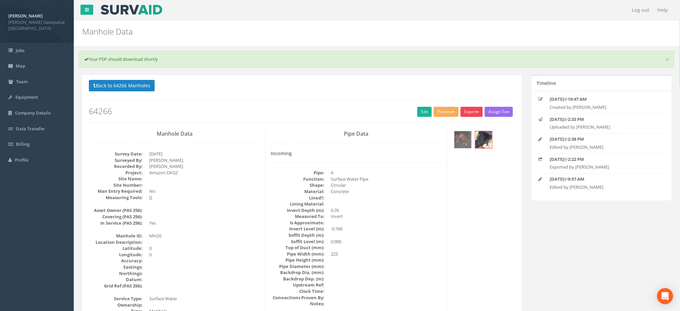
click at [468, 109] on button "Export" at bounding box center [472, 112] width 22 height 10
click at [472, 125] on link "[PERSON_NAME] Manhole" at bounding box center [452, 125] width 62 height 10
click at [414, 186] on dd "Circular" at bounding box center [386, 185] width 111 height 6
click at [380, 183] on dd "Circular" at bounding box center [386, 185] width 111 height 6
click at [468, 112] on button "Export" at bounding box center [472, 112] width 22 height 10
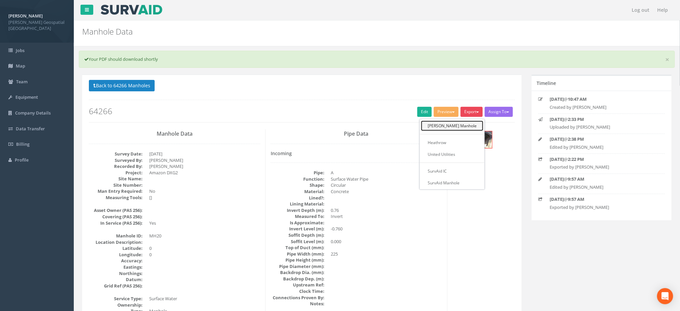
drag, startPoint x: 470, startPoint y: 123, endPoint x: 463, endPoint y: 126, distance: 7.1
click at [469, 123] on link "[PERSON_NAME] Manhole" at bounding box center [452, 125] width 62 height 10
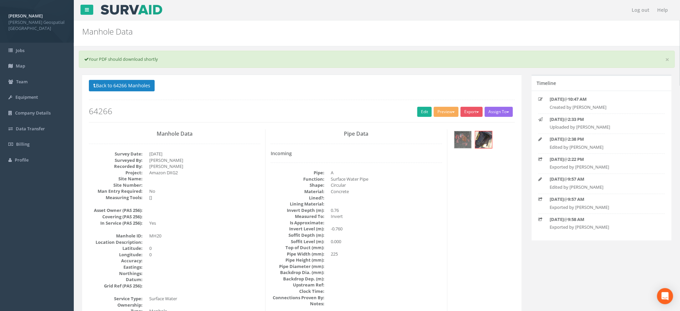
click at [107, 93] on p "Back to 64266 Manholes Back to Map" at bounding box center [302, 86] width 426 height 13
click at [104, 85] on button "Back to 64266 Manholes" at bounding box center [122, 85] width 66 height 11
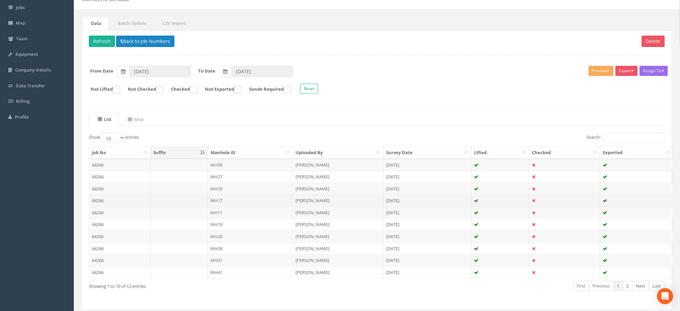
scroll to position [64, 0]
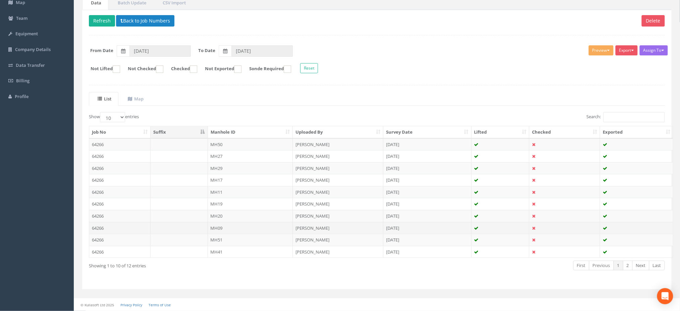
click at [286, 225] on td "MH09" at bounding box center [250, 228] width 85 height 12
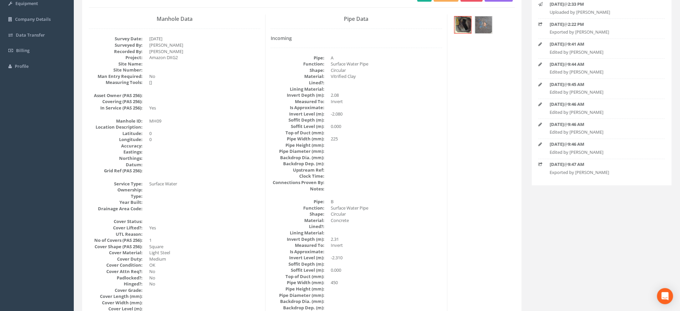
scroll to position [0, 0]
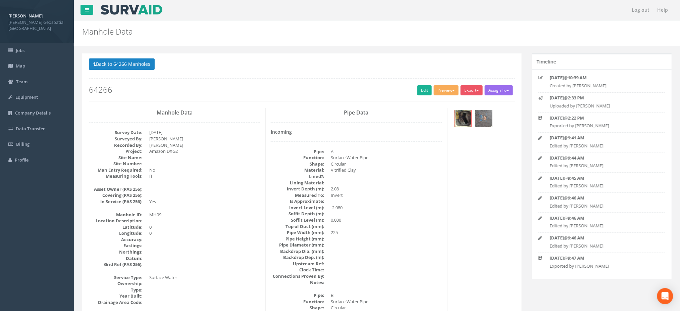
drag, startPoint x: 453, startPoint y: 96, endPoint x: 448, endPoint y: 97, distance: 5.2
click at [453, 96] on div "Preview [PERSON_NAME] Manhole Heathrow United Utilities SurvAid IC SurvAid Manh…" at bounding box center [447, 91] width 27 height 12
click at [448, 94] on button "Preview" at bounding box center [446, 90] width 25 height 10
click at [451, 105] on link "[PERSON_NAME] Manhole" at bounding box center [428, 104] width 62 height 10
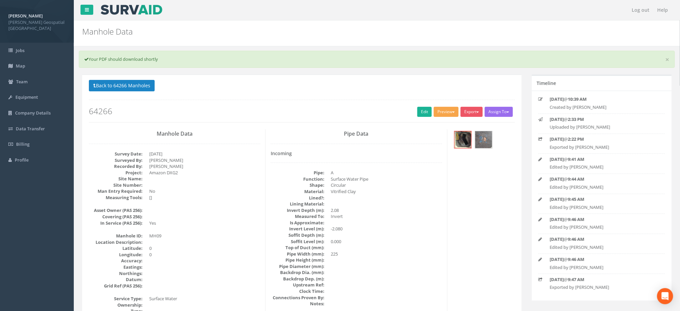
drag, startPoint x: 448, startPoint y: 114, endPoint x: 450, endPoint y: 118, distance: 4.2
click at [448, 114] on button "Preview" at bounding box center [446, 112] width 25 height 10
click at [443, 129] on link "[PERSON_NAME] Manhole" at bounding box center [428, 125] width 62 height 10
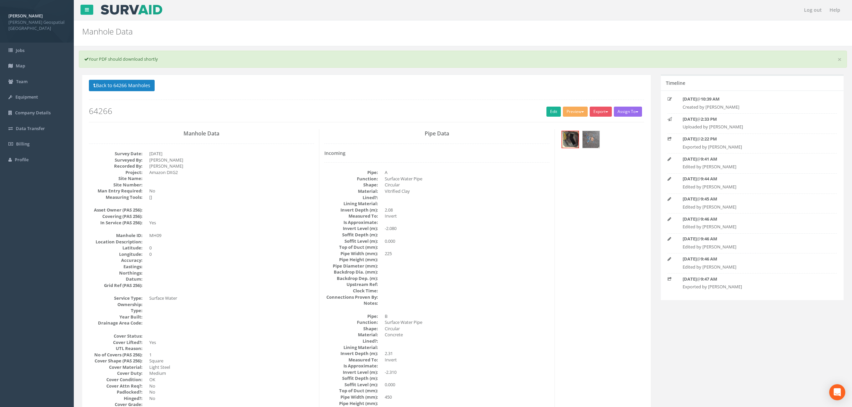
click at [612, 113] on div "Export [PERSON_NAME] Manhole Heathrow United Utilities SurvAid IC SurvAid Manho…" at bounding box center [602, 113] width 24 height 12
click at [599, 117] on button "Export" at bounding box center [601, 112] width 22 height 10
click at [601, 130] on link "[PERSON_NAME] Manhole" at bounding box center [581, 125] width 62 height 10
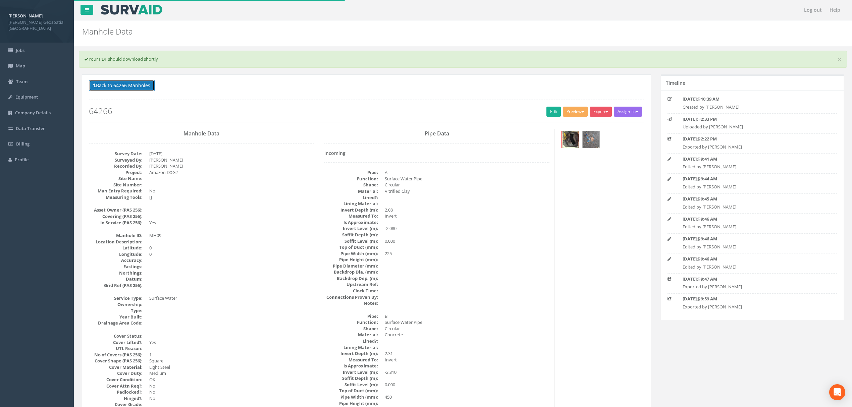
click at [118, 85] on button "Back to 64266 Manholes" at bounding box center [122, 85] width 66 height 11
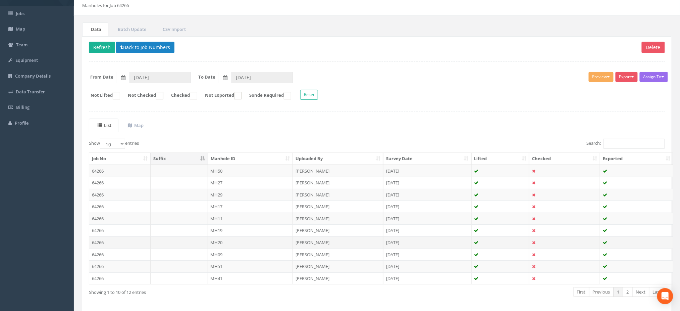
scroll to position [64, 0]
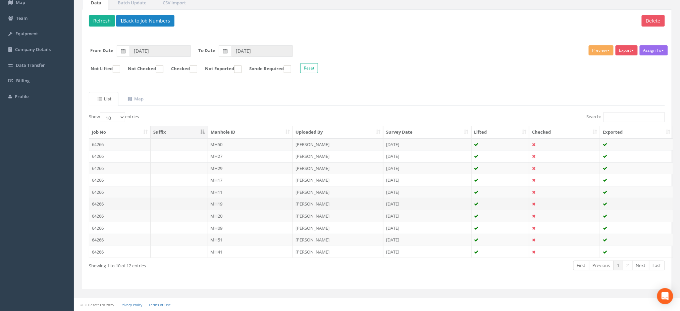
click at [236, 203] on td "MH19" at bounding box center [250, 204] width 85 height 12
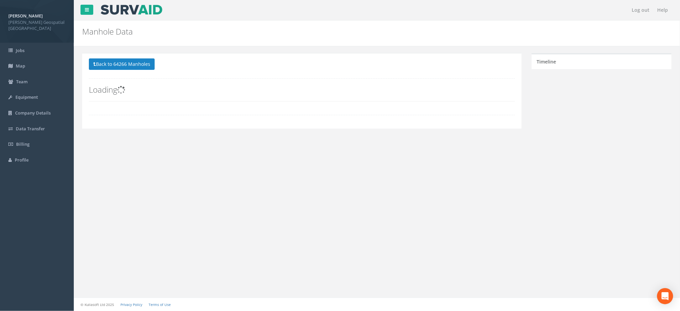
scroll to position [0, 0]
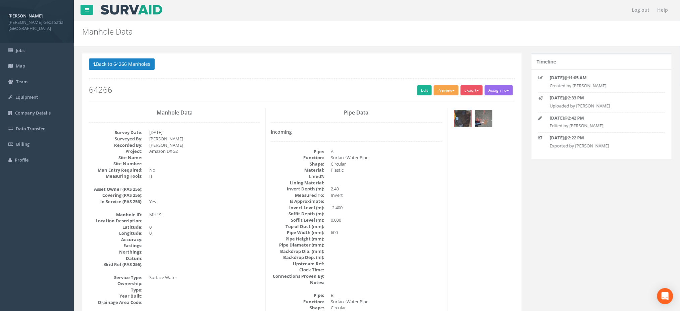
click at [434, 95] on button "Preview" at bounding box center [446, 90] width 25 height 10
click at [438, 106] on link "[PERSON_NAME] Manhole" at bounding box center [428, 104] width 62 height 10
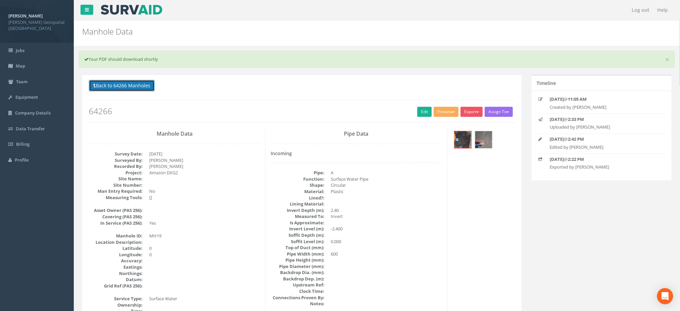
click at [135, 84] on button "Back to 64266 Manholes" at bounding box center [122, 85] width 66 height 11
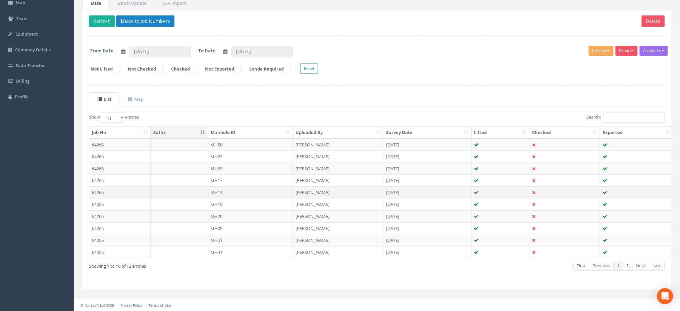
scroll to position [64, 0]
click at [228, 191] on td "MH11" at bounding box center [250, 192] width 85 height 12
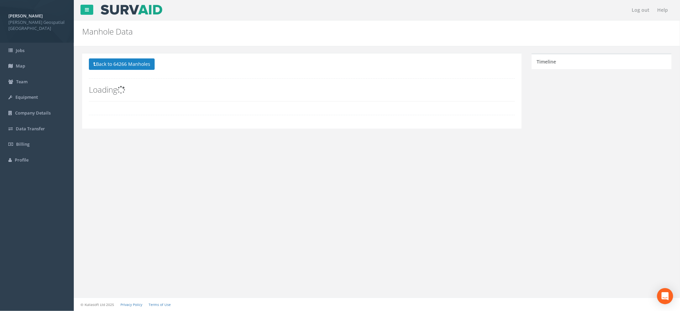
scroll to position [0, 0]
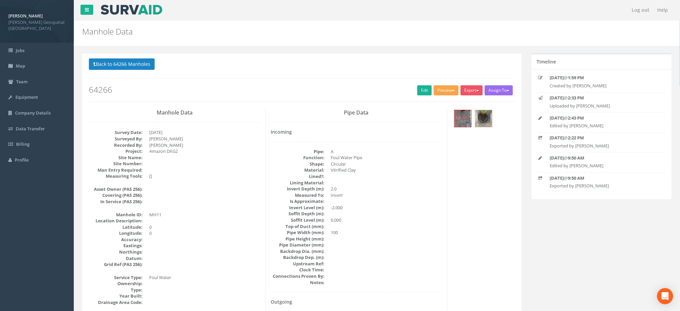
click at [441, 92] on button "Preview" at bounding box center [446, 90] width 25 height 10
click at [444, 105] on link "[PERSON_NAME] Manhole" at bounding box center [428, 104] width 62 height 10
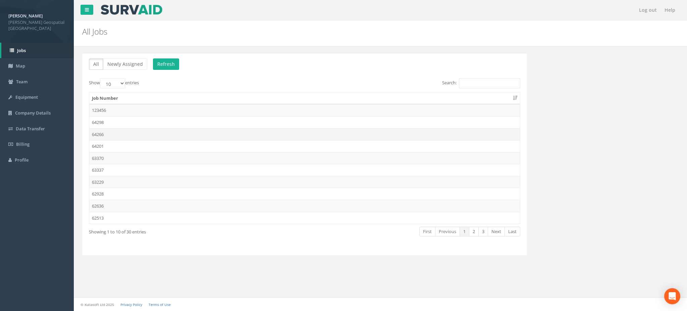
click at [137, 132] on td "64266" at bounding box center [304, 134] width 431 height 12
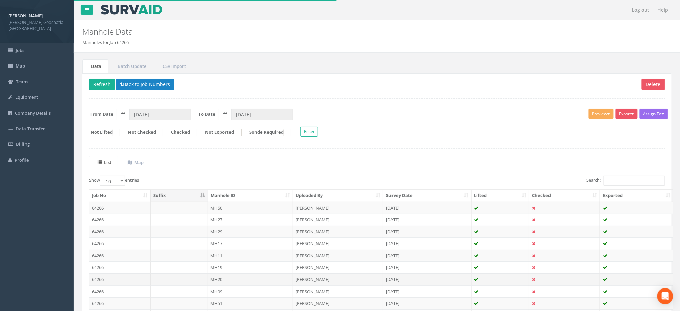
scroll to position [45, 0]
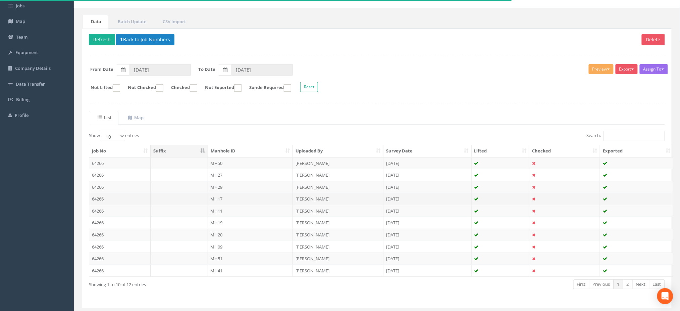
click at [185, 198] on td at bounding box center [179, 199] width 57 height 12
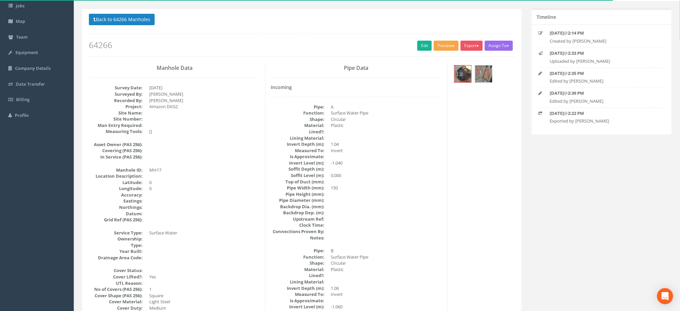
click at [448, 50] on button "Preview" at bounding box center [446, 46] width 25 height 10
click at [446, 62] on link "[PERSON_NAME] Manhole" at bounding box center [428, 59] width 62 height 10
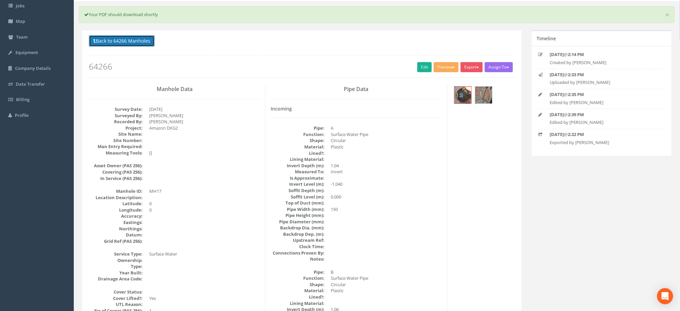
drag, startPoint x: 120, startPoint y: 43, endPoint x: 130, endPoint y: 47, distance: 10.7
click at [120, 43] on button "Back to 64266 Manholes" at bounding box center [122, 40] width 66 height 11
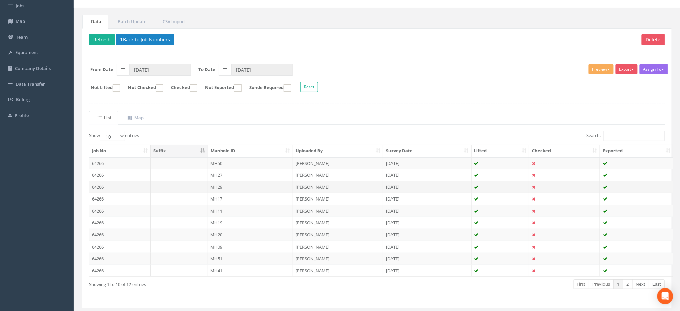
click at [185, 190] on td at bounding box center [179, 187] width 57 height 12
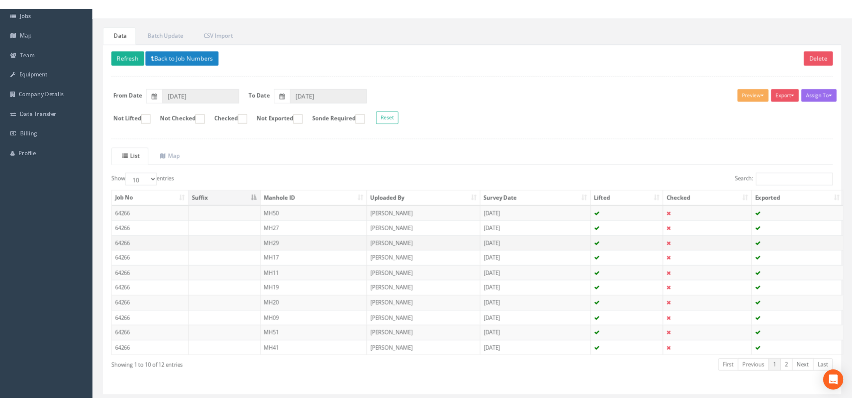
scroll to position [0, 0]
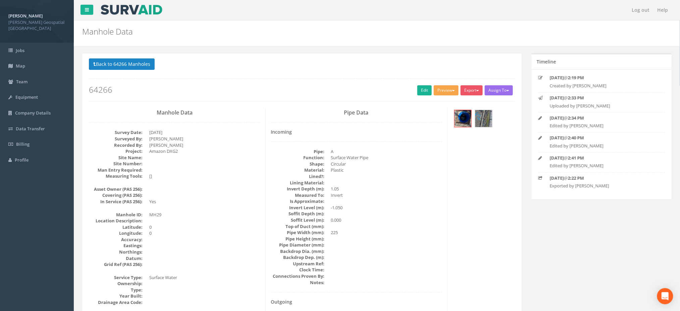
click at [442, 90] on button "Preview" at bounding box center [446, 90] width 25 height 10
drag, startPoint x: 453, startPoint y: 105, endPoint x: 448, endPoint y: 106, distance: 4.7
click at [452, 105] on link "[PERSON_NAME] Manhole" at bounding box center [428, 104] width 62 height 10
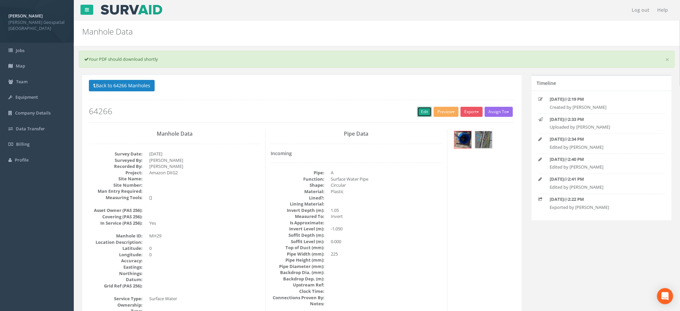
click at [425, 107] on link "Edit" at bounding box center [424, 112] width 14 height 10
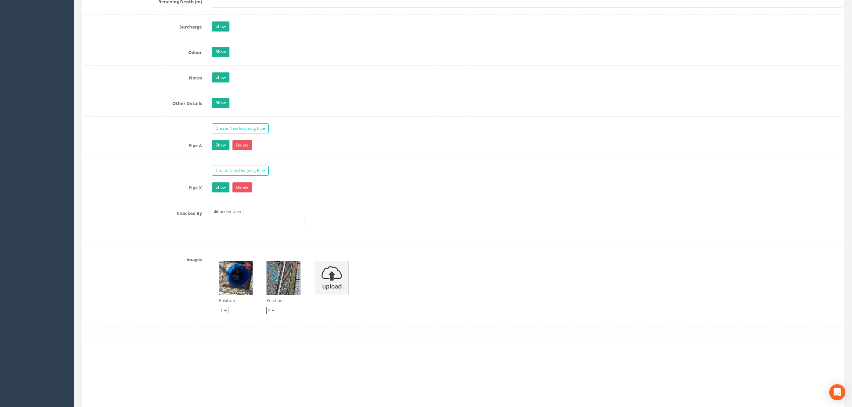
scroll to position [895, 0]
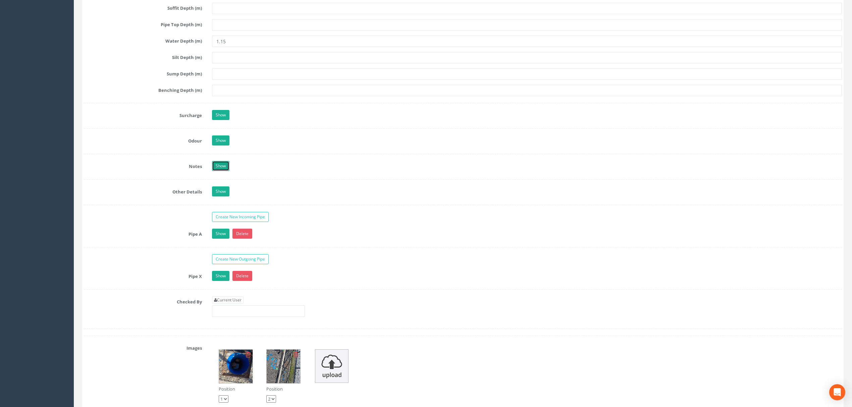
click at [223, 171] on link "Show" at bounding box center [220, 166] width 17 height 10
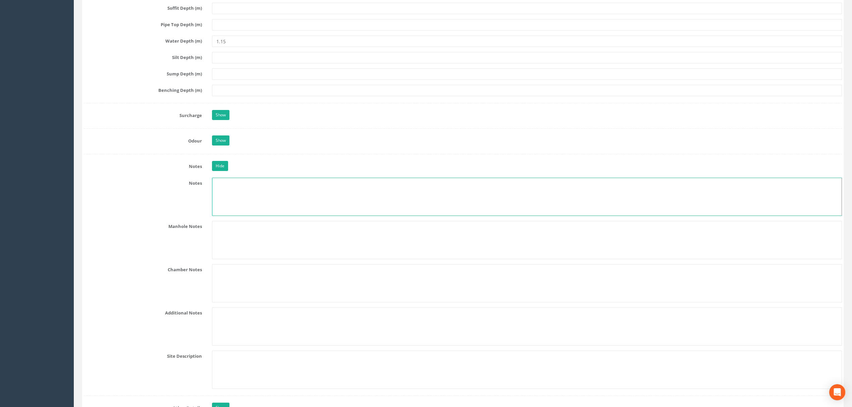
click at [254, 193] on textarea at bounding box center [527, 197] width 630 height 38
click at [379, 204] on textarea "INTERCEPTORS, OUTFLOW UNCERTAIN, EXPECTED DROP TO" at bounding box center [527, 197] width 630 height 38
type textarea "INTERCEPTORS, OUTFLOW UNCERTAIN, EXPECTED DROP TO MH27"
click at [586, 276] on textarea at bounding box center [527, 283] width 630 height 38
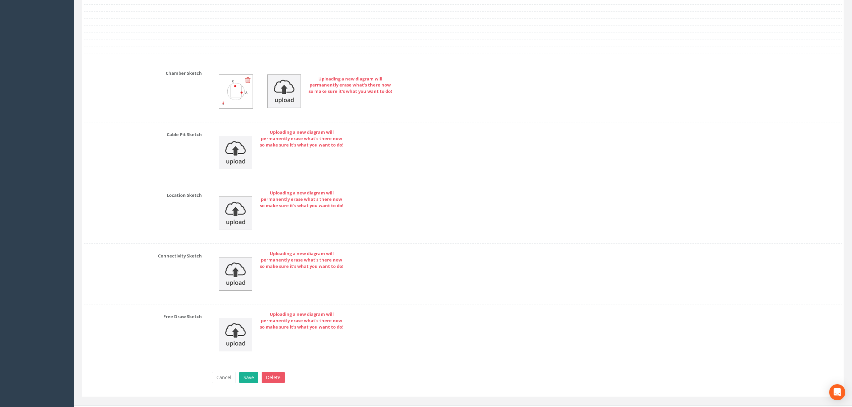
scroll to position [1582, 0]
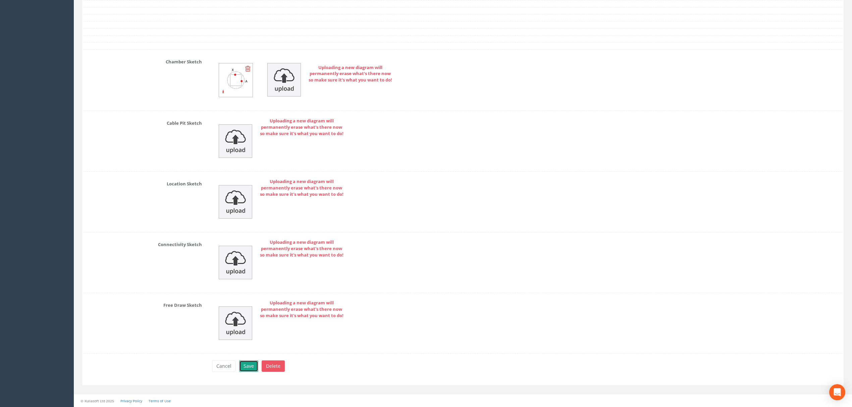
click at [252, 369] on button "Save" at bounding box center [248, 366] width 19 height 11
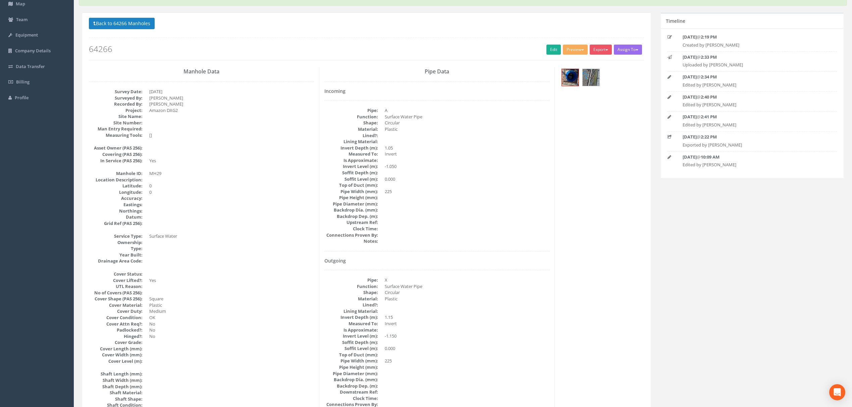
scroll to position [0, 0]
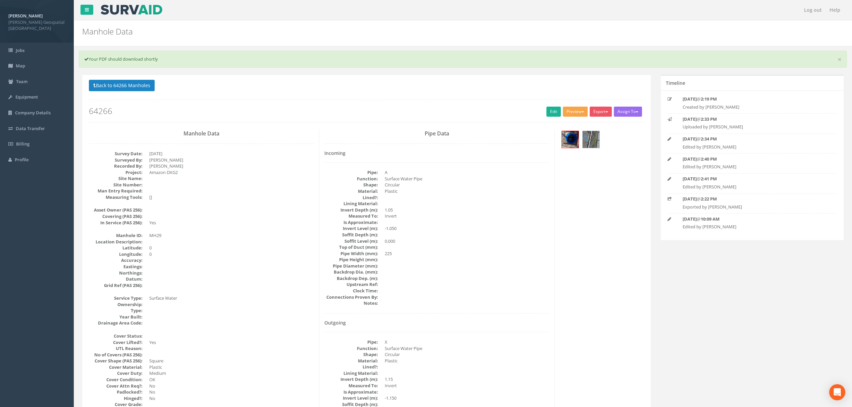
click at [570, 118] on div "Preview [PERSON_NAME] Manhole Heathrow United Utilities SurvAid IC SurvAid Manh…" at bounding box center [576, 113] width 27 height 12
click at [570, 116] on button "Preview" at bounding box center [575, 112] width 25 height 10
click at [571, 123] on link "[PERSON_NAME] Manhole" at bounding box center [557, 125] width 62 height 10
click at [552, 109] on link "Edit" at bounding box center [554, 112] width 14 height 10
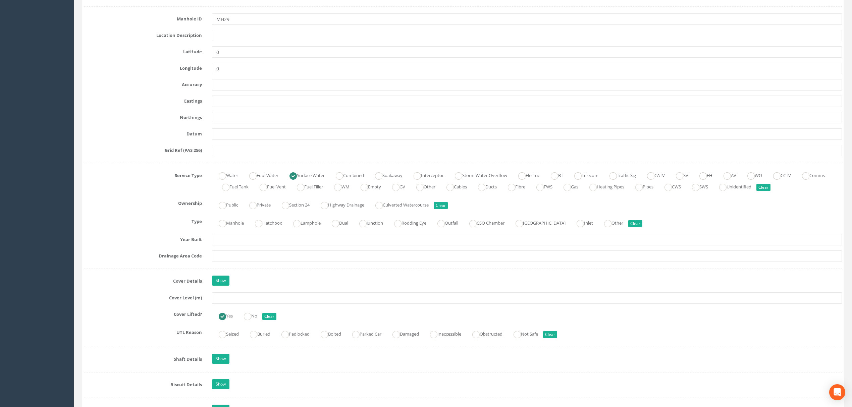
scroll to position [492, 0]
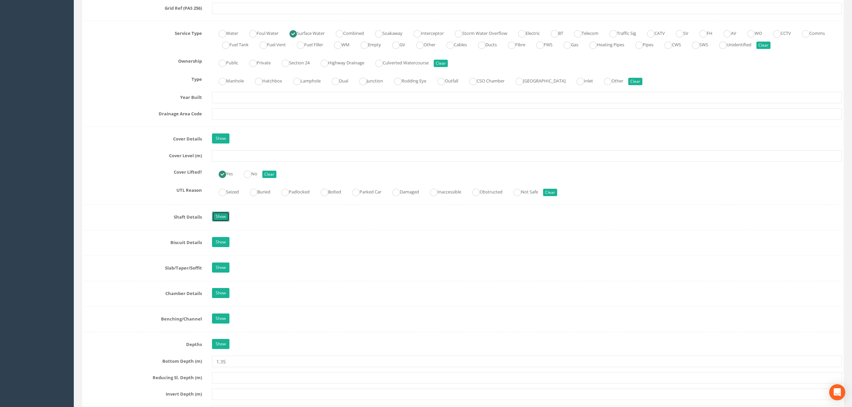
click at [226, 219] on link "Show" at bounding box center [220, 217] width 17 height 10
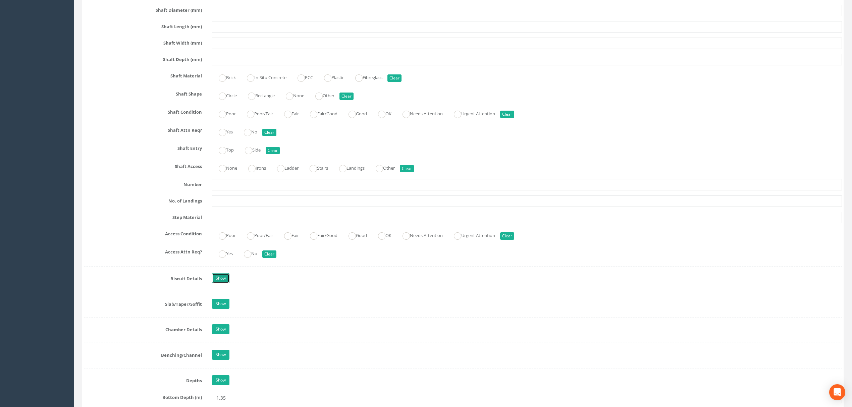
click at [226, 281] on link "Show" at bounding box center [220, 279] width 17 height 10
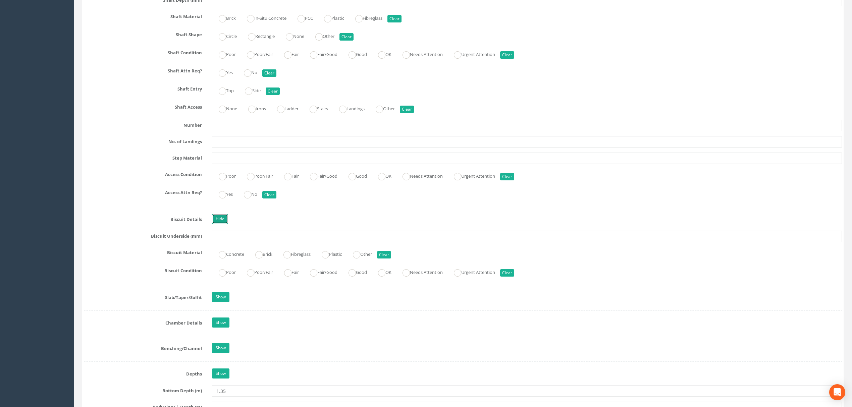
scroll to position [895, 0]
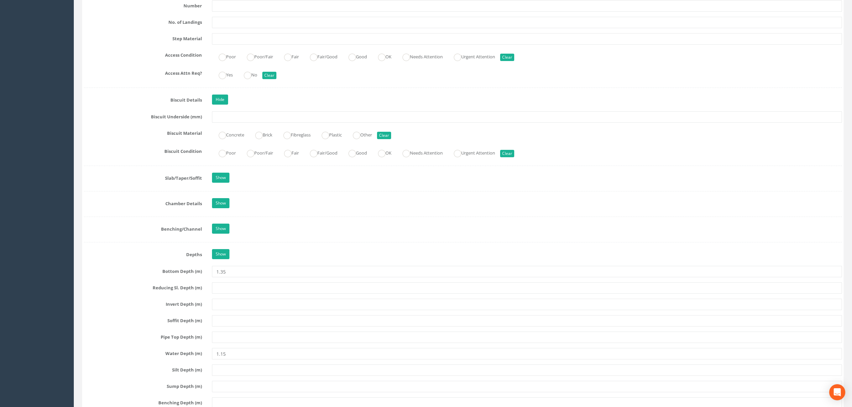
click at [224, 191] on div "Job Number 64266 Job Number Suffix Survey Date [DATE] Surveyed By [PERSON_NAME]…" at bounding box center [463, 50] width 758 height 1629
drag, startPoint x: 226, startPoint y: 188, endPoint x: 266, endPoint y: 234, distance: 61.3
click at [226, 183] on link "Show" at bounding box center [220, 178] width 17 height 10
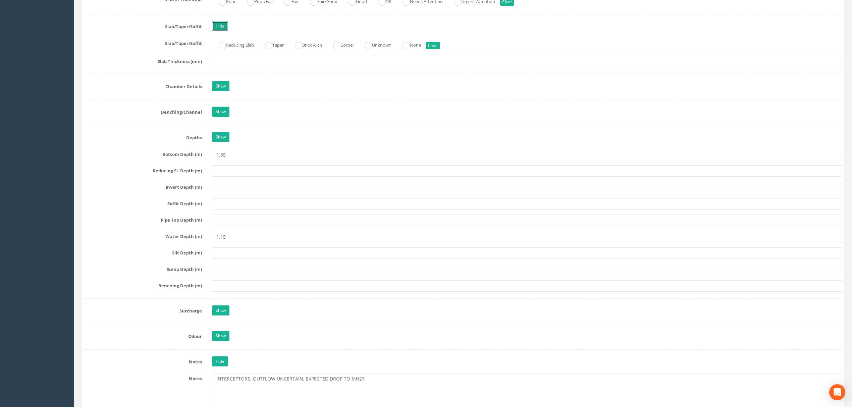
scroll to position [1074, 0]
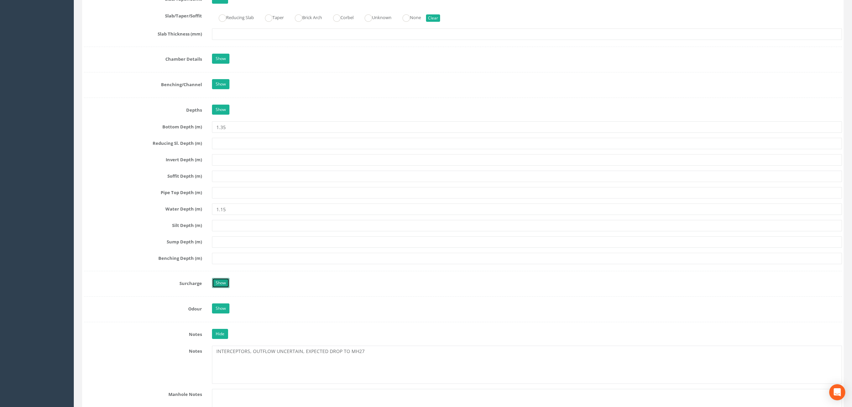
click at [226, 288] on link "Show" at bounding box center [220, 283] width 17 height 10
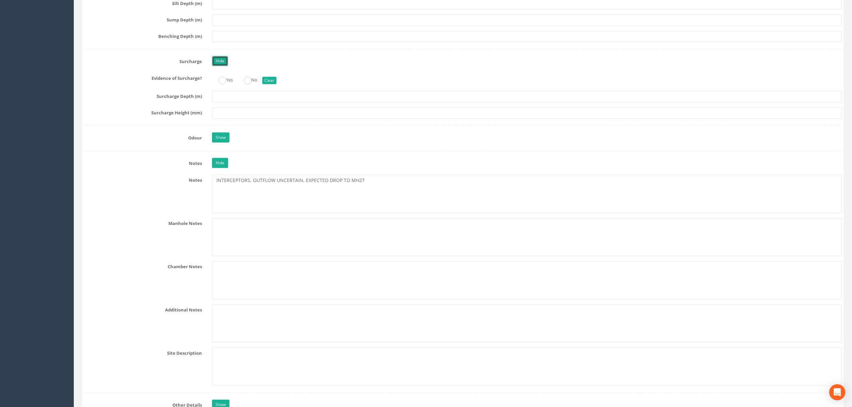
scroll to position [1297, 0]
click at [217, 141] on link "Show" at bounding box center [220, 136] width 17 height 10
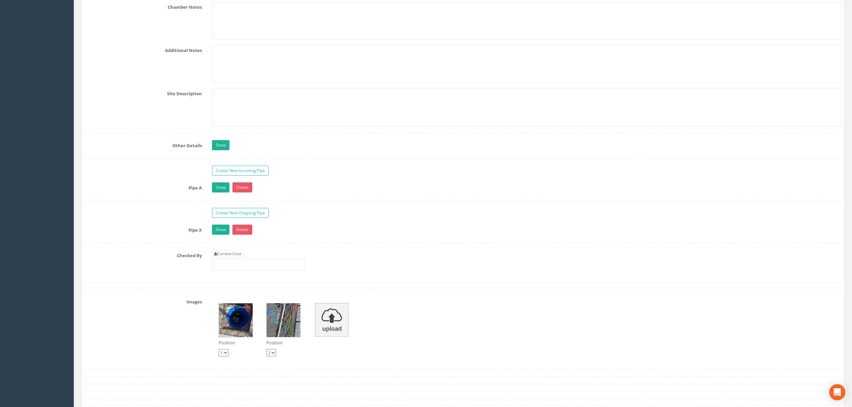
scroll to position [1656, 0]
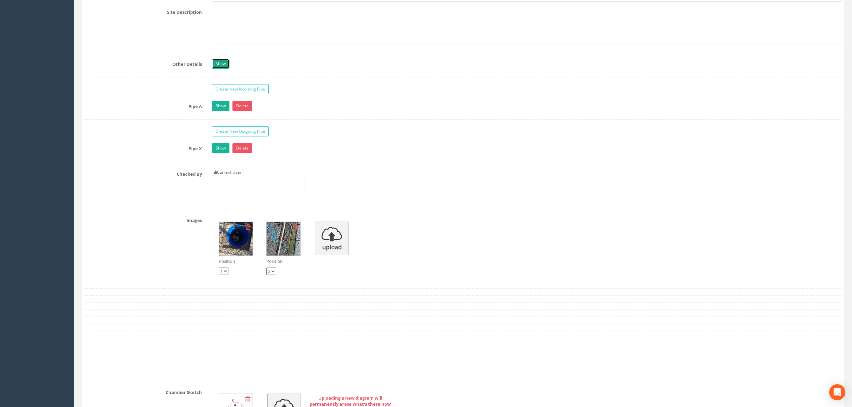
click at [222, 69] on link "Show" at bounding box center [220, 64] width 17 height 10
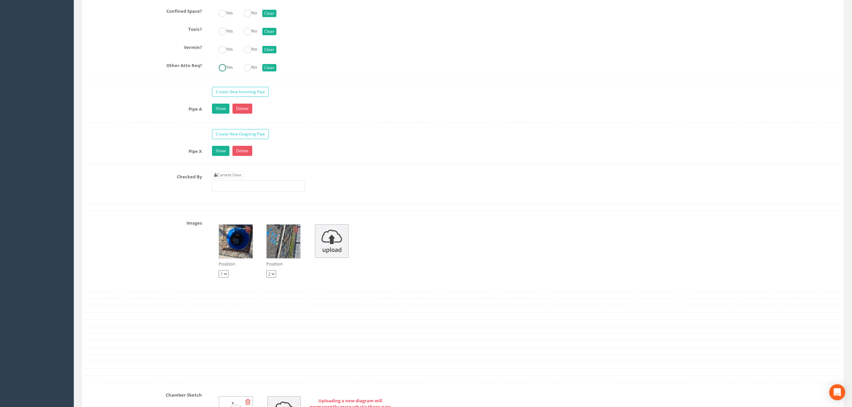
scroll to position [1834, 0]
click at [219, 113] on link "Show" at bounding box center [220, 108] width 17 height 10
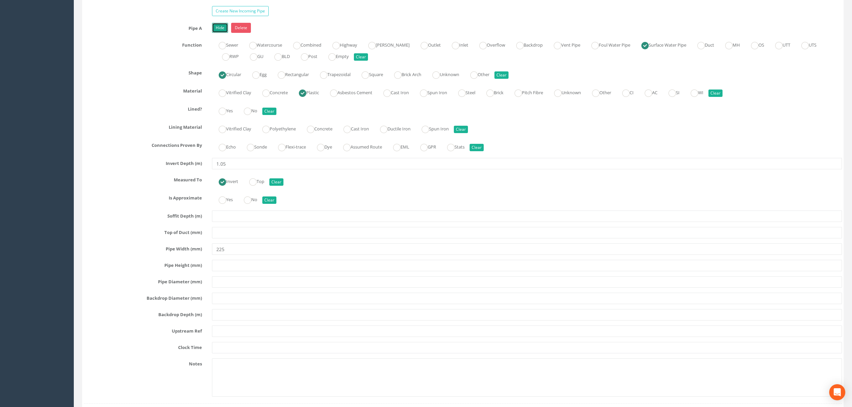
scroll to position [1924, 0]
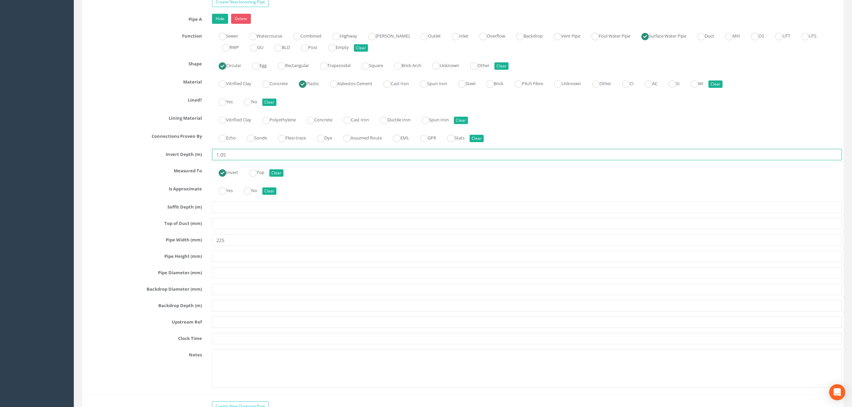
drag, startPoint x: 234, startPoint y: 170, endPoint x: 116, endPoint y: 181, distance: 118.3
click at [172, 160] on div "Invert Depth (m) 1.05" at bounding box center [463, 154] width 769 height 11
drag, startPoint x: 244, startPoint y: 258, endPoint x: 226, endPoint y: 256, distance: 18.5
click at [226, 246] on input "225" at bounding box center [527, 240] width 630 height 11
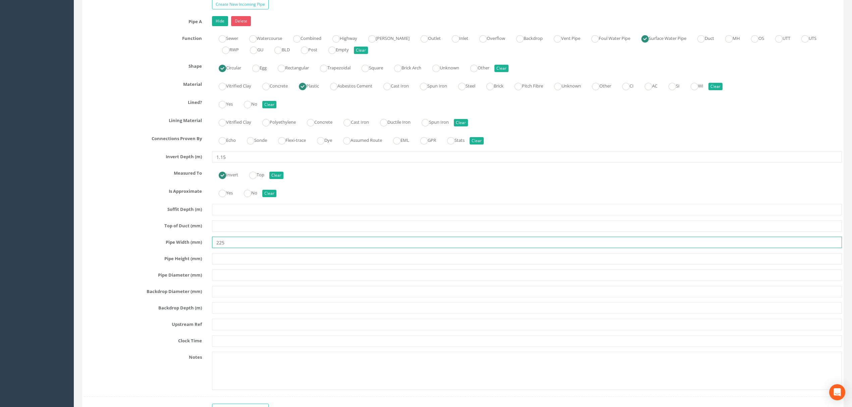
scroll to position [1922, 0]
drag, startPoint x: 236, startPoint y: 171, endPoint x: 148, endPoint y: 166, distance: 88.7
click at [151, 162] on div "Invert Depth (m) 1.15" at bounding box center [463, 156] width 769 height 11
drag, startPoint x: 231, startPoint y: 172, endPoint x: 157, endPoint y: 164, distance: 74.3
click at [169, 163] on div "Pipe A Hide Delete Function Sewer Watercourse Combined Highway [PERSON_NAME] Ou…" at bounding box center [463, 205] width 758 height 381
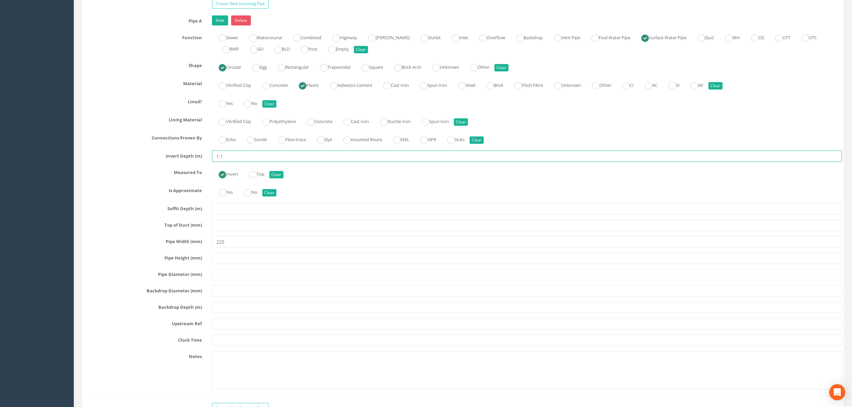
type input "1.15"
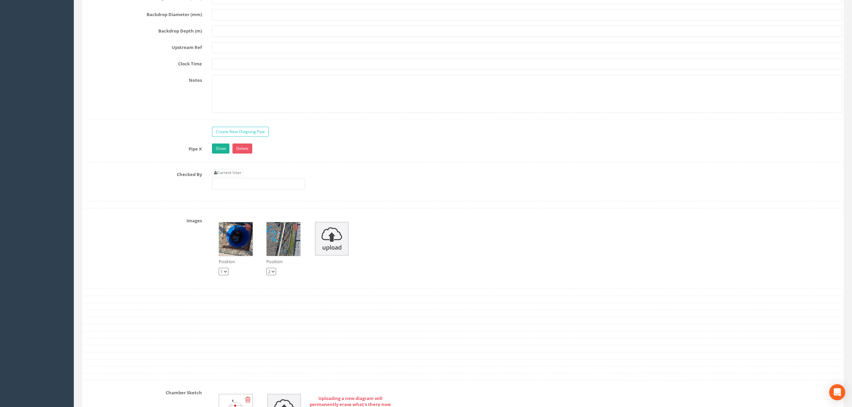
scroll to position [2280, 0]
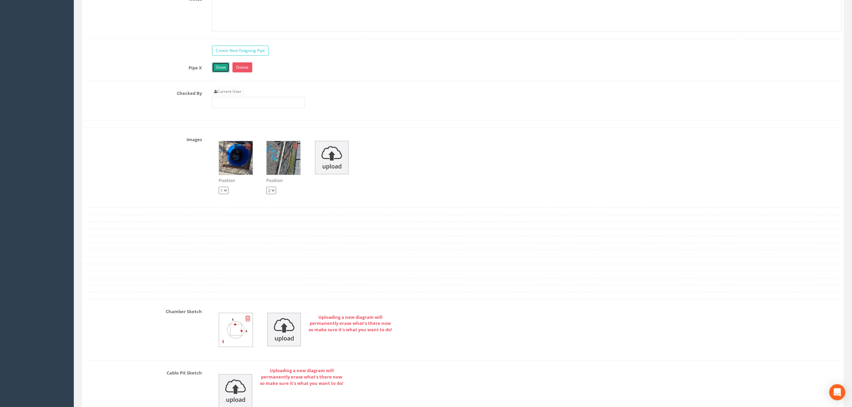
click at [225, 72] on link "Show" at bounding box center [220, 67] width 17 height 10
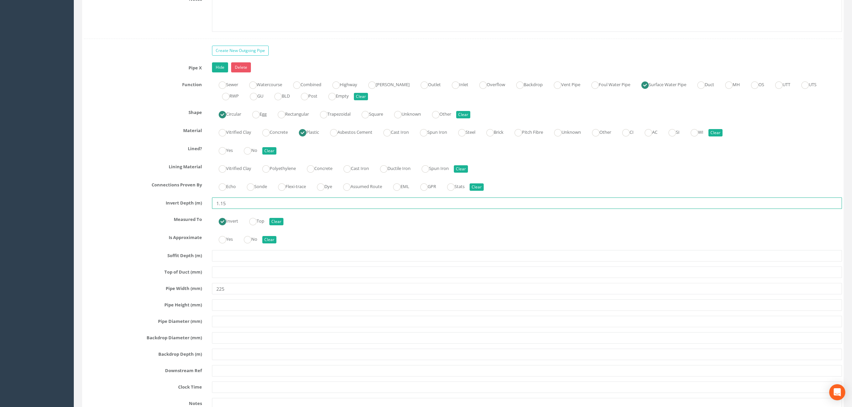
drag, startPoint x: 235, startPoint y: 219, endPoint x: 89, endPoint y: 206, distance: 146.9
click at [128, 210] on div "Pipe X Hide Delete Function Sewer Watercourse Combined Highway [PERSON_NAME] Ou…" at bounding box center [463, 252] width 758 height 381
type input "1.05"
click at [406, 295] on input "225" at bounding box center [527, 288] width 630 height 11
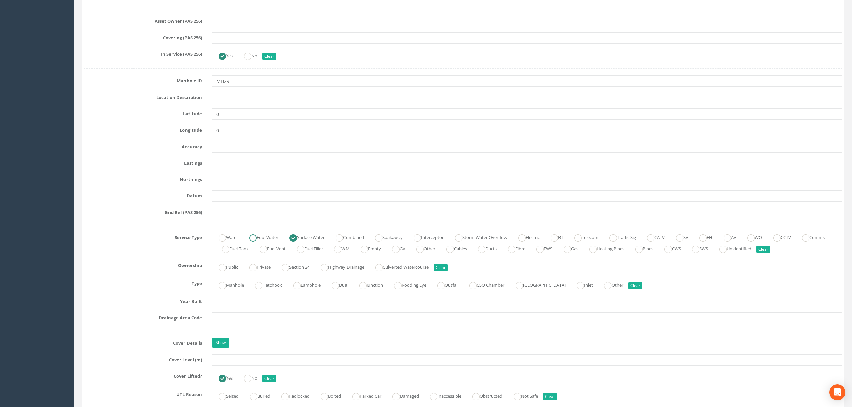
scroll to position [401, 0]
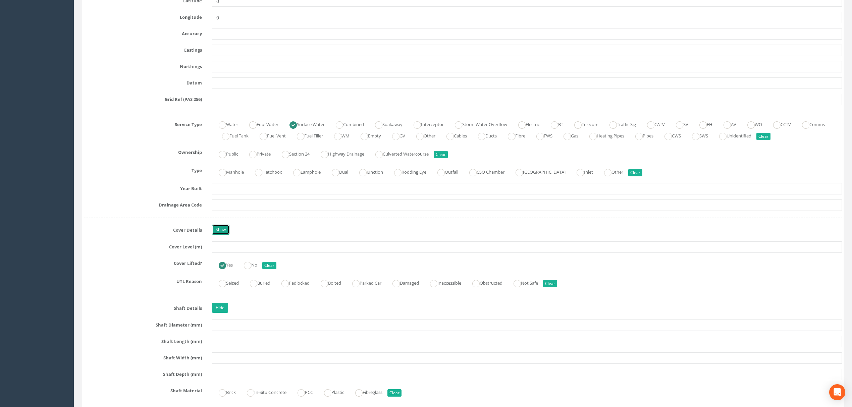
click at [215, 231] on link "Show" at bounding box center [220, 230] width 17 height 10
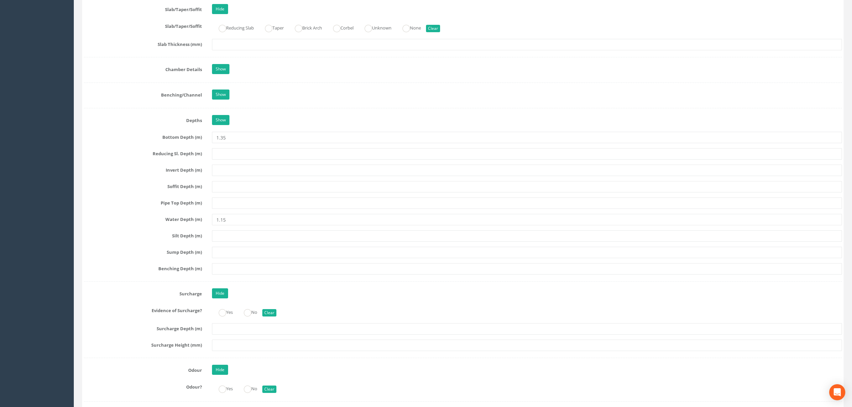
scroll to position [1206, 0]
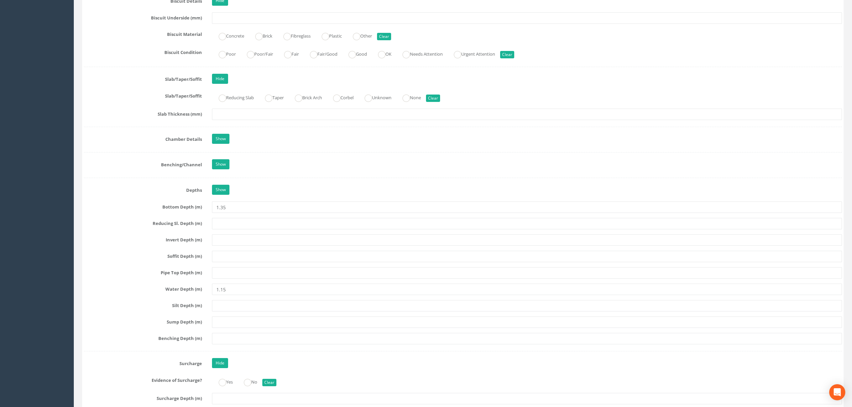
click at [213, 156] on div "Job Number 64266 Job Number Suffix Survey Date [DATE] Surveyed By [PERSON_NAME]…" at bounding box center [463, 351] width 758 height 2852
click at [219, 144] on link "Show" at bounding box center [220, 139] width 17 height 10
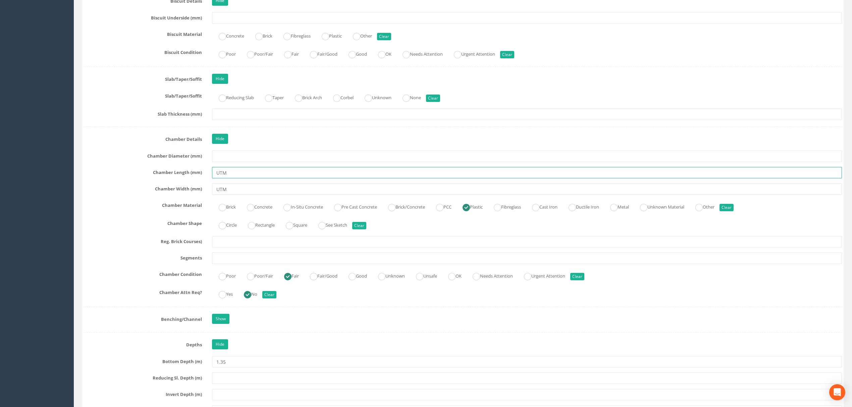
drag, startPoint x: 242, startPoint y: 179, endPoint x: 89, endPoint y: 186, distance: 153.5
click at [134, 179] on div "Chamber Length (mm) UTM" at bounding box center [463, 172] width 769 height 11
type input "450"
drag, startPoint x: 253, startPoint y: 200, endPoint x: 147, endPoint y: 186, distance: 107.4
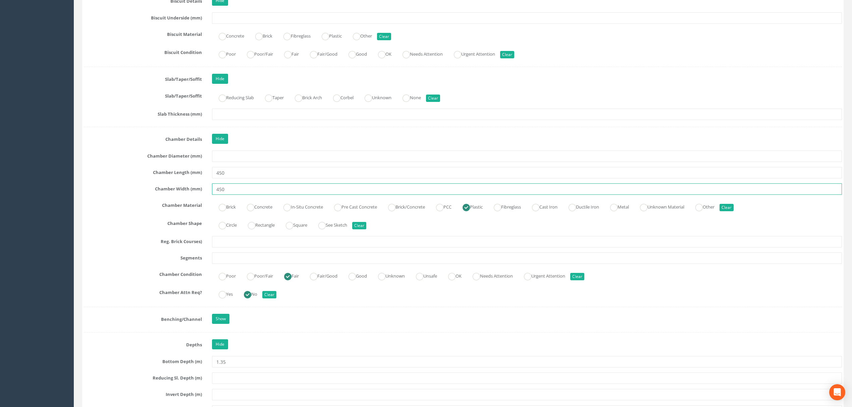
type input "450"
click at [243, 179] on input "450" at bounding box center [527, 172] width 630 height 11
click at [234, 162] on input "text" at bounding box center [527, 156] width 630 height 11
drag, startPoint x: 235, startPoint y: 184, endPoint x: 164, endPoint y: 176, distance: 71.3
click at [167, 176] on div "Chamber Length (mm) 450" at bounding box center [463, 172] width 769 height 11
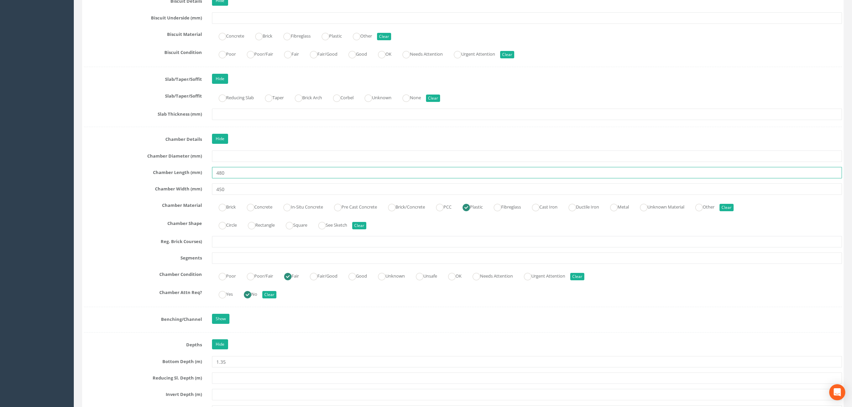
type input "480"
drag, startPoint x: 236, startPoint y: 197, endPoint x: 182, endPoint y: 195, distance: 54.1
click at [187, 195] on div "Chamber Width (mm) 450" at bounding box center [463, 189] width 769 height 11
type input "480"
click at [233, 162] on input "text" at bounding box center [527, 156] width 630 height 11
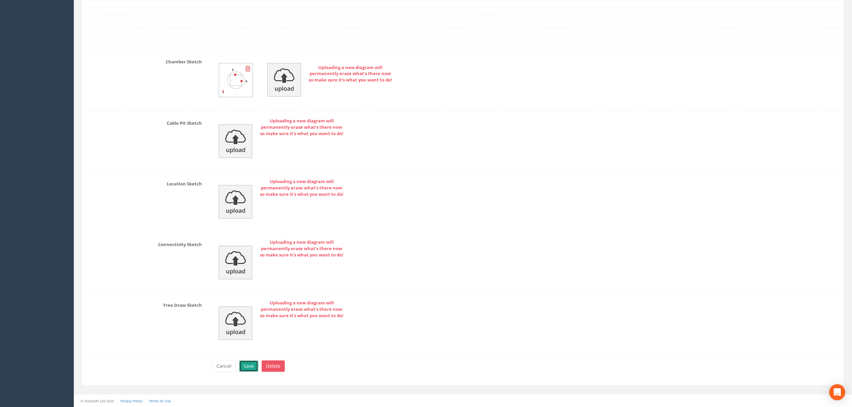
click at [244, 364] on button "Save" at bounding box center [248, 366] width 19 height 11
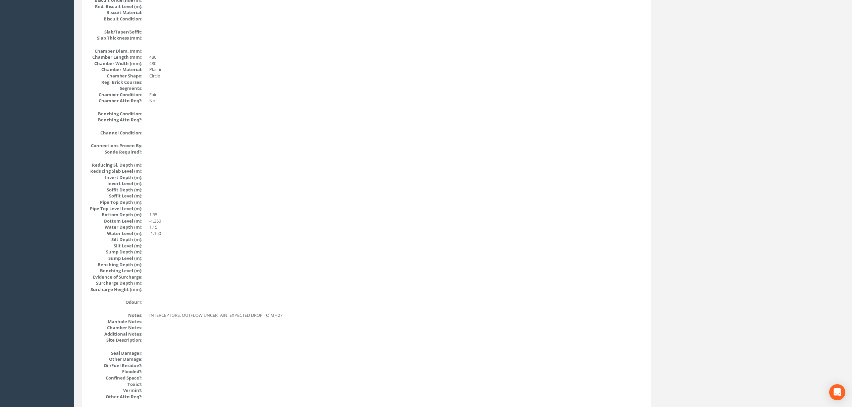
scroll to position [650, 0]
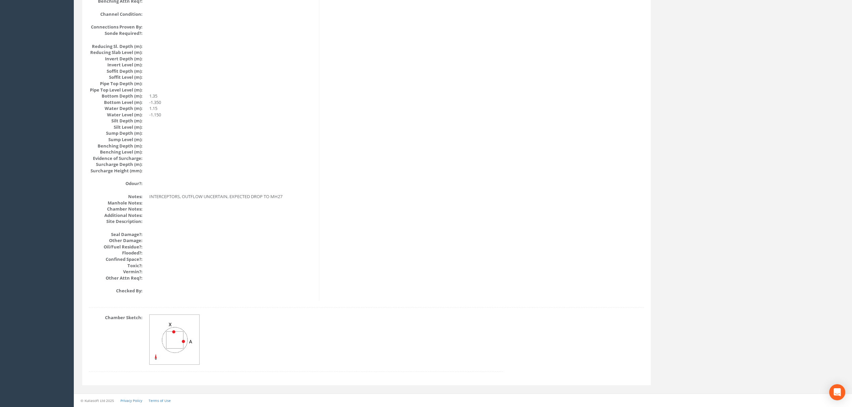
click at [190, 344] on img at bounding box center [175, 340] width 50 height 50
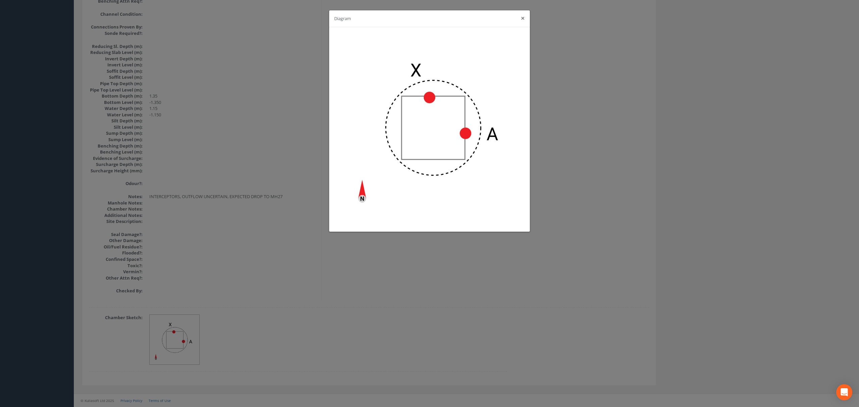
click at [523, 19] on button "×" at bounding box center [523, 18] width 4 height 7
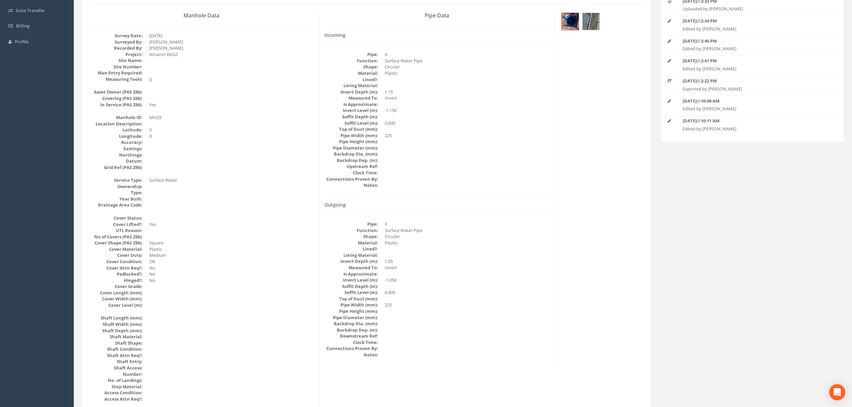
scroll to position [0, 0]
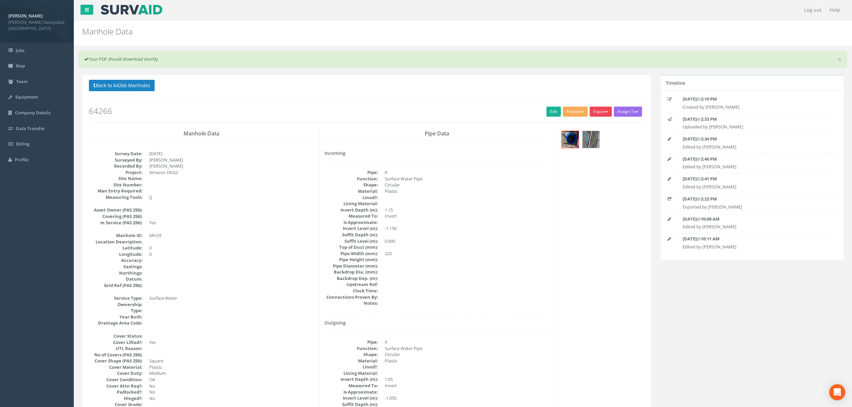
click at [607, 115] on button "Export" at bounding box center [601, 112] width 22 height 10
click at [603, 127] on link "[PERSON_NAME] Manhole" at bounding box center [581, 125] width 62 height 10
click at [603, 113] on button "Export" at bounding box center [601, 112] width 22 height 10
click at [603, 121] on link "[PERSON_NAME] Manhole" at bounding box center [581, 125] width 62 height 10
drag, startPoint x: 534, startPoint y: 220, endPoint x: 528, endPoint y: 214, distance: 8.6
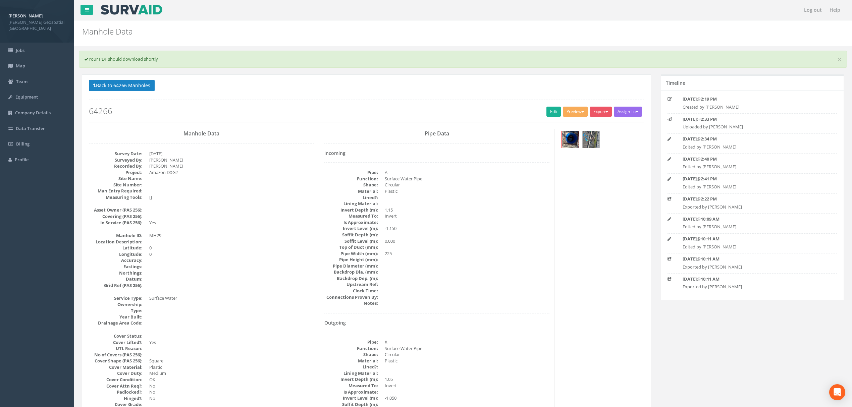
click at [534, 221] on dd at bounding box center [467, 222] width 165 height 6
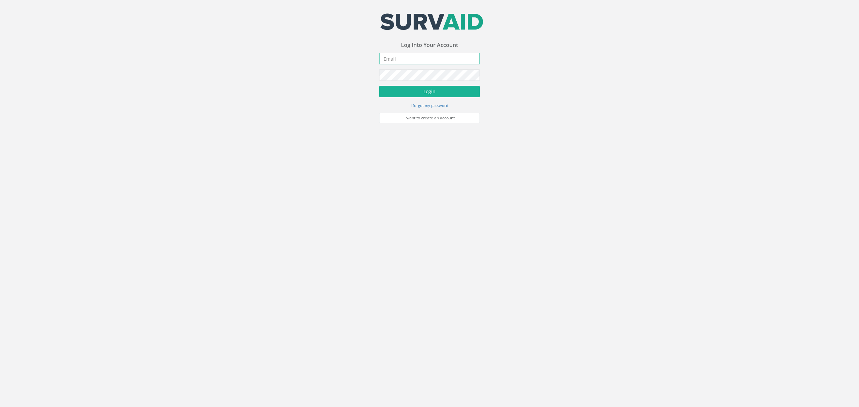
click at [431, 58] on input "email" at bounding box center [429, 58] width 101 height 11
click at [438, 59] on input "email" at bounding box center [429, 58] width 101 height 11
paste input "[EMAIL_ADDRESS][DOMAIN_NAME]"
type input "[EMAIL_ADDRESS][DOMAIN_NAME]"
click at [431, 97] on button "Login" at bounding box center [429, 91] width 101 height 11
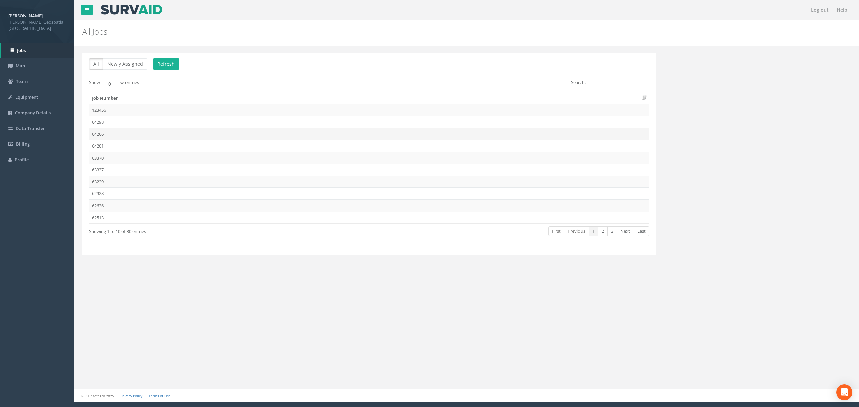
click at [125, 131] on td "64266" at bounding box center [369, 134] width 560 height 12
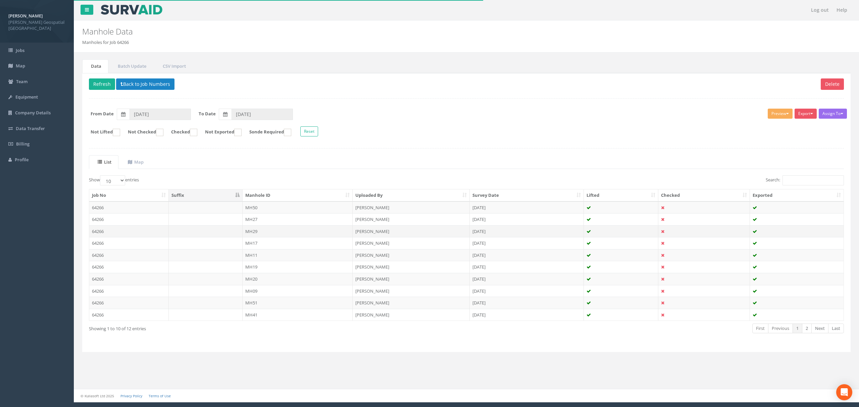
click at [190, 237] on td at bounding box center [206, 232] width 74 height 12
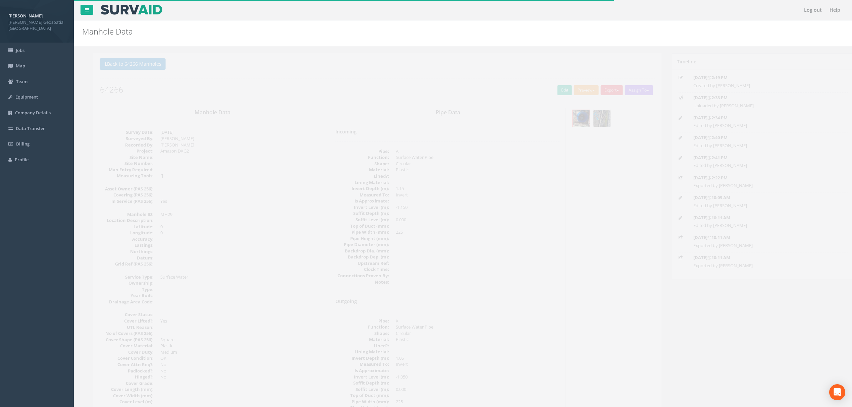
click at [588, 118] on img at bounding box center [591, 118] width 17 height 17
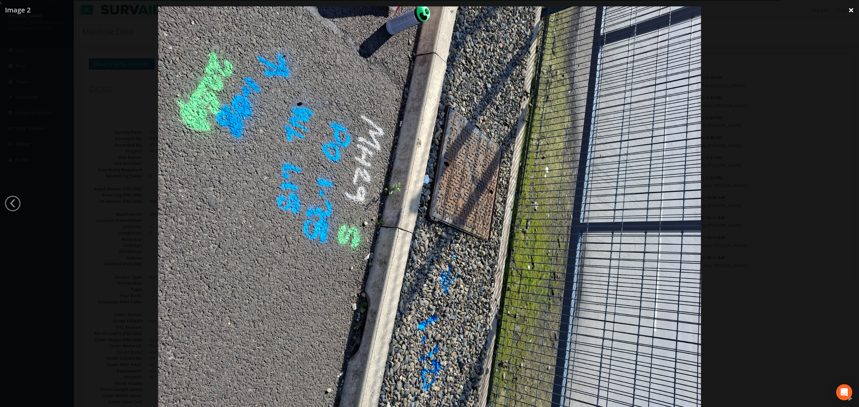
click at [852, 9] on link "×" at bounding box center [851, 10] width 16 height 20
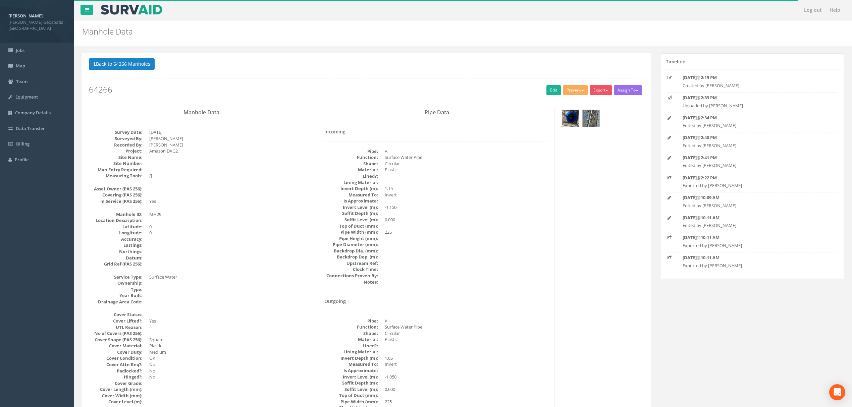
click at [565, 117] on img at bounding box center [570, 118] width 17 height 17
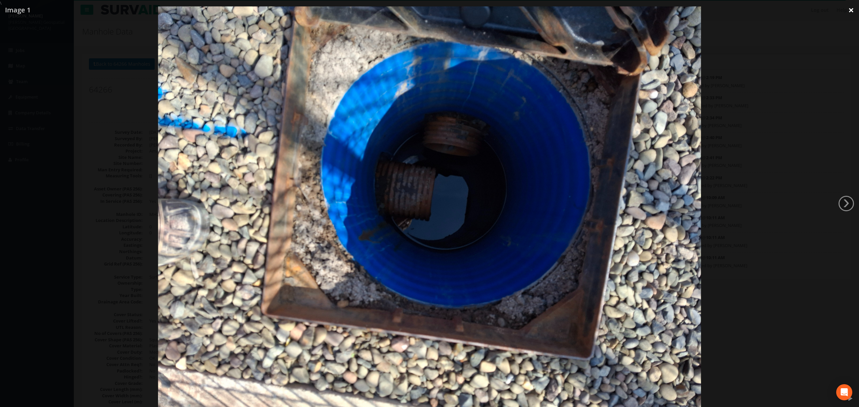
click at [855, 11] on link "×" at bounding box center [851, 10] width 16 height 20
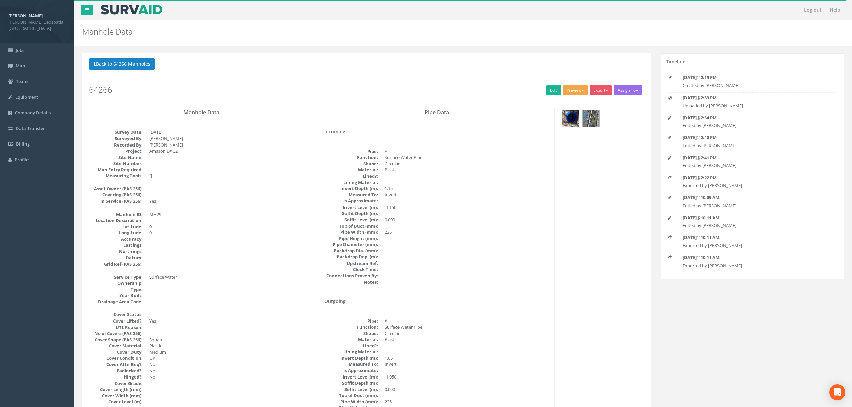
click at [577, 90] on button "Preview" at bounding box center [575, 90] width 25 height 10
click at [599, 95] on button "Export" at bounding box center [601, 90] width 22 height 10
click at [600, 107] on link "[PERSON_NAME] Manhole" at bounding box center [581, 104] width 62 height 10
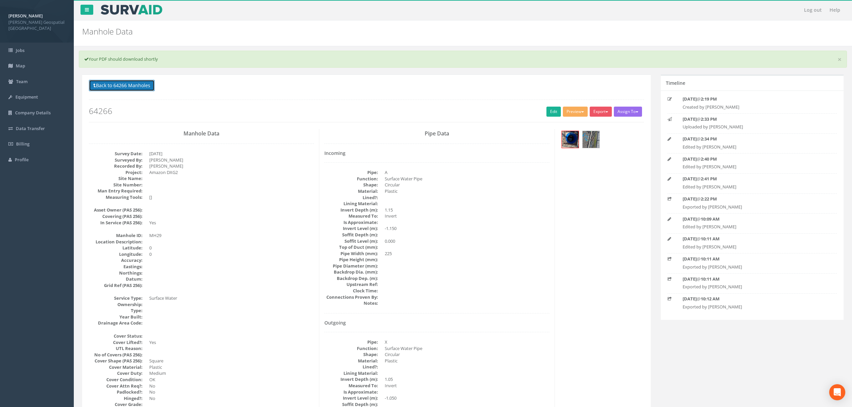
click at [111, 84] on button "Back to 64266 Manholes" at bounding box center [122, 85] width 66 height 11
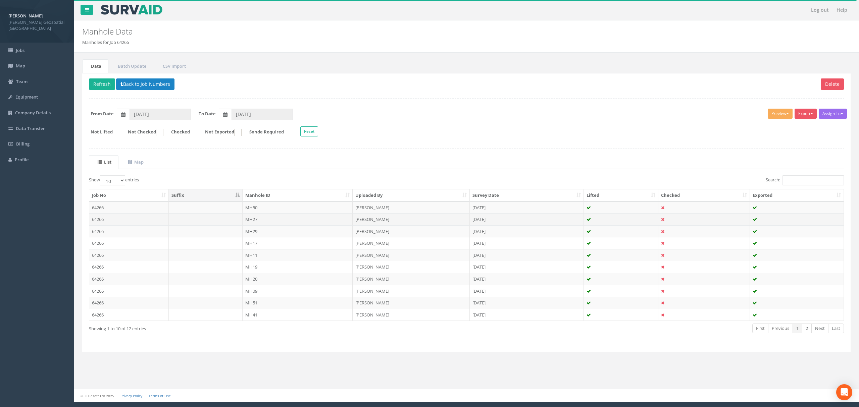
click at [137, 219] on td "64266" at bounding box center [129, 219] width 80 height 12
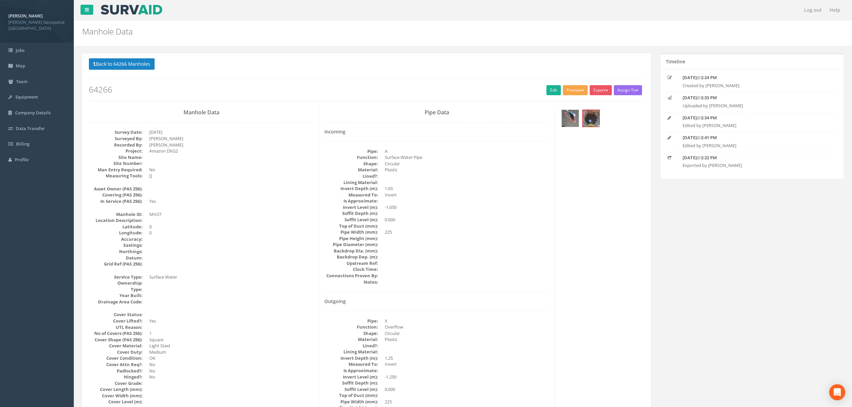
click at [577, 89] on button "Preview" at bounding box center [575, 90] width 25 height 10
click at [560, 105] on link "[PERSON_NAME] Manhole" at bounding box center [557, 104] width 62 height 10
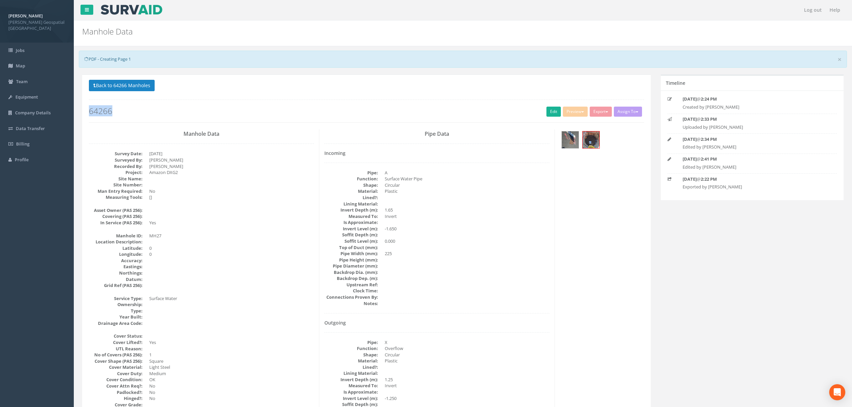
drag, startPoint x: 560, startPoint y: 105, endPoint x: 456, endPoint y: 62, distance: 112.6
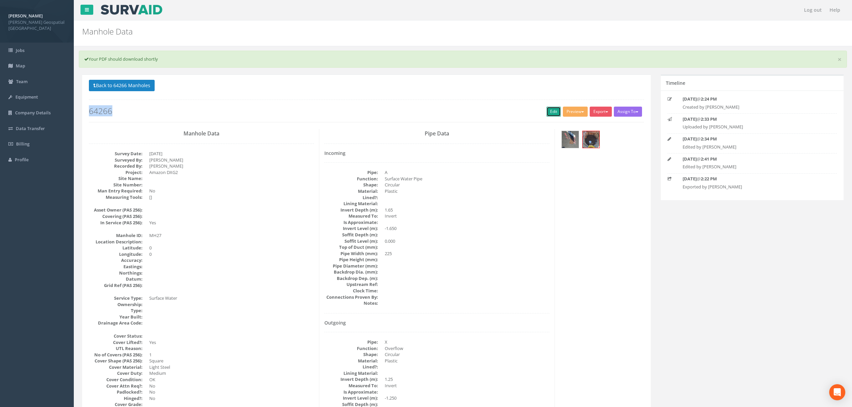
click at [547, 109] on link "Edit" at bounding box center [554, 112] width 14 height 10
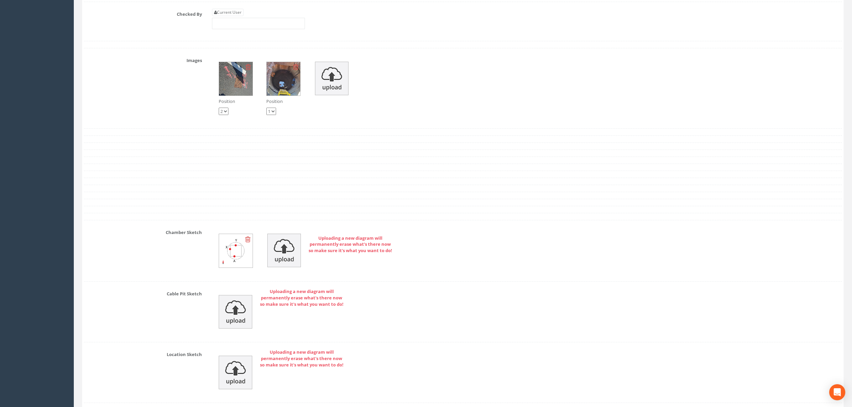
scroll to position [1029, 0]
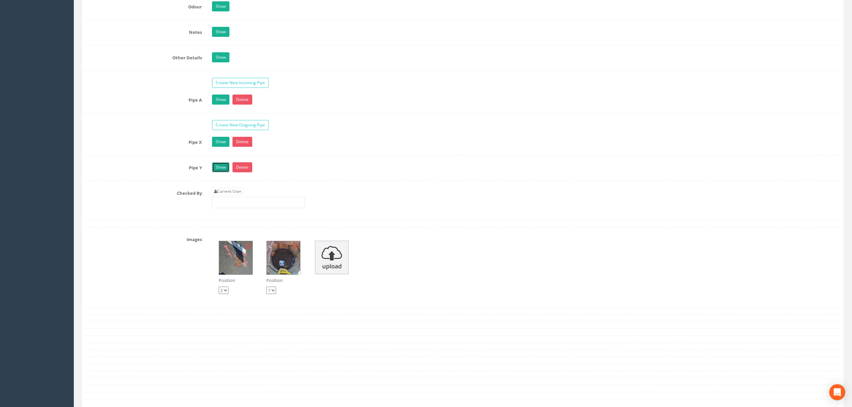
click at [221, 172] on link "Show" at bounding box center [220, 167] width 17 height 10
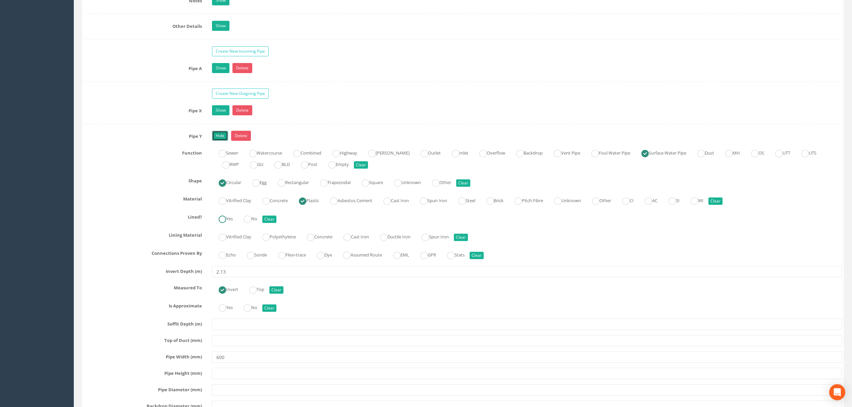
scroll to position [1074, 0]
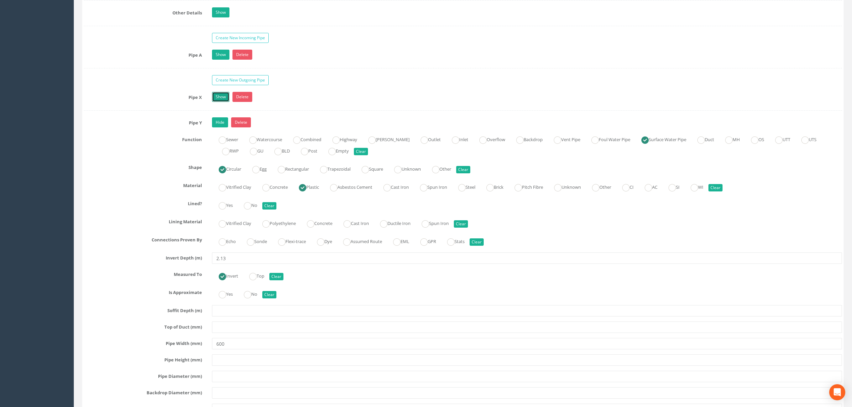
click at [218, 102] on link "Show" at bounding box center [220, 97] width 17 height 10
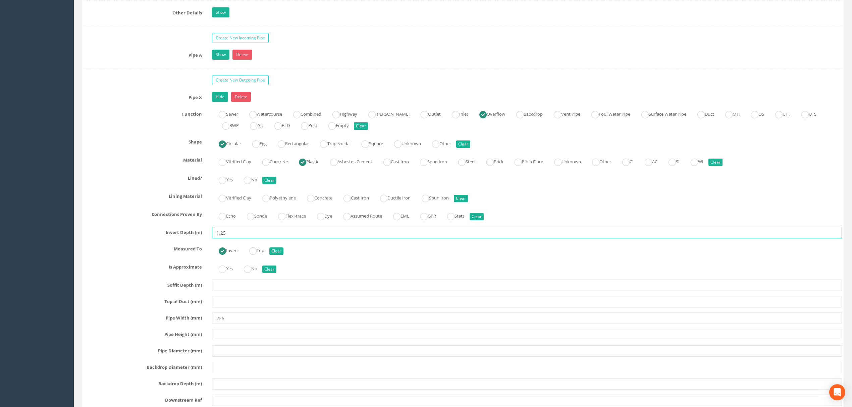
drag, startPoint x: 237, startPoint y: 244, endPoint x: 98, endPoint y: 242, distance: 138.3
click at [113, 239] on div "Invert Depth (m) 1.25" at bounding box center [463, 232] width 769 height 11
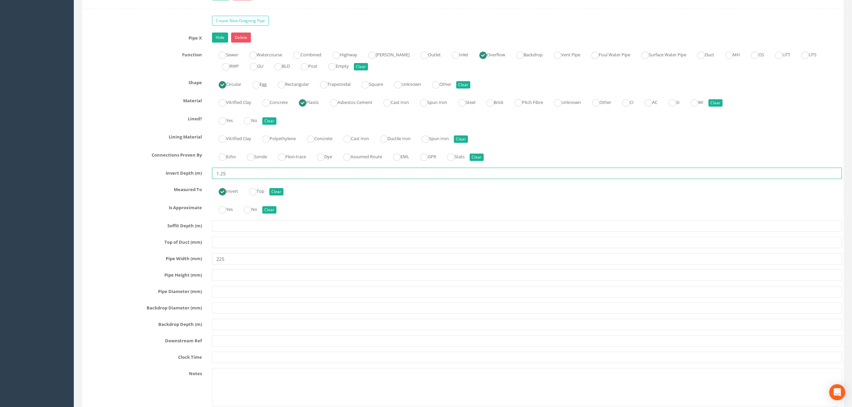
scroll to position [1119, 0]
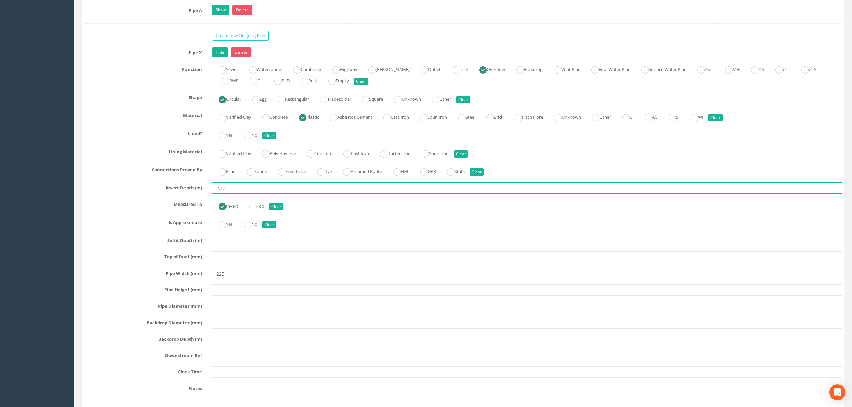
type input "2.13"
click at [231, 291] on div "Pipe X Hide Delete Function Sewer Watercourse Combined Highway [PERSON_NAME] Ou…" at bounding box center [463, 237] width 758 height 381
drag, startPoint x: 236, startPoint y: 285, endPoint x: 159, endPoint y: 281, distance: 77.6
click at [159, 280] on div "Pipe Width (mm) 225" at bounding box center [463, 273] width 769 height 11
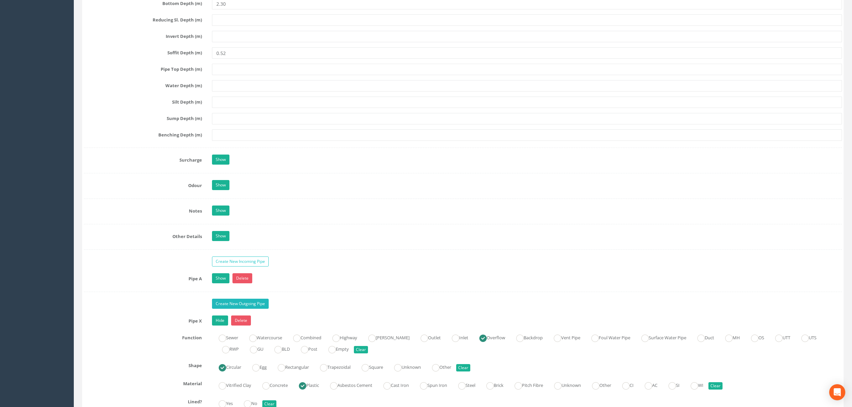
scroll to position [1029, 0]
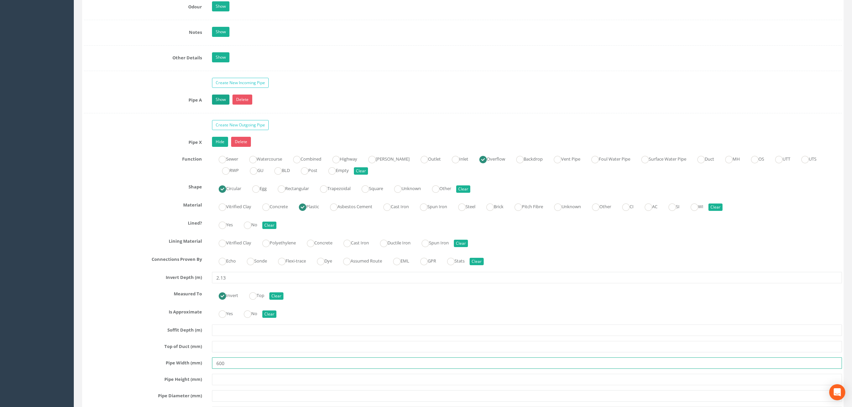
type input "600"
click at [224, 105] on link "Show" at bounding box center [220, 100] width 17 height 10
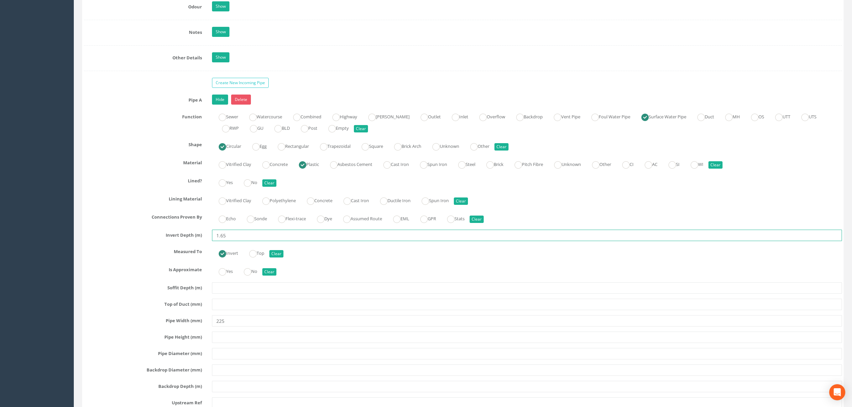
drag, startPoint x: 238, startPoint y: 248, endPoint x: 56, endPoint y: 240, distance: 182.0
click at [142, 241] on div "Invert Depth (m) 1.65" at bounding box center [463, 235] width 769 height 11
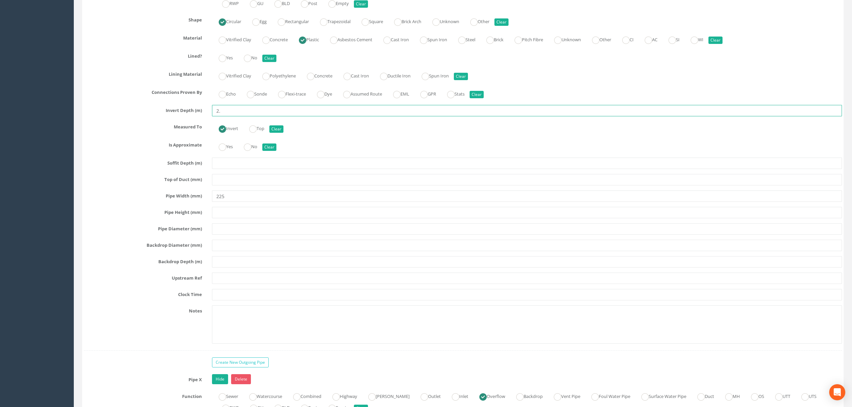
scroll to position [1074, 0]
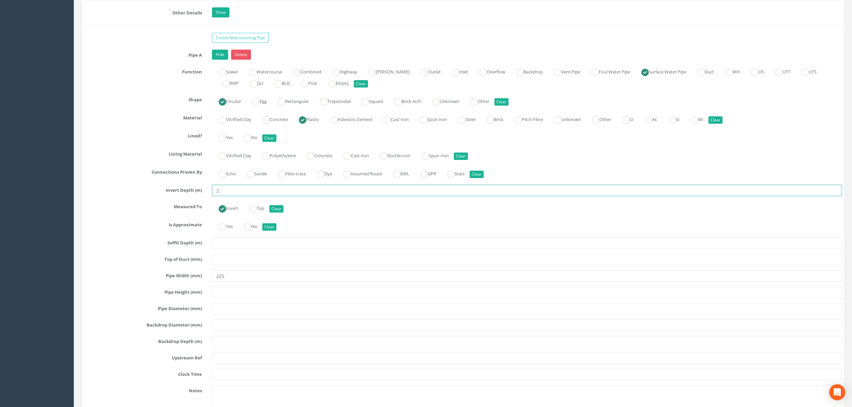
type input "2"
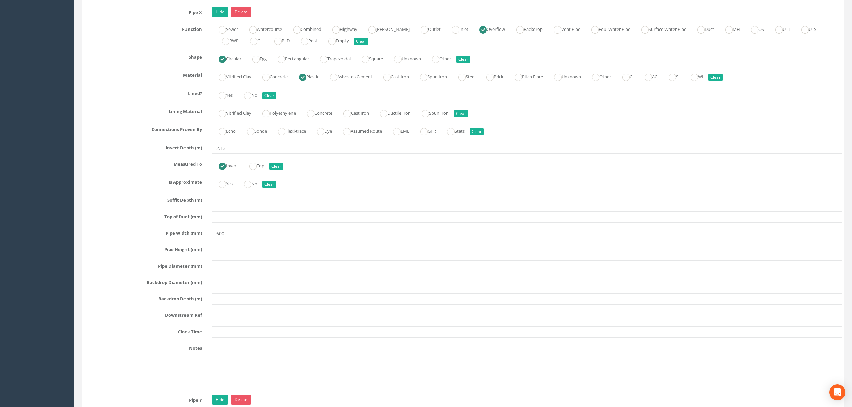
scroll to position [1700, 0]
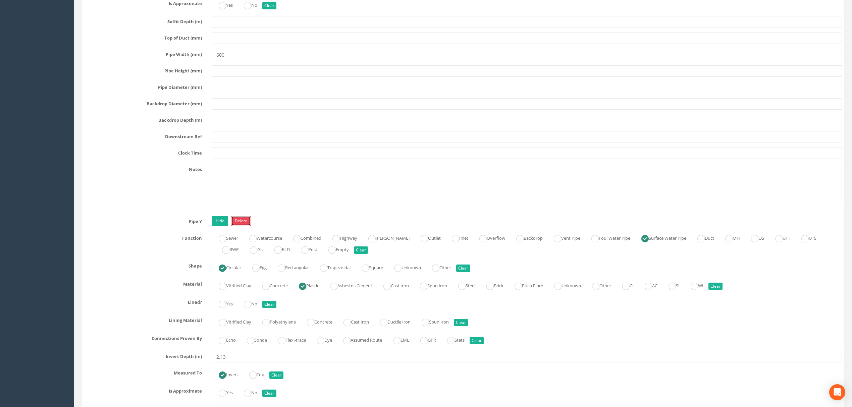
click at [246, 226] on link "Delete" at bounding box center [241, 221] width 20 height 10
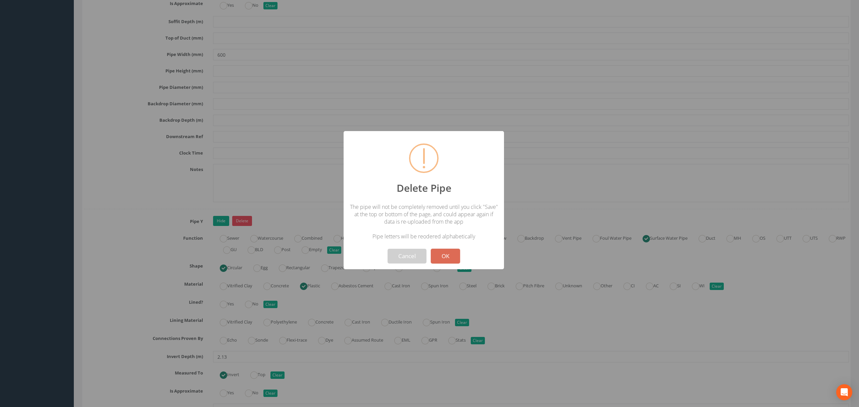
drag, startPoint x: 450, startPoint y: 257, endPoint x: 459, endPoint y: 257, distance: 9.1
click at [452, 257] on button "OK" at bounding box center [445, 256] width 29 height 15
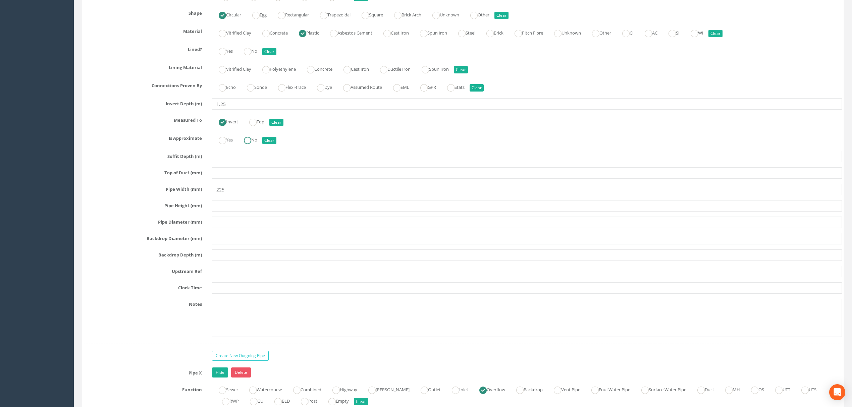
scroll to position [1119, 0]
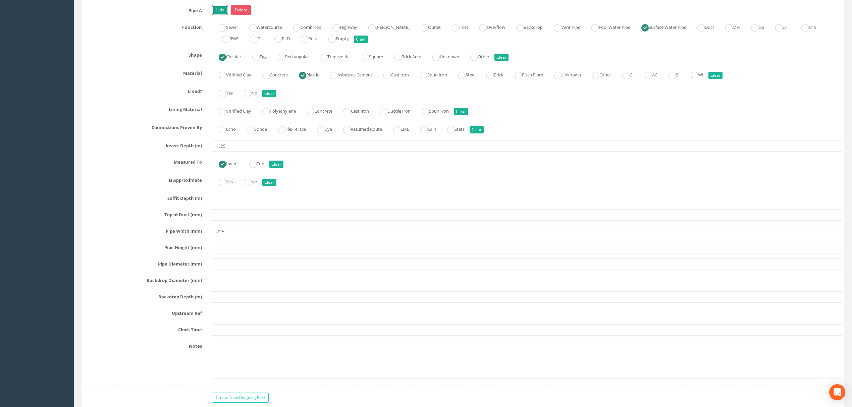
click at [220, 15] on link "Hide" at bounding box center [220, 10] width 16 height 10
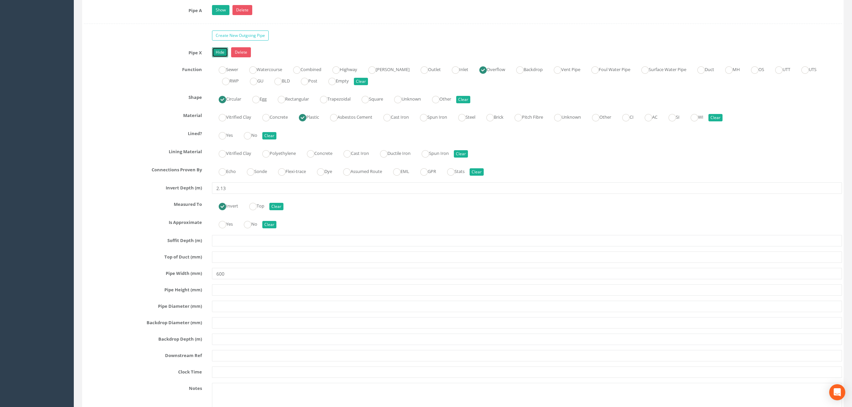
click at [219, 57] on link "Hide" at bounding box center [220, 52] width 16 height 10
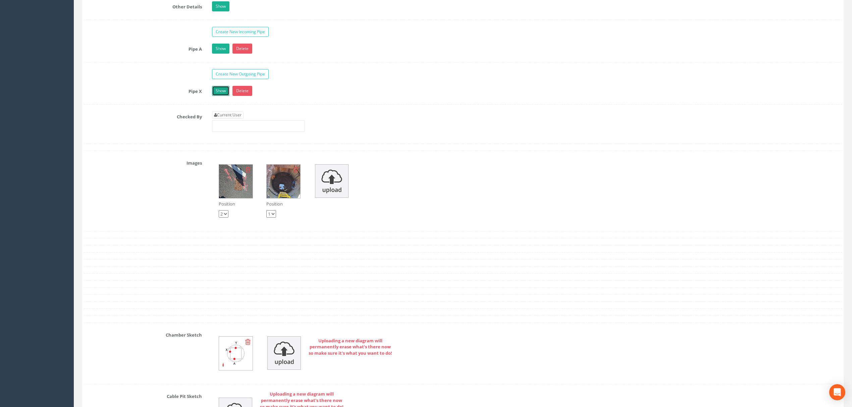
scroll to position [1029, 0]
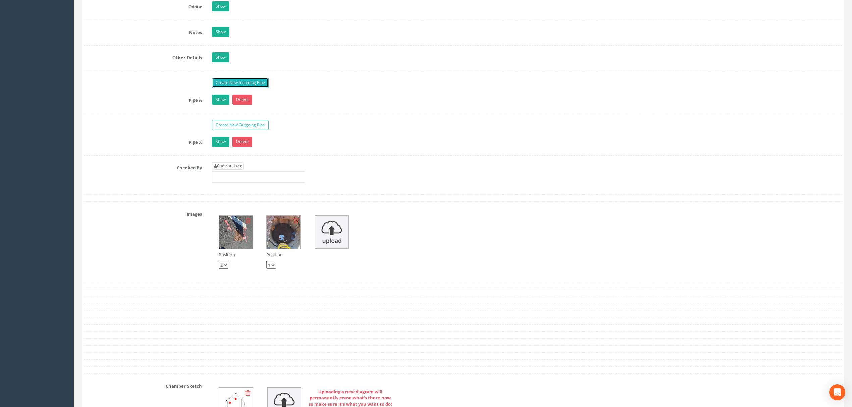
click at [237, 86] on link "Create New Incoming Pipe" at bounding box center [240, 83] width 57 height 10
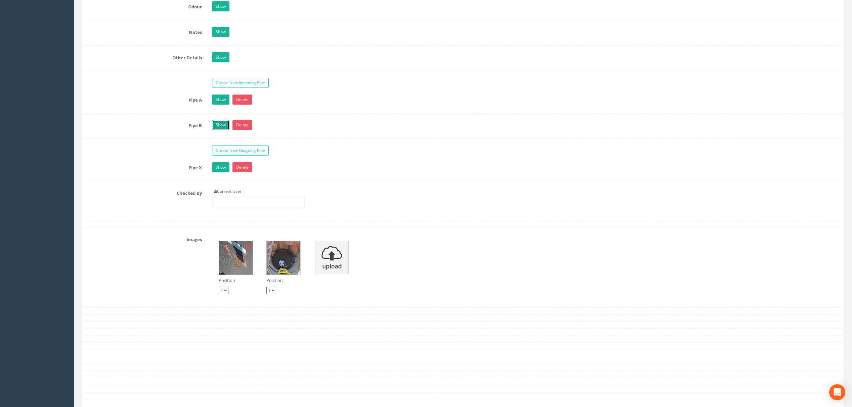
click at [222, 128] on link "Show" at bounding box center [220, 125] width 17 height 10
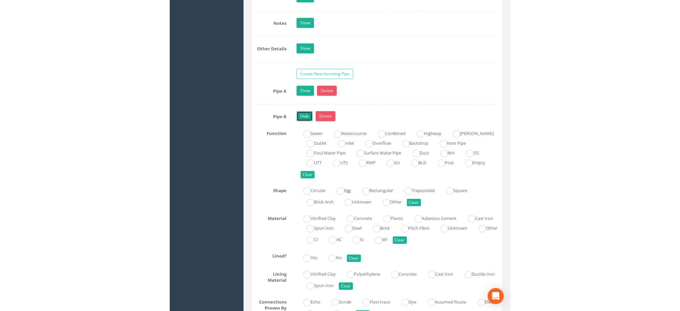
scroll to position [1038, 0]
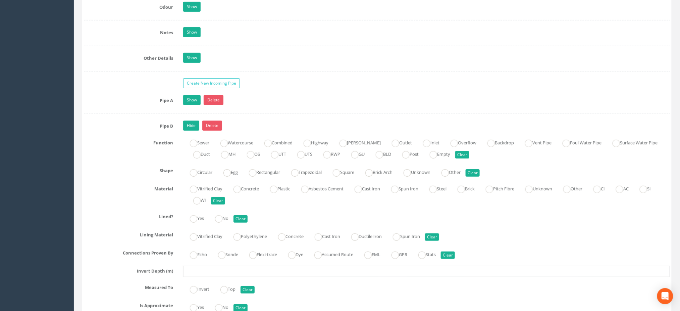
click at [189, 103] on link "Show" at bounding box center [191, 100] width 17 height 10
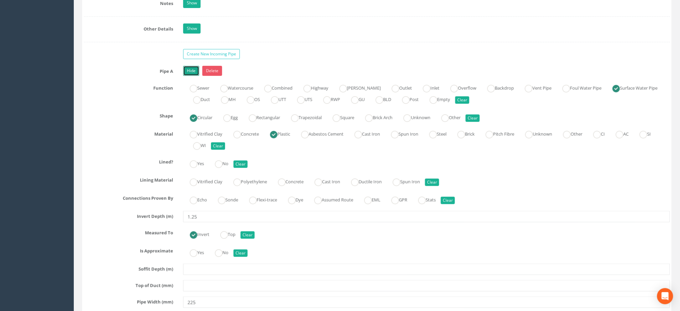
scroll to position [1083, 0]
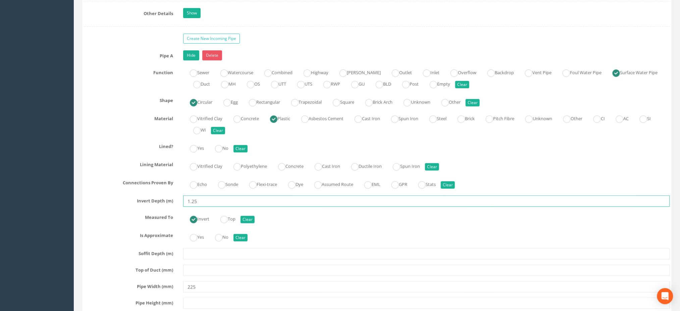
drag, startPoint x: 209, startPoint y: 203, endPoint x: 130, endPoint y: 192, distance: 80.4
click at [135, 192] on div "Pipe A Hide Delete Function Sewer Watercourse Combined Highway [PERSON_NAME] Ou…" at bounding box center [377, 245] width 586 height 391
type input "2"
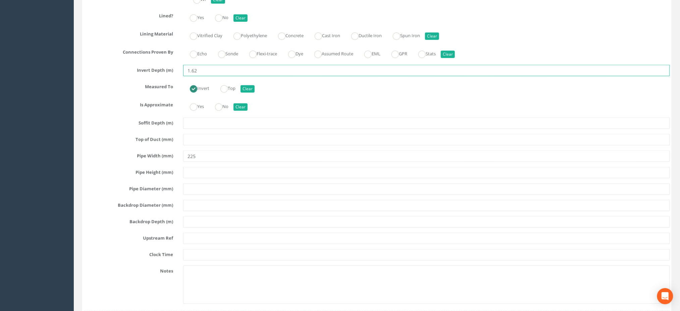
scroll to position [1217, 0]
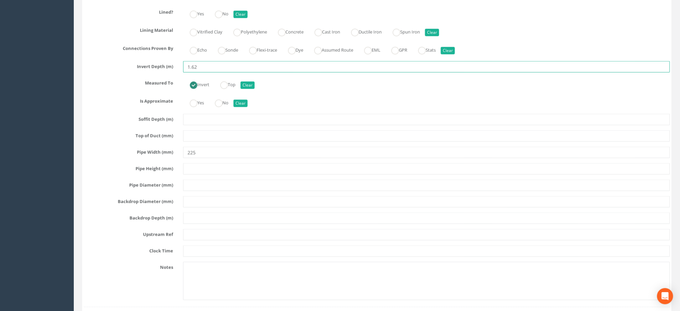
drag, startPoint x: 203, startPoint y: 70, endPoint x: 193, endPoint y: 73, distance: 9.8
click at [193, 72] on input "1.62" at bounding box center [426, 66] width 487 height 11
type input "1.65"
drag, startPoint x: 207, startPoint y: 155, endPoint x: 168, endPoint y: 156, distance: 38.6
click at [168, 156] on div "Pipe Width (mm) 225" at bounding box center [377, 152] width 596 height 11
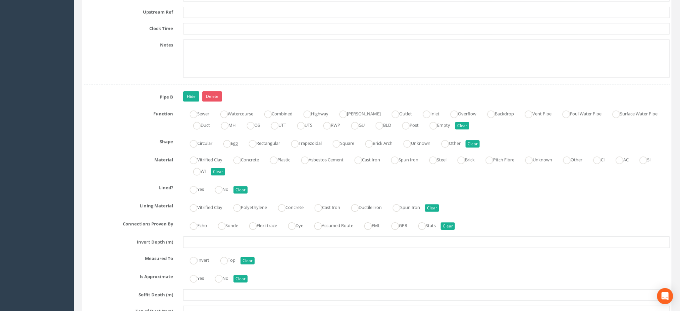
scroll to position [1486, 0]
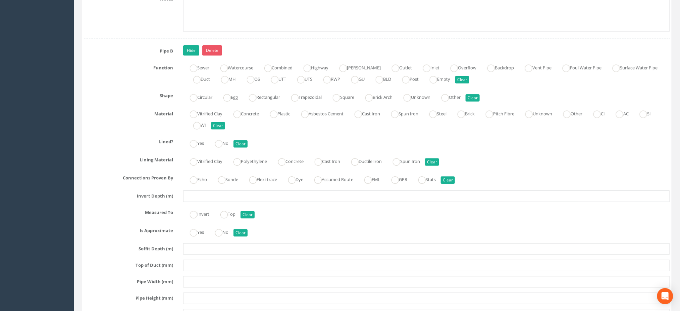
click at [290, 121] on div "Vitrified Clay Concrete Plastic Asbestos Cement Cast Iron Spun Iron Steel Brick…" at bounding box center [426, 119] width 497 height 23
click at [284, 118] on label "Plastic" at bounding box center [276, 113] width 27 height 10
radio input "true"
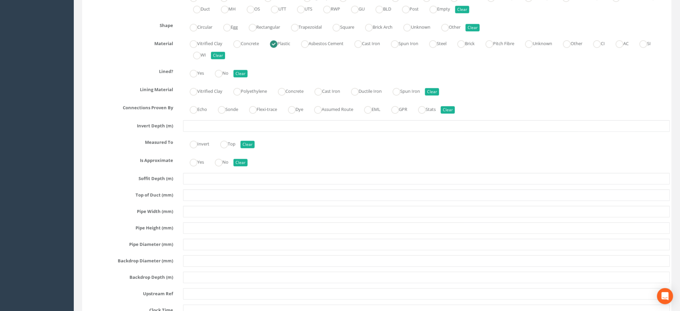
scroll to position [1620, 0]
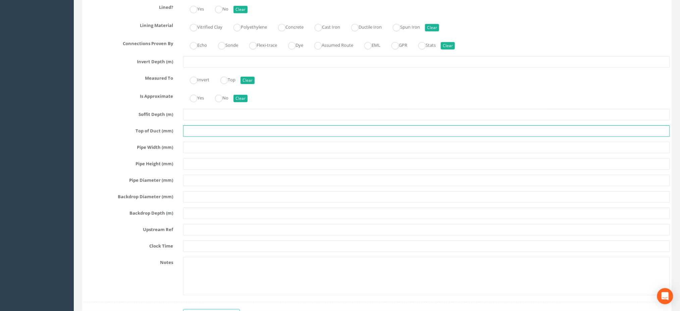
click at [197, 131] on input "text" at bounding box center [426, 130] width 487 height 11
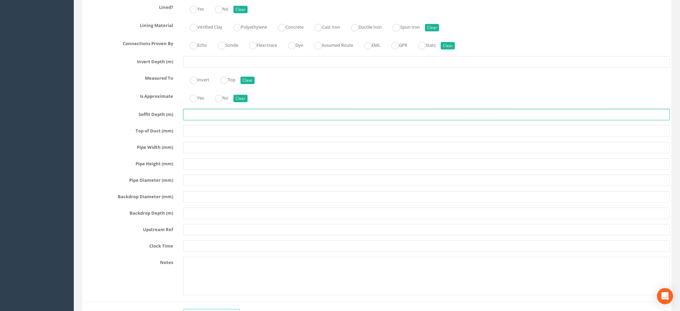
click at [199, 114] on input "text" at bounding box center [426, 114] width 487 height 11
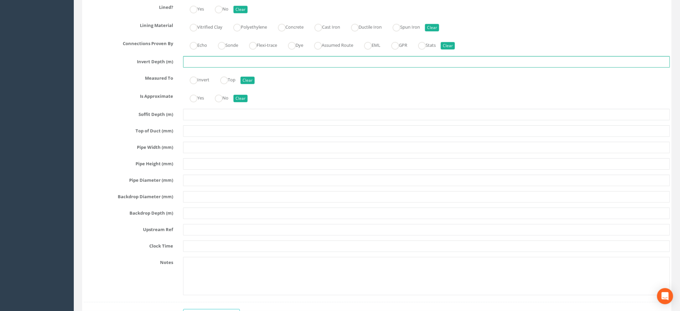
click at [205, 62] on input "text" at bounding box center [426, 61] width 487 height 11
type input "1.25"
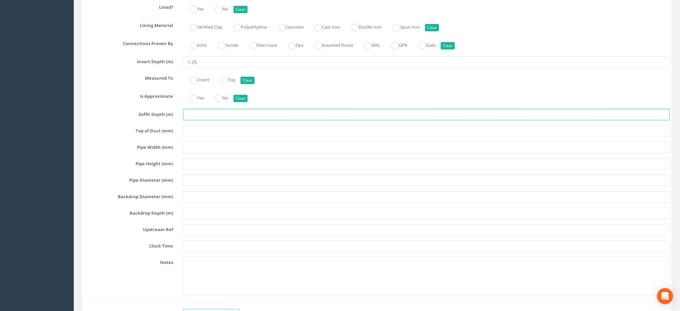
click at [214, 120] on input "text" at bounding box center [426, 114] width 487 height 11
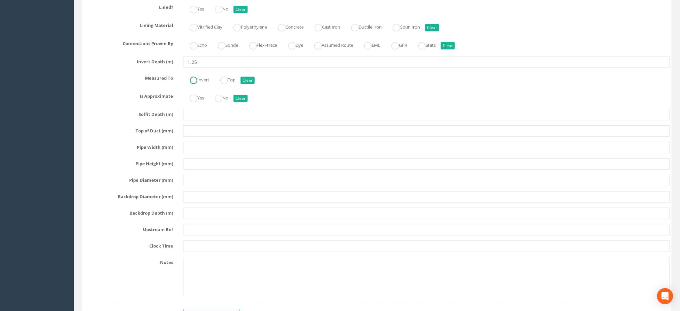
click at [195, 86] on input "Invert" at bounding box center [193, 83] width 7 height 11
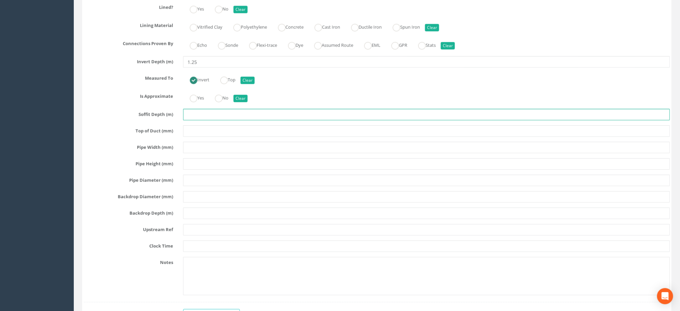
click at [347, 120] on input "text" at bounding box center [426, 114] width 487 height 11
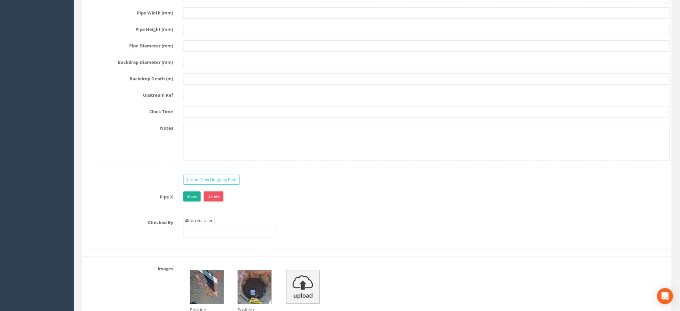
scroll to position [1933, 0]
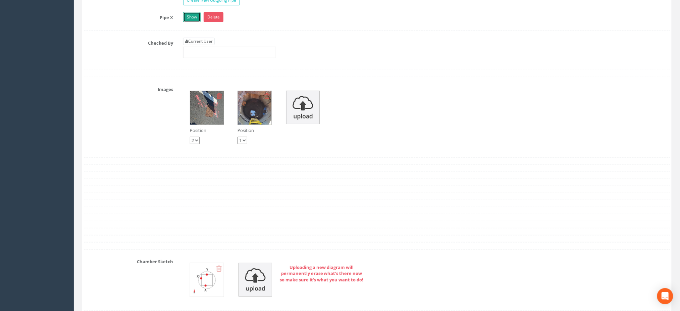
click at [194, 22] on link "Show" at bounding box center [191, 17] width 17 height 10
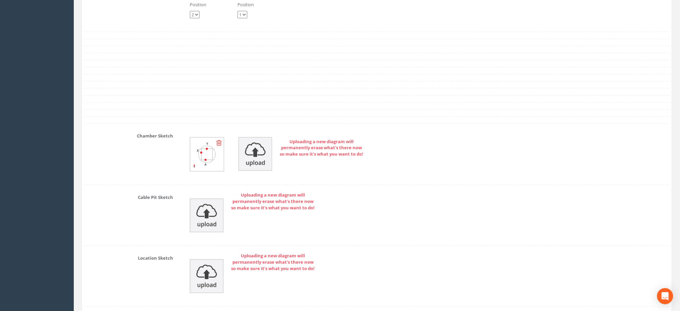
scroll to position [2425, 0]
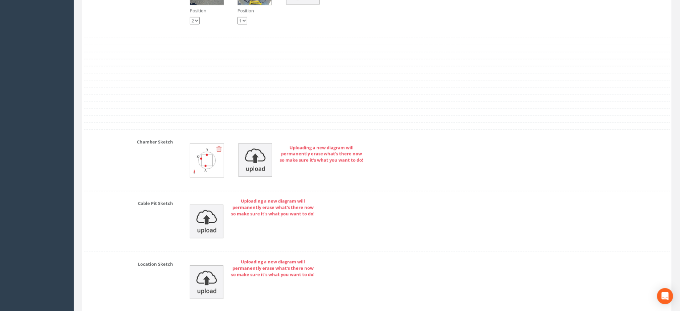
click at [221, 150] on icon at bounding box center [218, 148] width 5 height 7
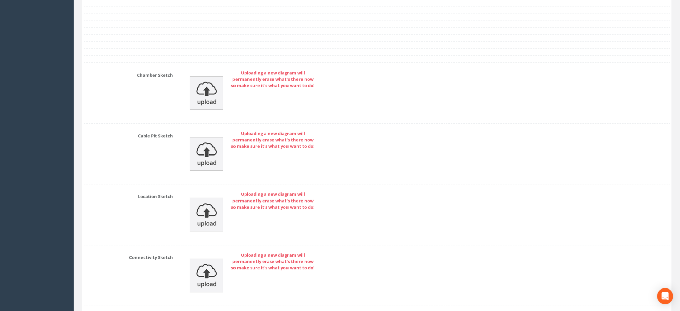
scroll to position [2604, 0]
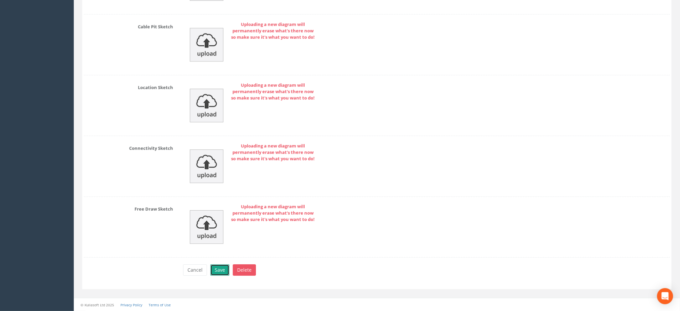
click at [220, 270] on button "Save" at bounding box center [219, 269] width 19 height 11
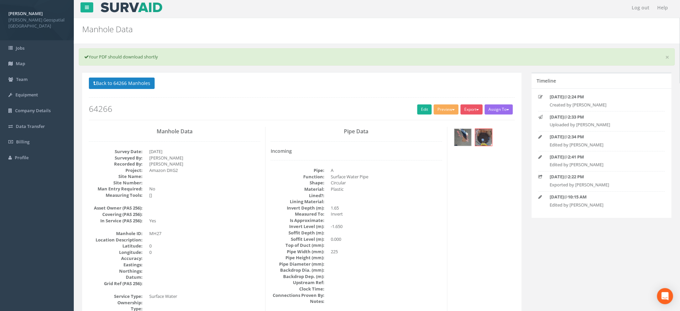
scroll to position [0, 0]
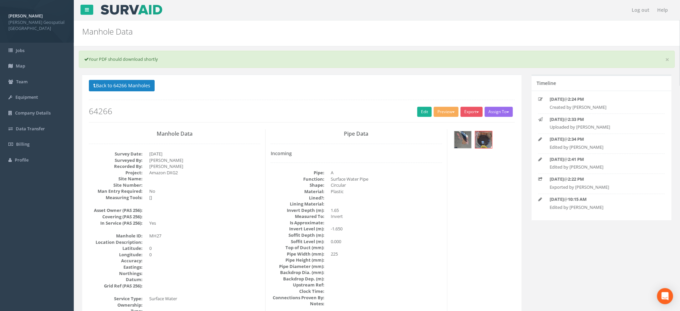
click at [452, 105] on div "Back to 64266 Manholes Back to Map Assign To No Companies Added Export [PERSON_…" at bounding box center [302, 101] width 426 height 43
click at [448, 114] on button "Preview" at bounding box center [446, 112] width 25 height 10
click at [428, 126] on link "[PERSON_NAME] Manhole" at bounding box center [428, 125] width 62 height 10
click at [422, 110] on link "Edit" at bounding box center [424, 112] width 14 height 10
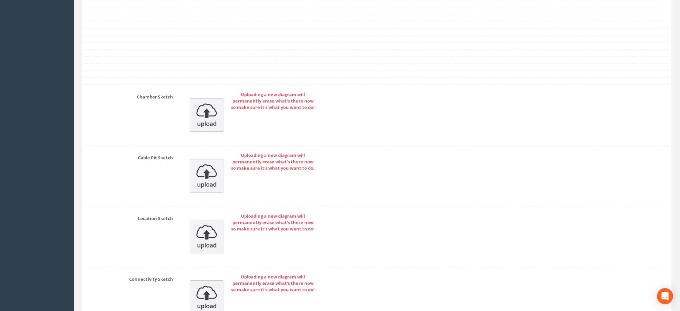
scroll to position [2425, 0]
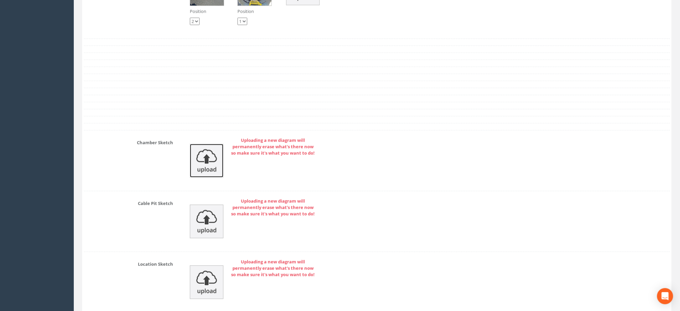
click at [205, 170] on img at bounding box center [207, 161] width 34 height 34
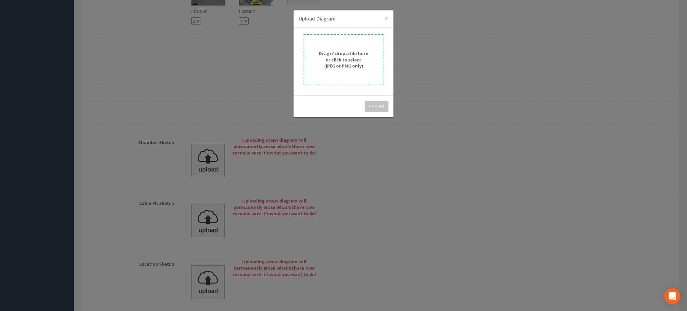
click at [346, 68] on strong "Drag n' drop a file here or click to select (JPEG or PNG only)" at bounding box center [344, 59] width 50 height 18
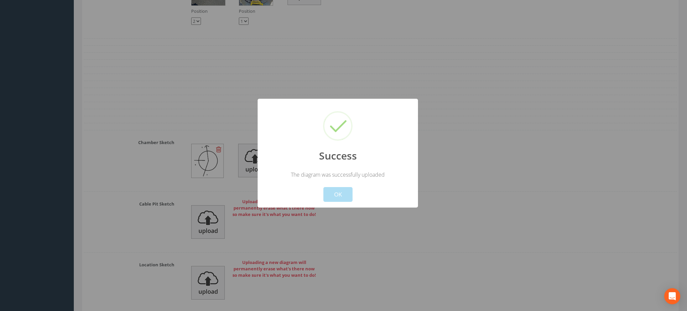
click at [325, 185] on div "Cancel OK" at bounding box center [337, 189] width 149 height 23
click at [338, 192] on button "OK" at bounding box center [338, 194] width 29 height 15
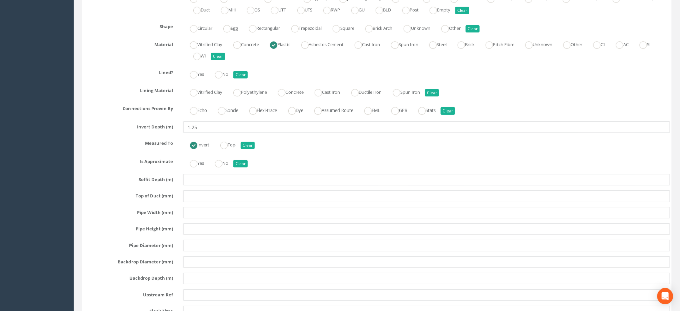
scroll to position [1575, 0]
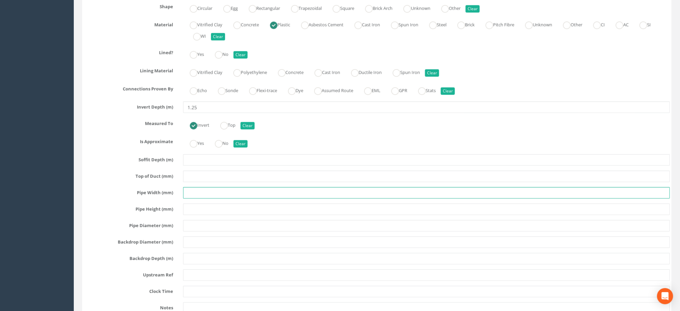
click at [201, 190] on input "text" at bounding box center [426, 192] width 487 height 11
type input "225"
click at [267, 175] on input "text" at bounding box center [426, 175] width 487 height 11
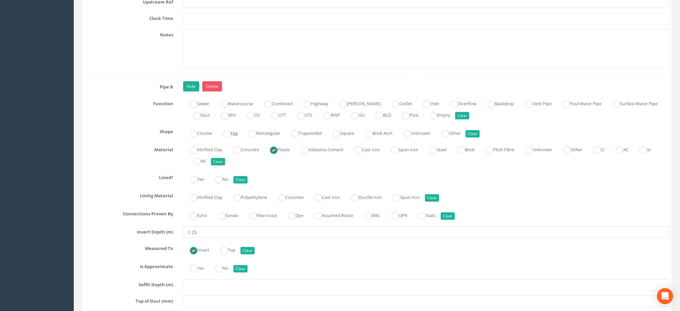
scroll to position [1485, 0]
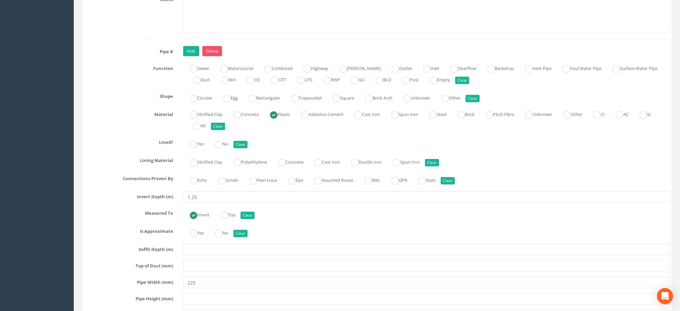
click at [617, 77] on div "Sewer Watercourse Combined Highway [PERSON_NAME] Outlet Inlet Overflow Backdrop…" at bounding box center [426, 74] width 497 height 23
click at [613, 72] on ins at bounding box center [616, 68] width 7 height 7
radio input "true"
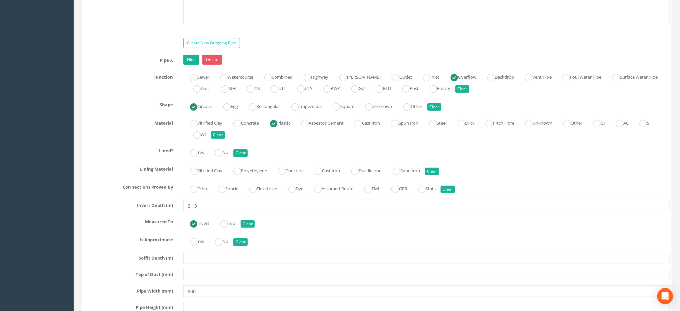
scroll to position [1932, 0]
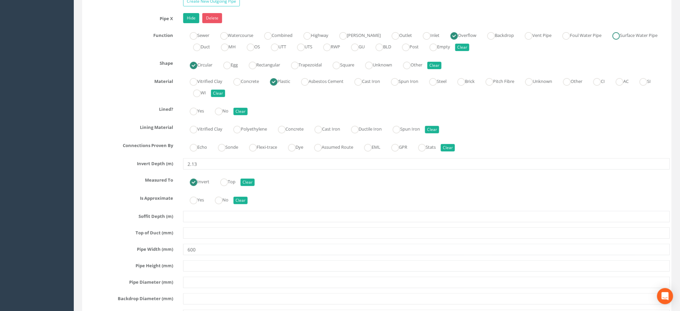
click at [630, 40] on label "Surface Water Pipe" at bounding box center [632, 35] width 52 height 10
radio input "false"
radio input "true"
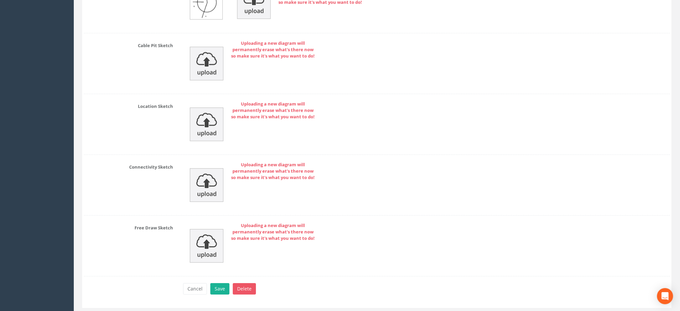
scroll to position [2605, 0]
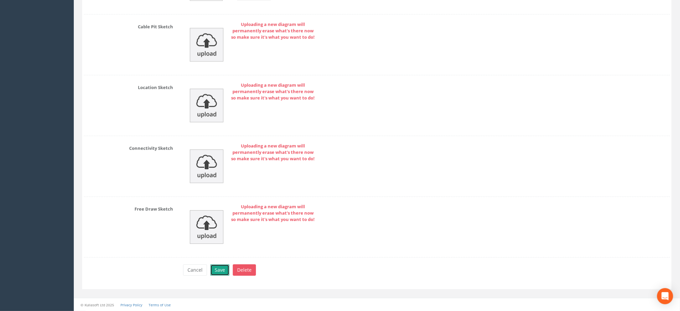
click at [218, 271] on button "Save" at bounding box center [219, 269] width 19 height 11
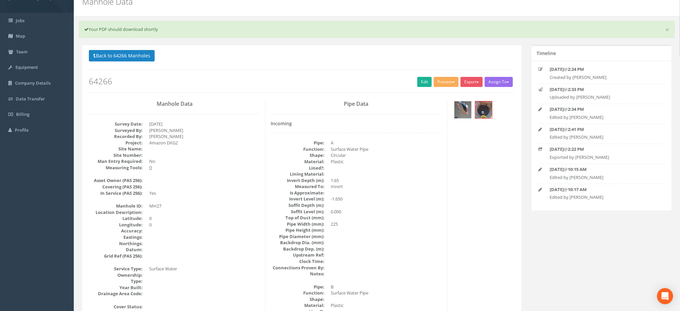
scroll to position [0, 0]
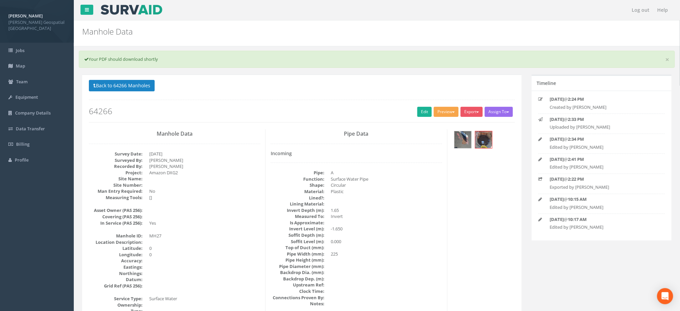
click at [456, 112] on button "Preview" at bounding box center [446, 112] width 25 height 10
click at [441, 123] on link "[PERSON_NAME] Manhole" at bounding box center [428, 125] width 62 height 10
click at [423, 108] on link "Edit" at bounding box center [424, 112] width 14 height 10
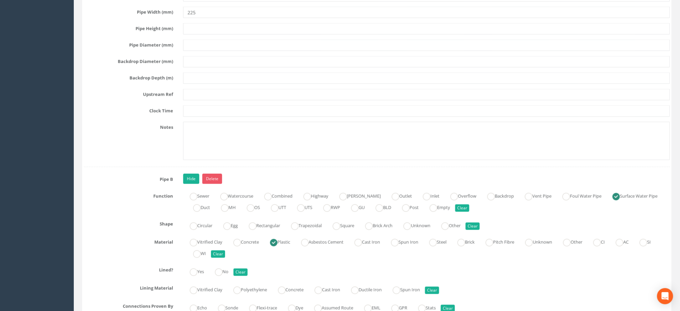
scroll to position [1477, 0]
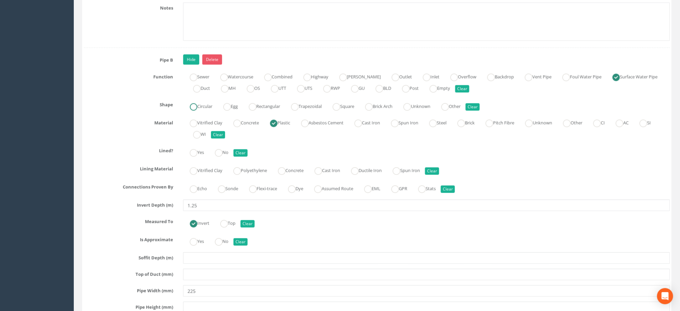
click at [202, 109] on label "Circular" at bounding box center [197, 106] width 29 height 10
radio input "true"
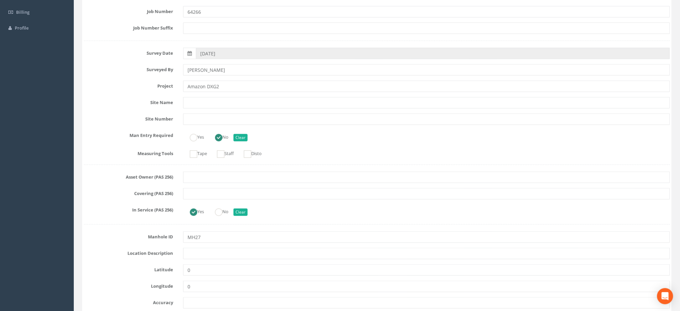
scroll to position [45, 0]
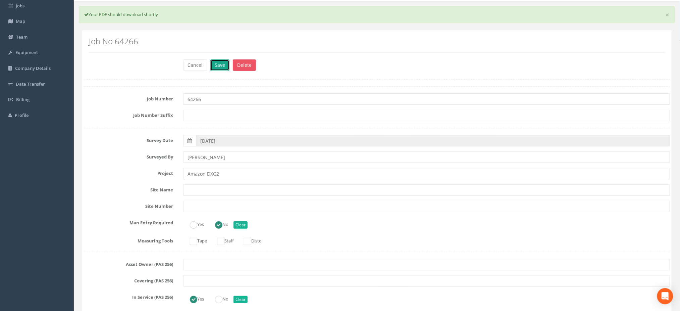
click at [218, 66] on button "Save" at bounding box center [219, 64] width 19 height 11
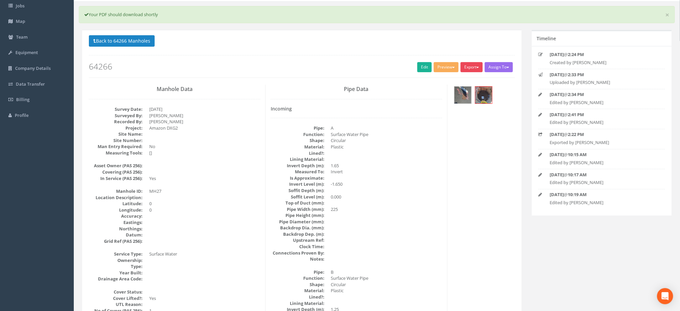
click at [477, 67] on span "button" at bounding box center [478, 67] width 3 height 1
click at [472, 84] on link "[PERSON_NAME] Manhole" at bounding box center [452, 81] width 62 height 10
click at [135, 40] on button "Back to 64266 Manholes" at bounding box center [122, 40] width 66 height 11
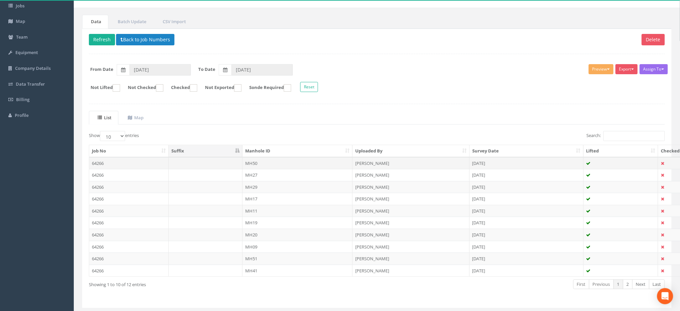
click at [144, 161] on td "64266" at bounding box center [129, 163] width 80 height 12
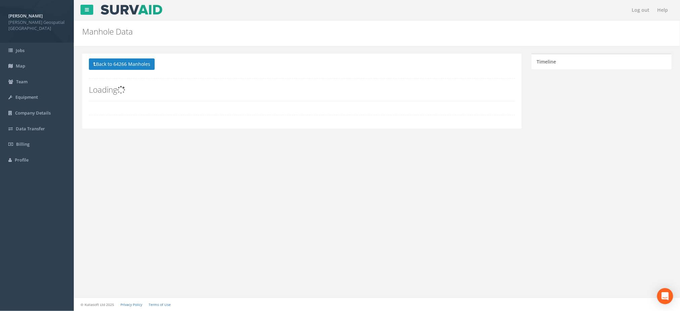
scroll to position [0, 0]
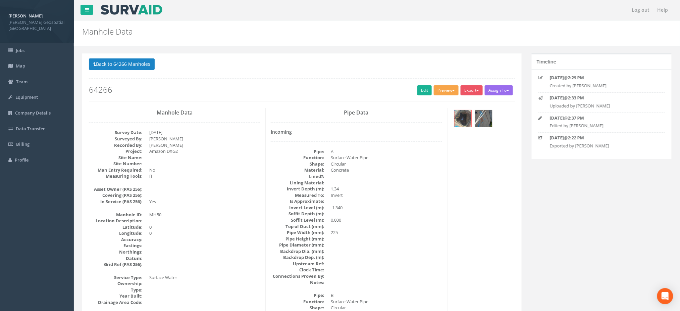
click at [447, 92] on button "Preview" at bounding box center [446, 90] width 25 height 10
click at [441, 109] on link "[PERSON_NAME] Manhole" at bounding box center [428, 104] width 62 height 10
